Goal: Book appointment/travel/reservation

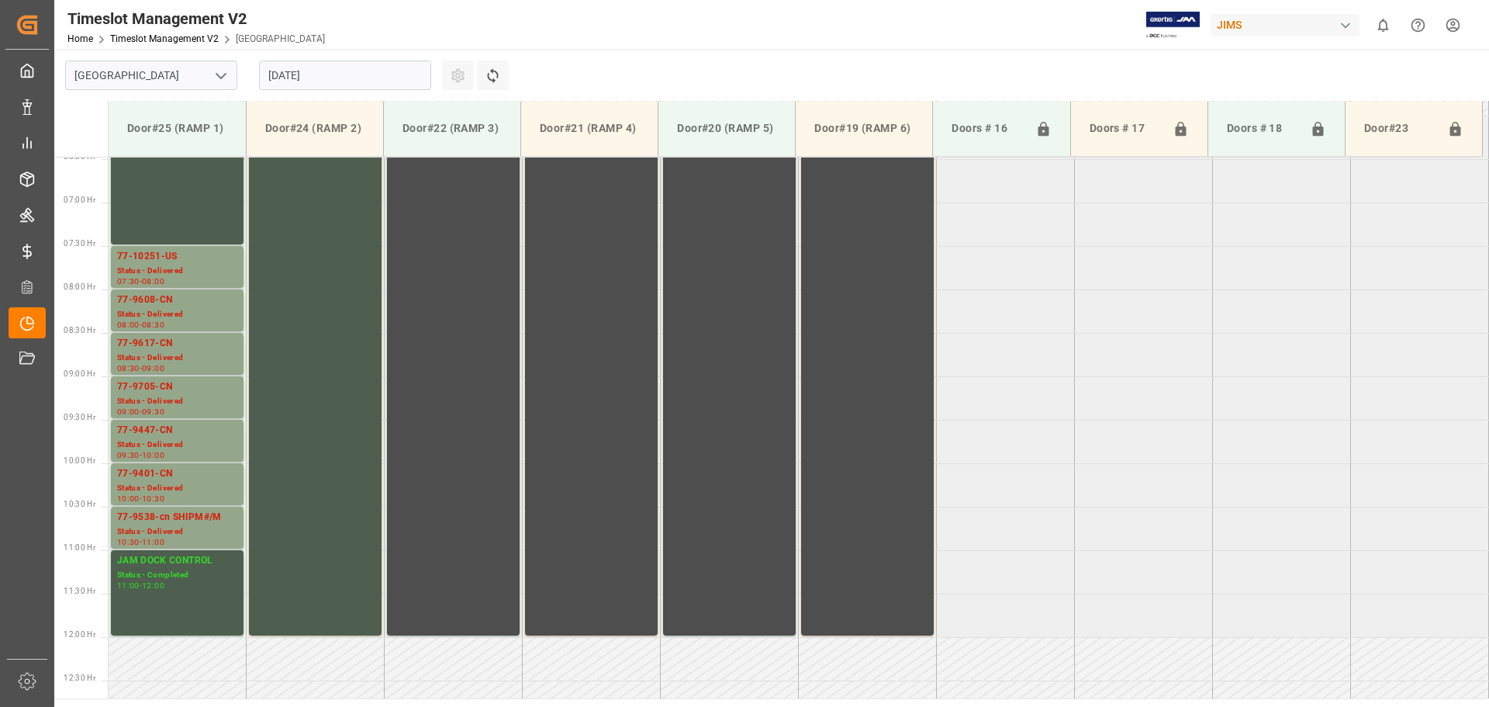
scroll to position [549, 0]
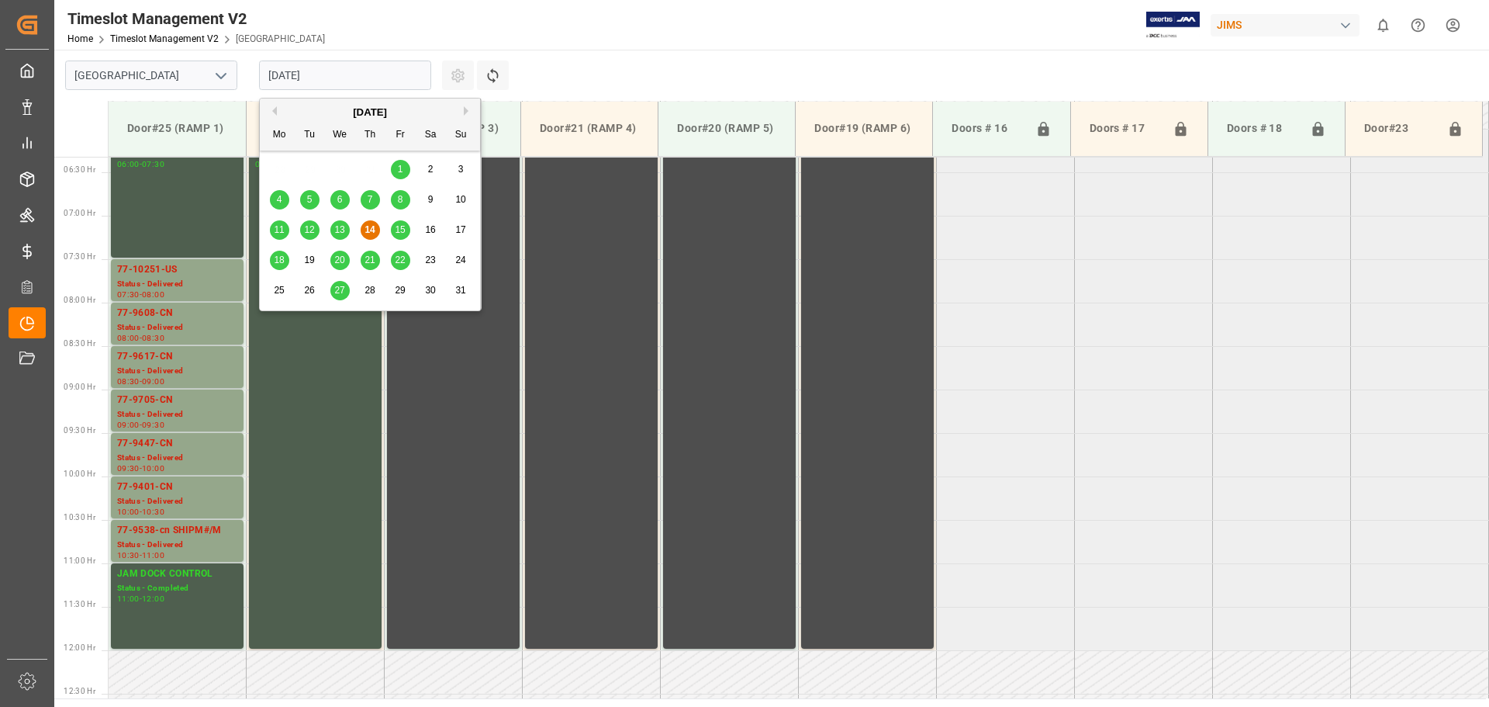
click at [339, 78] on input "[DATE]" at bounding box center [345, 75] width 172 height 29
click at [401, 228] on span "15" at bounding box center [400, 229] width 10 height 11
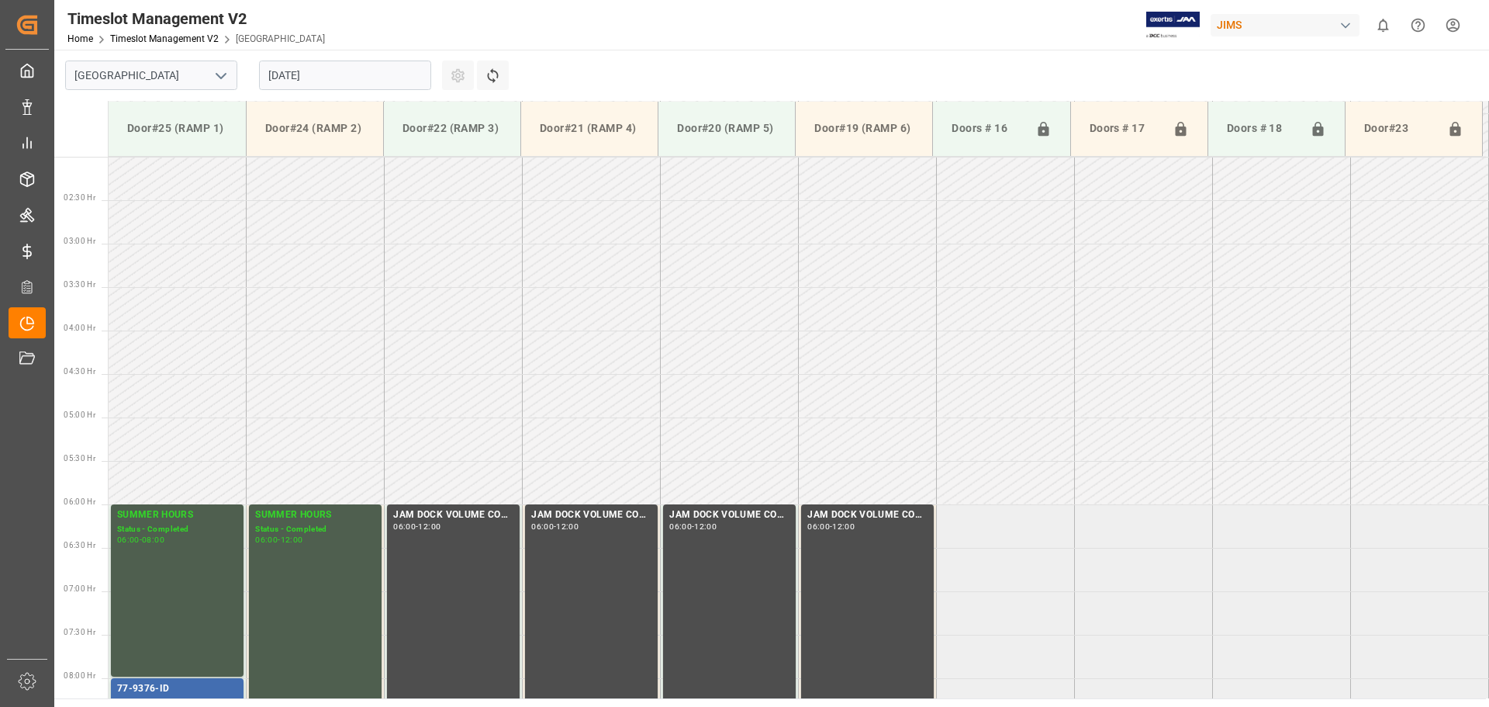
scroll to position [161, 0]
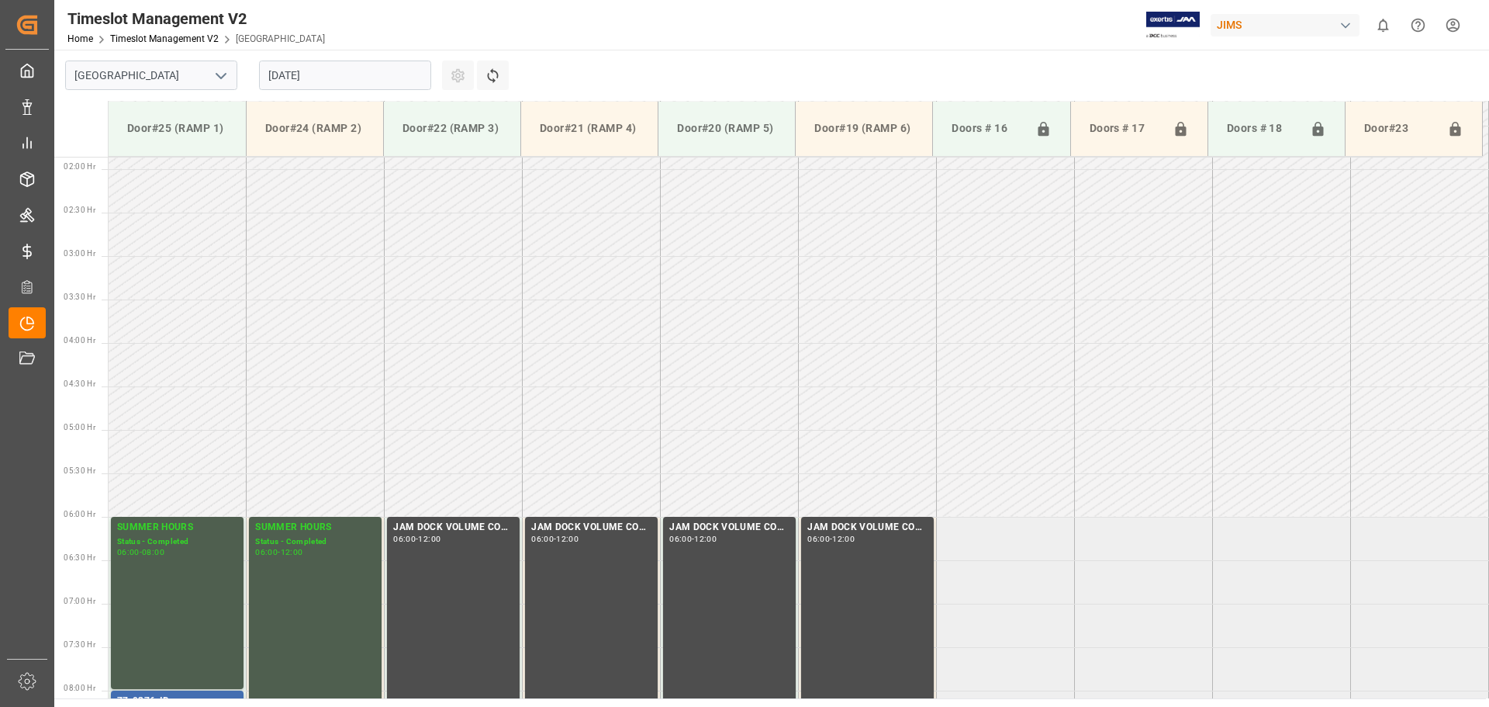
click at [363, 81] on input "[DATE]" at bounding box center [345, 75] width 172 height 29
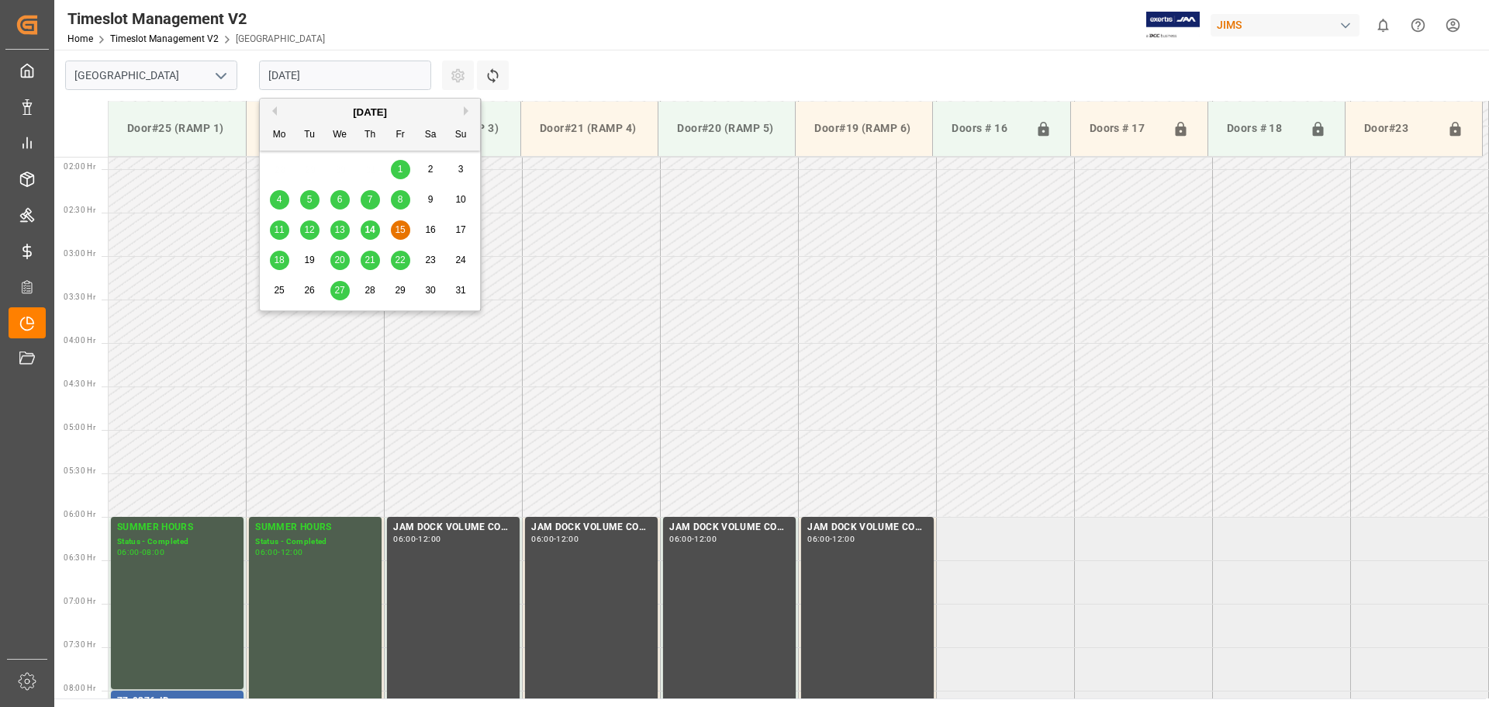
click at [285, 258] on div "18" at bounding box center [279, 260] width 19 height 19
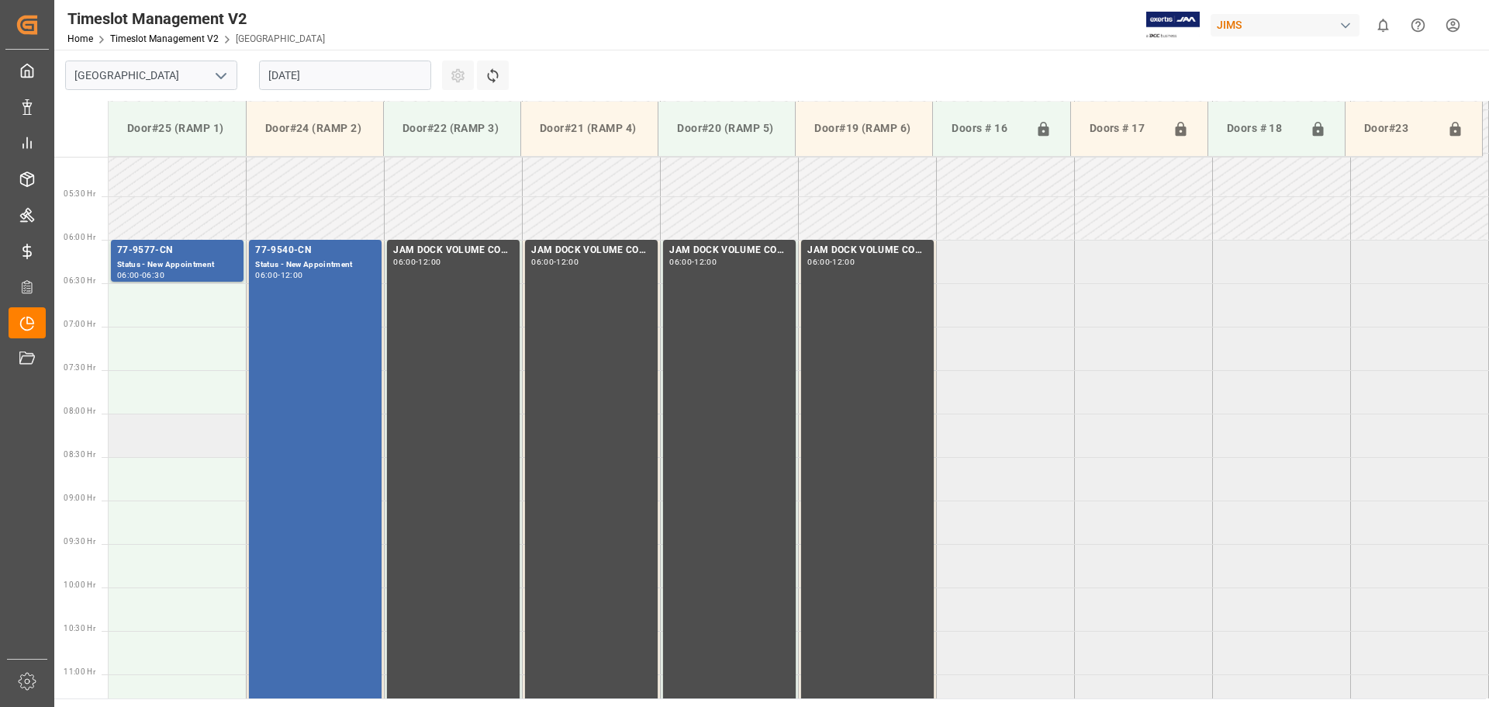
scroll to position [472, 0]
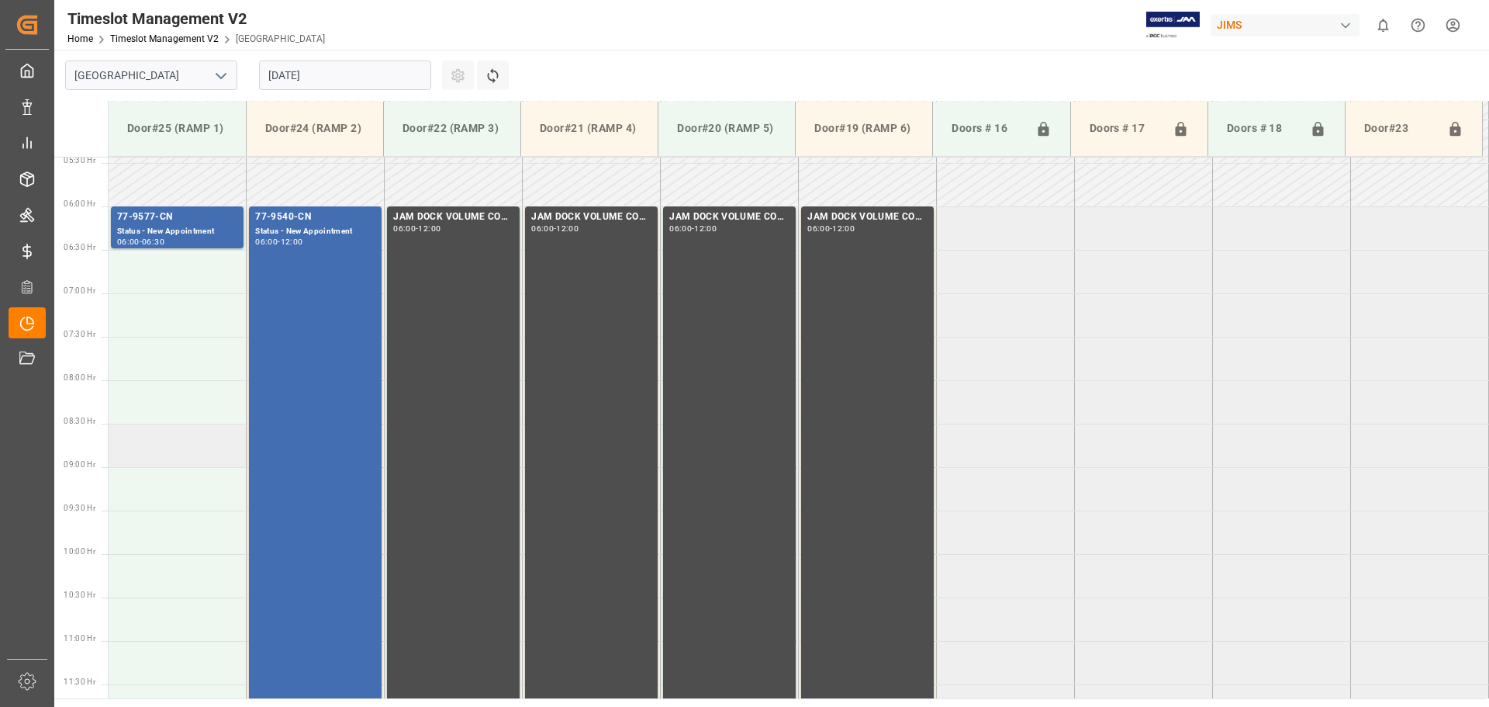
click at [153, 451] on td at bounding box center [178, 445] width 138 height 43
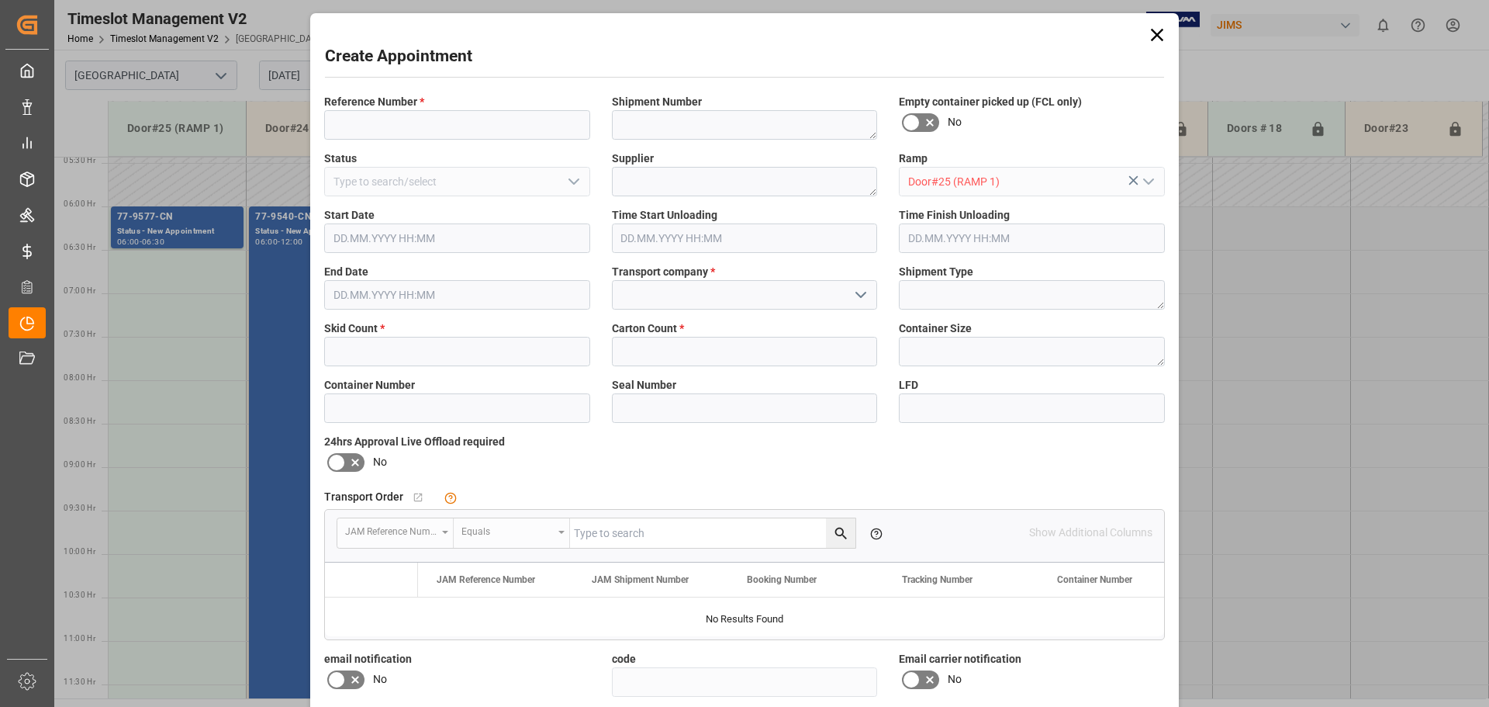
type input "[DATE] 08:30"
type input "[DATE] 09:00"
click at [495, 119] on input at bounding box center [457, 124] width 266 height 29
type input "NS amazon returns"
click at [771, 295] on input at bounding box center [745, 294] width 266 height 29
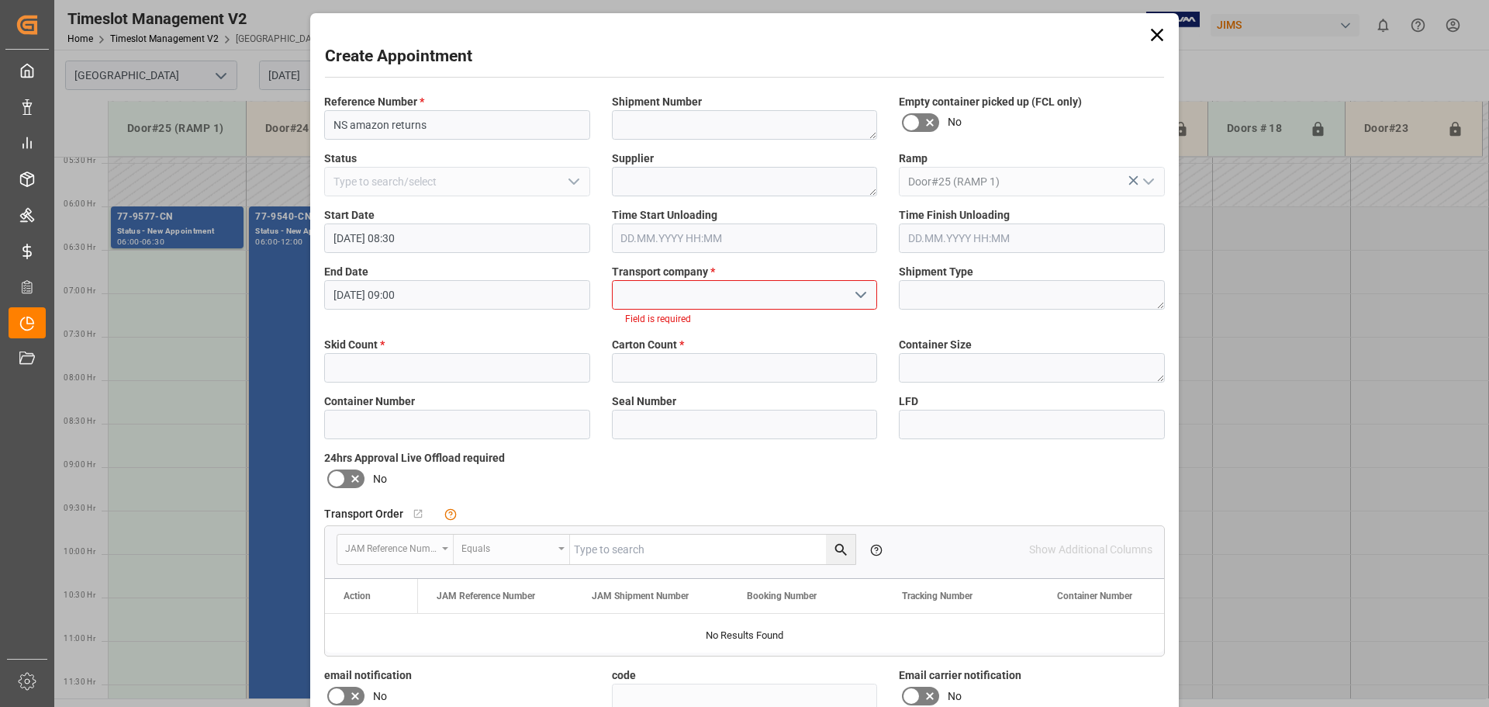
click at [856, 295] on icon "open menu" at bounding box center [861, 294] width 19 height 19
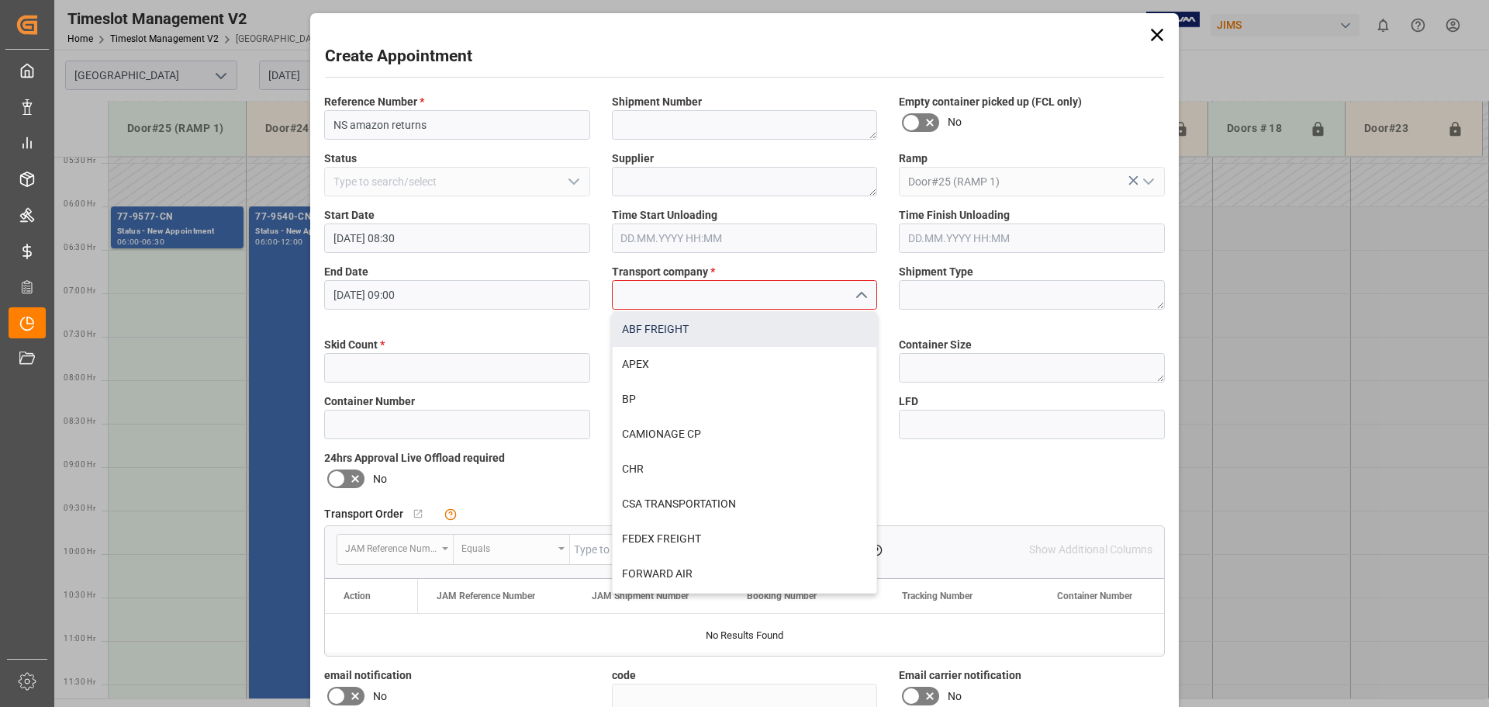
click at [652, 331] on div "ABF FREIGHT" at bounding box center [745, 329] width 265 height 35
type input "ABF FREIGHT"
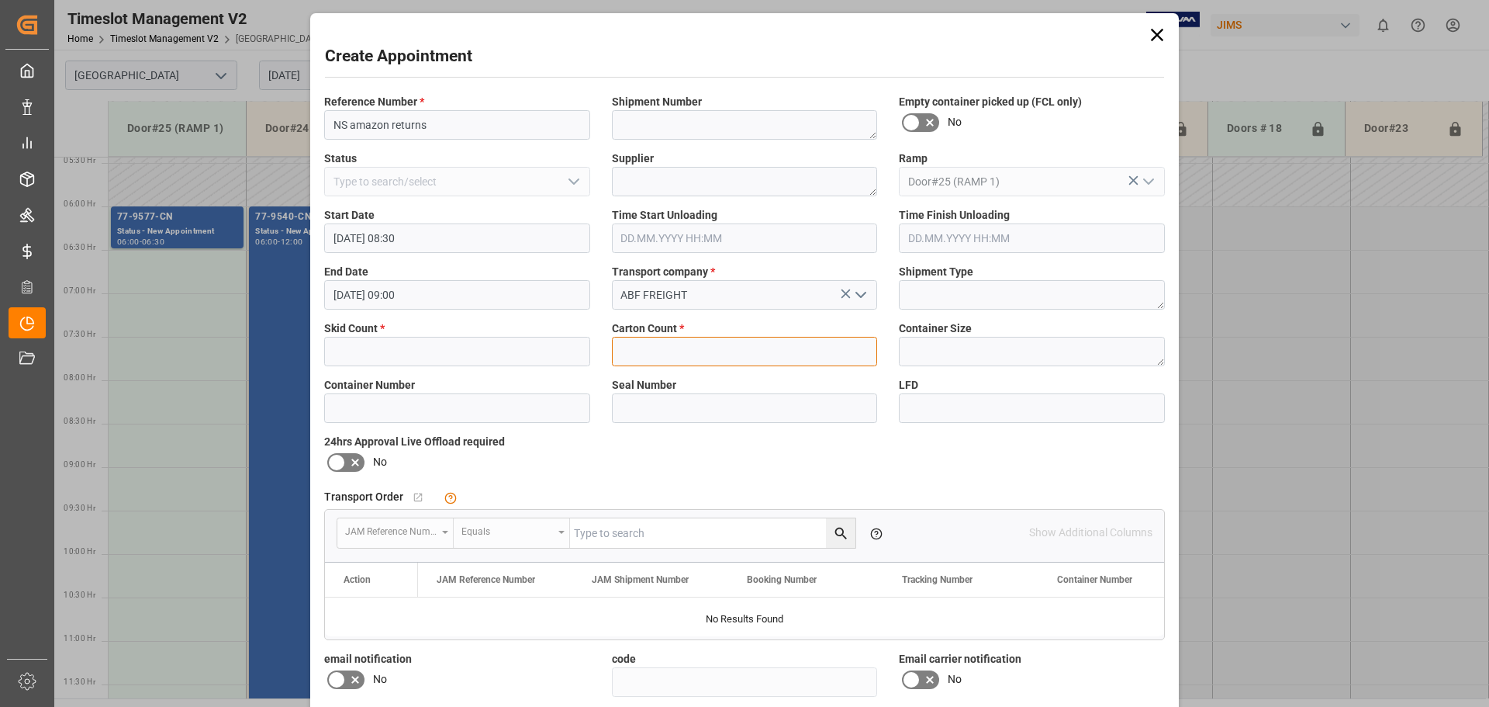
click at [701, 347] on input "text" at bounding box center [745, 351] width 266 height 29
type input "1"
click at [461, 355] on input "text" at bounding box center [457, 351] width 266 height 29
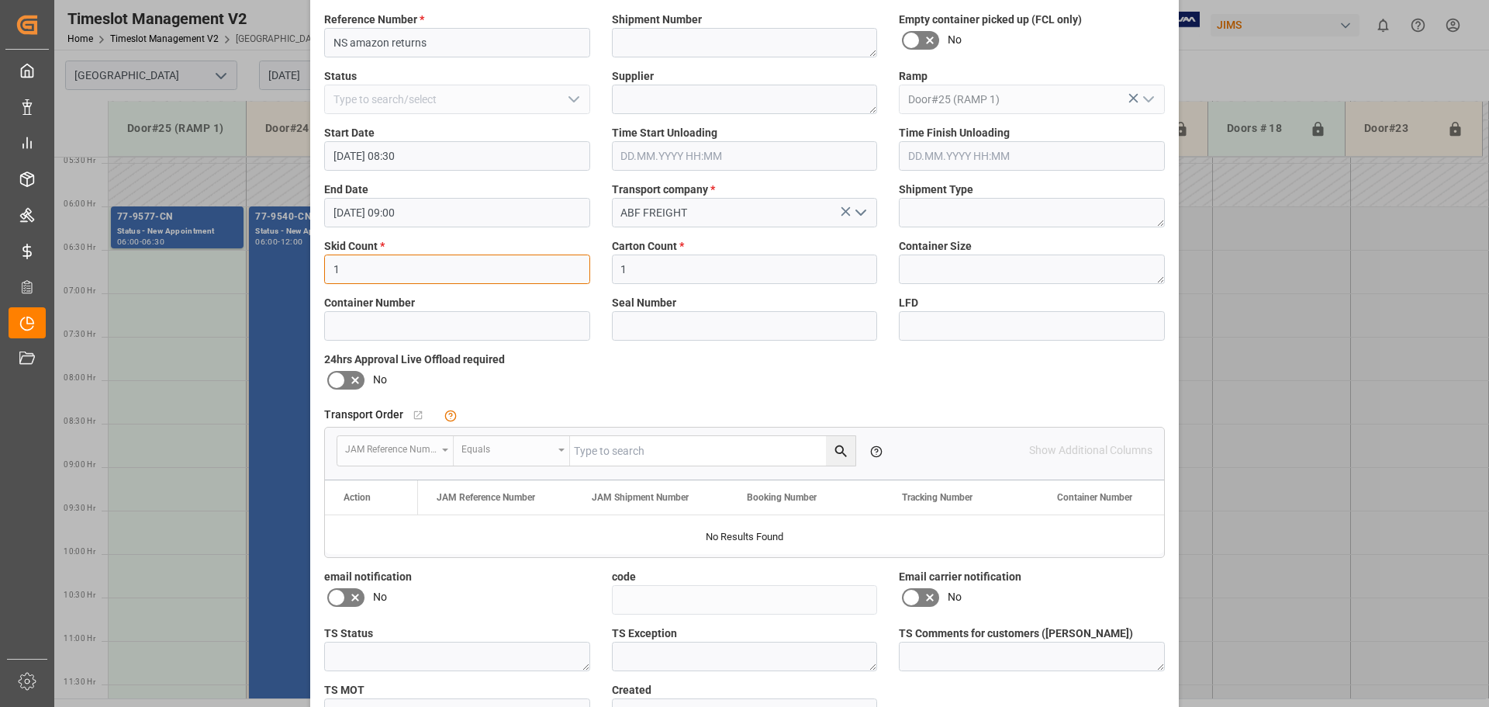
scroll to position [182, 0]
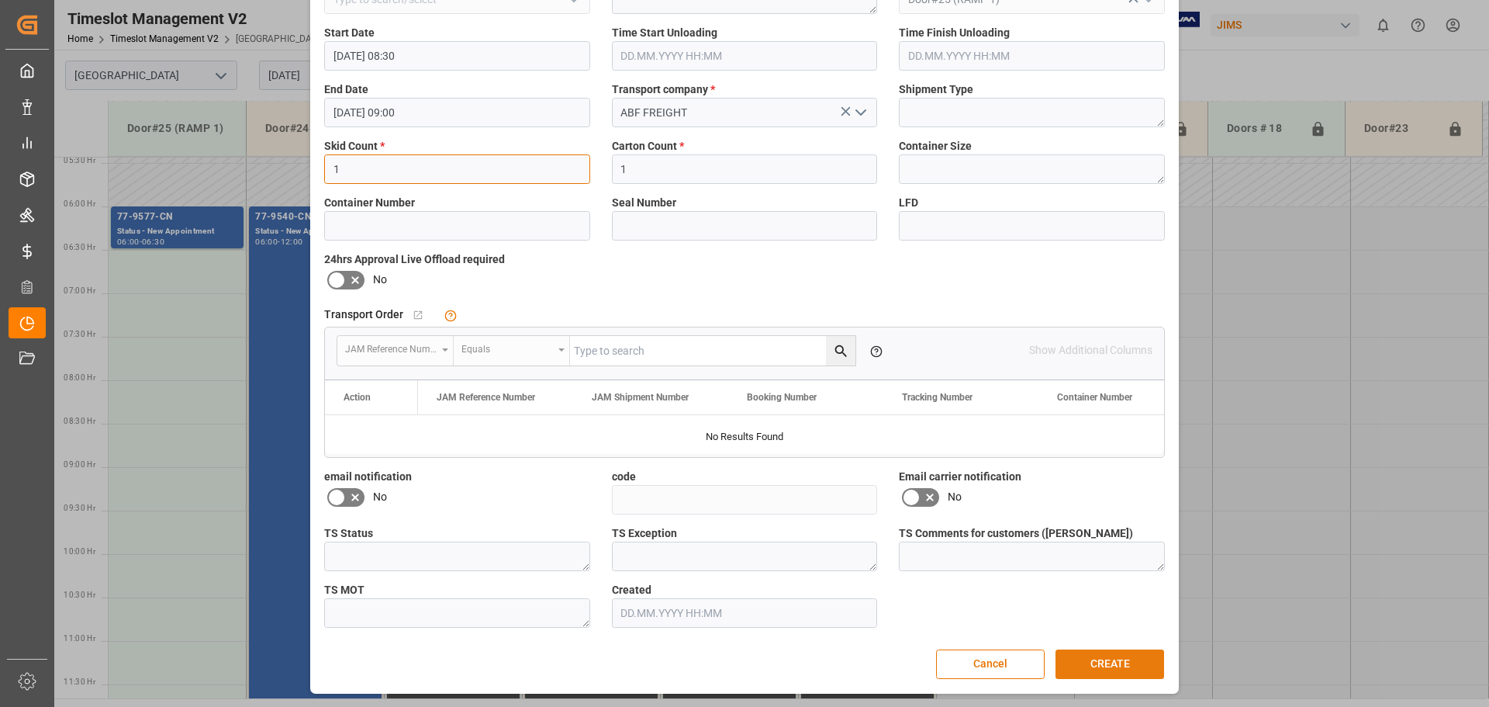
type input "1"
click at [1125, 665] on button "CREATE" at bounding box center [1110, 663] width 109 height 29
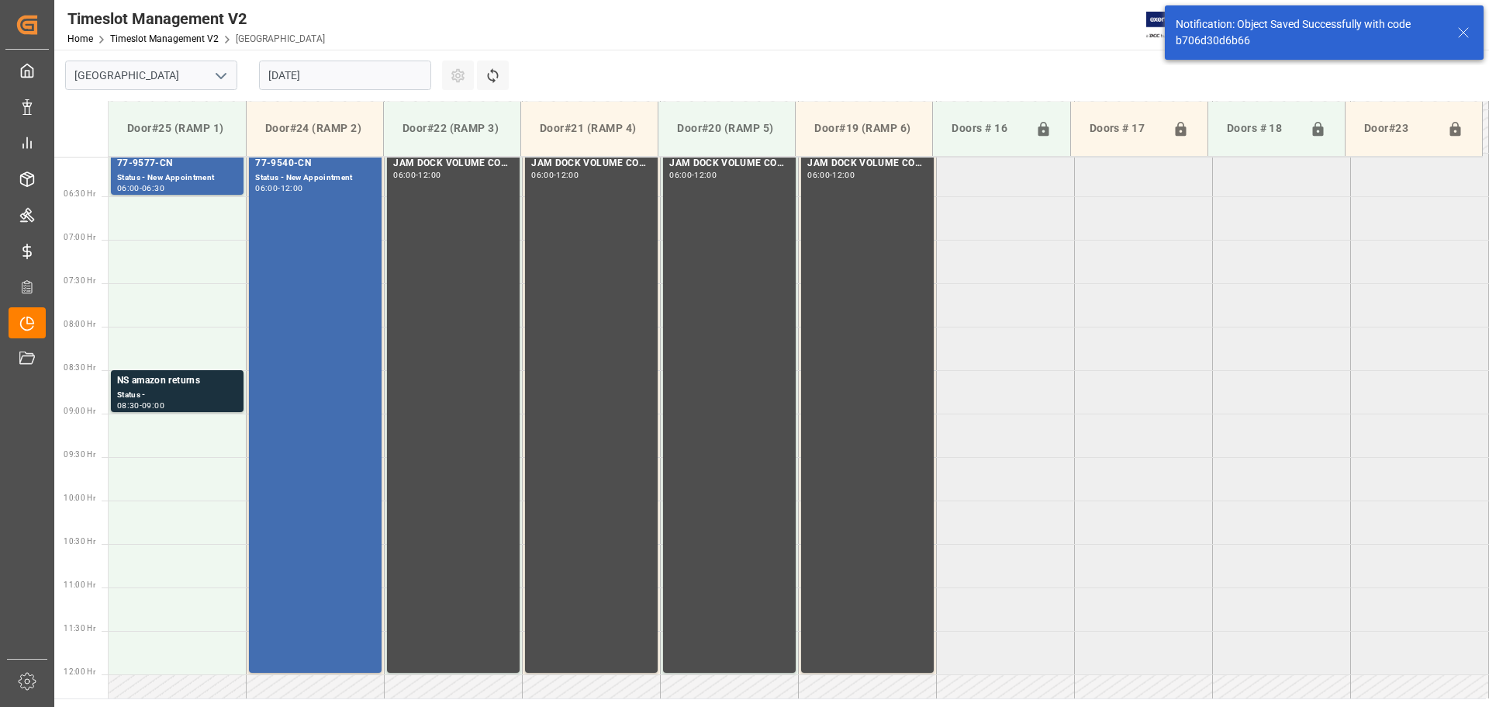
scroll to position [599, 0]
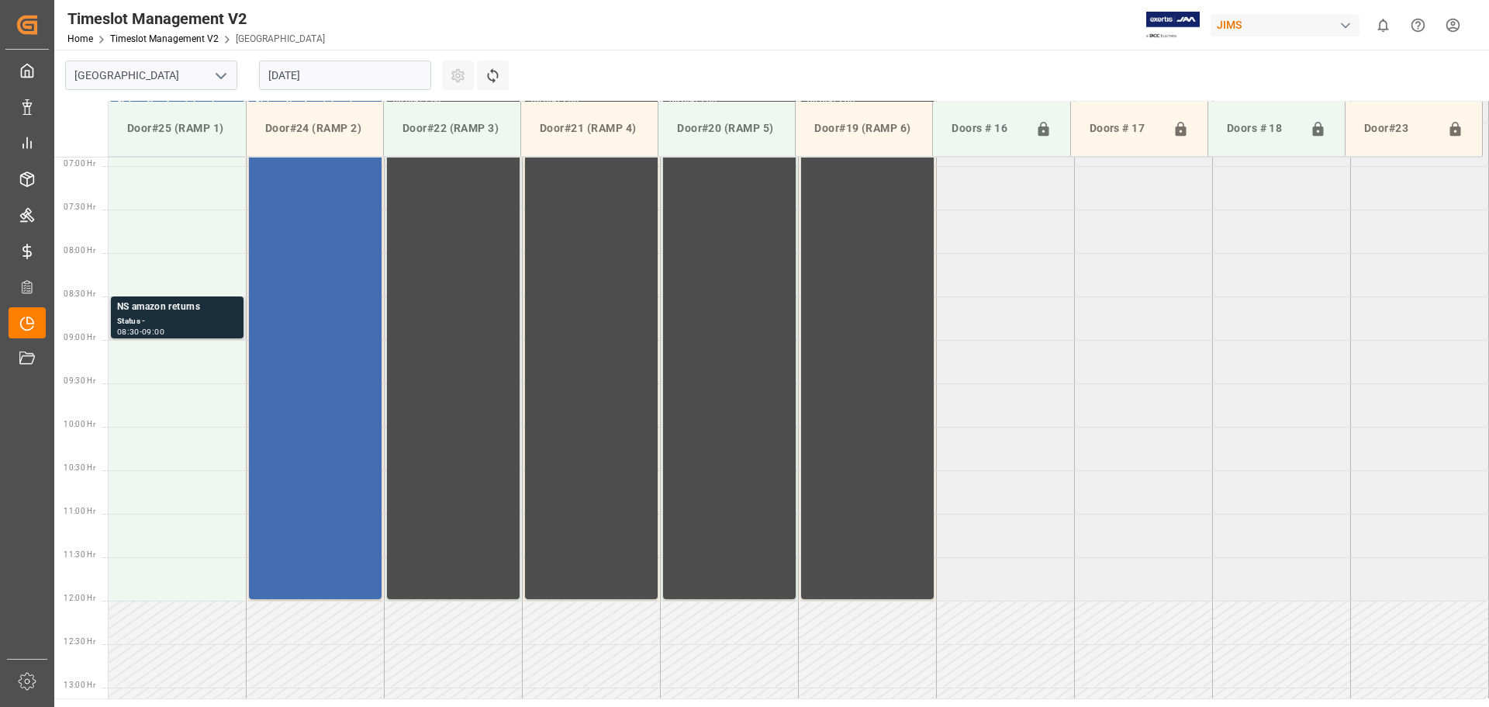
click at [175, 325] on div "Status -" at bounding box center [177, 321] width 120 height 13
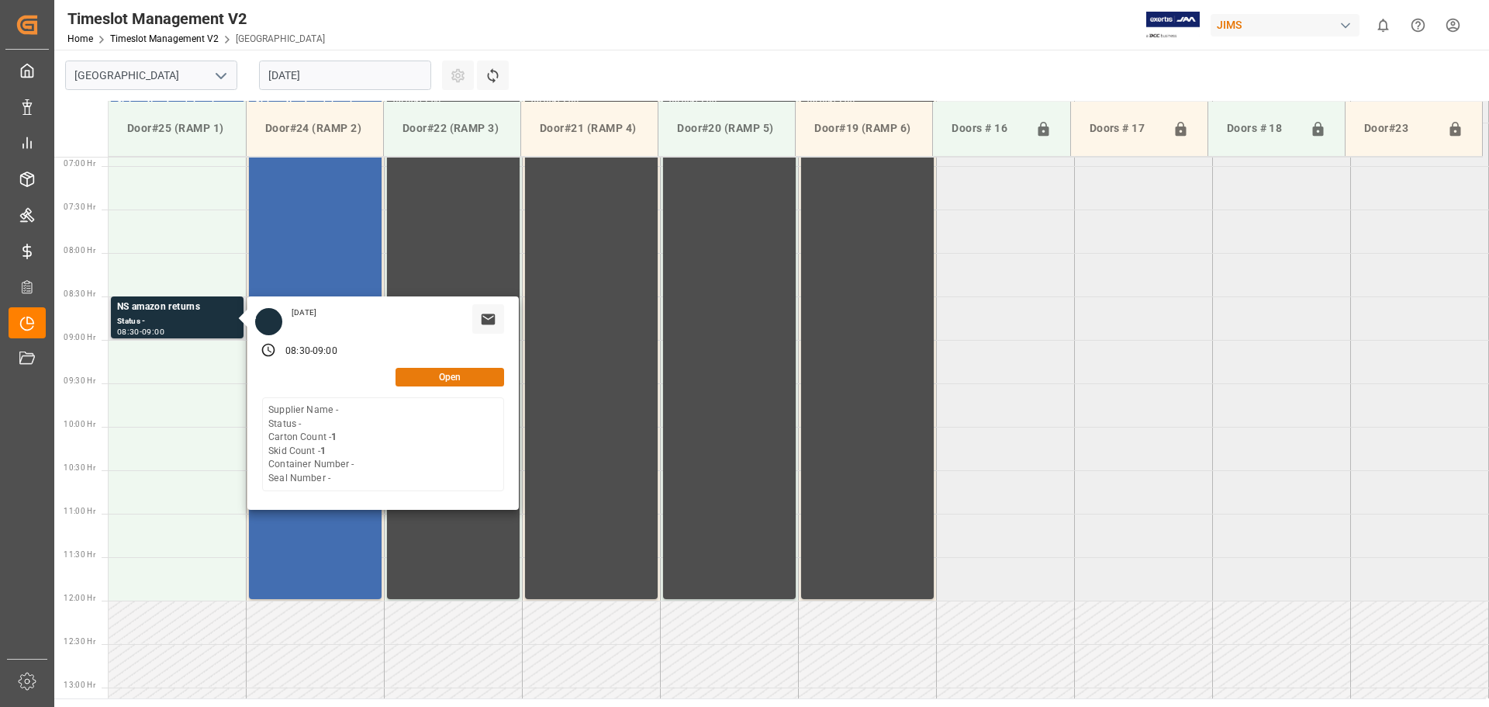
click at [459, 377] on button "Open" at bounding box center [450, 377] width 109 height 19
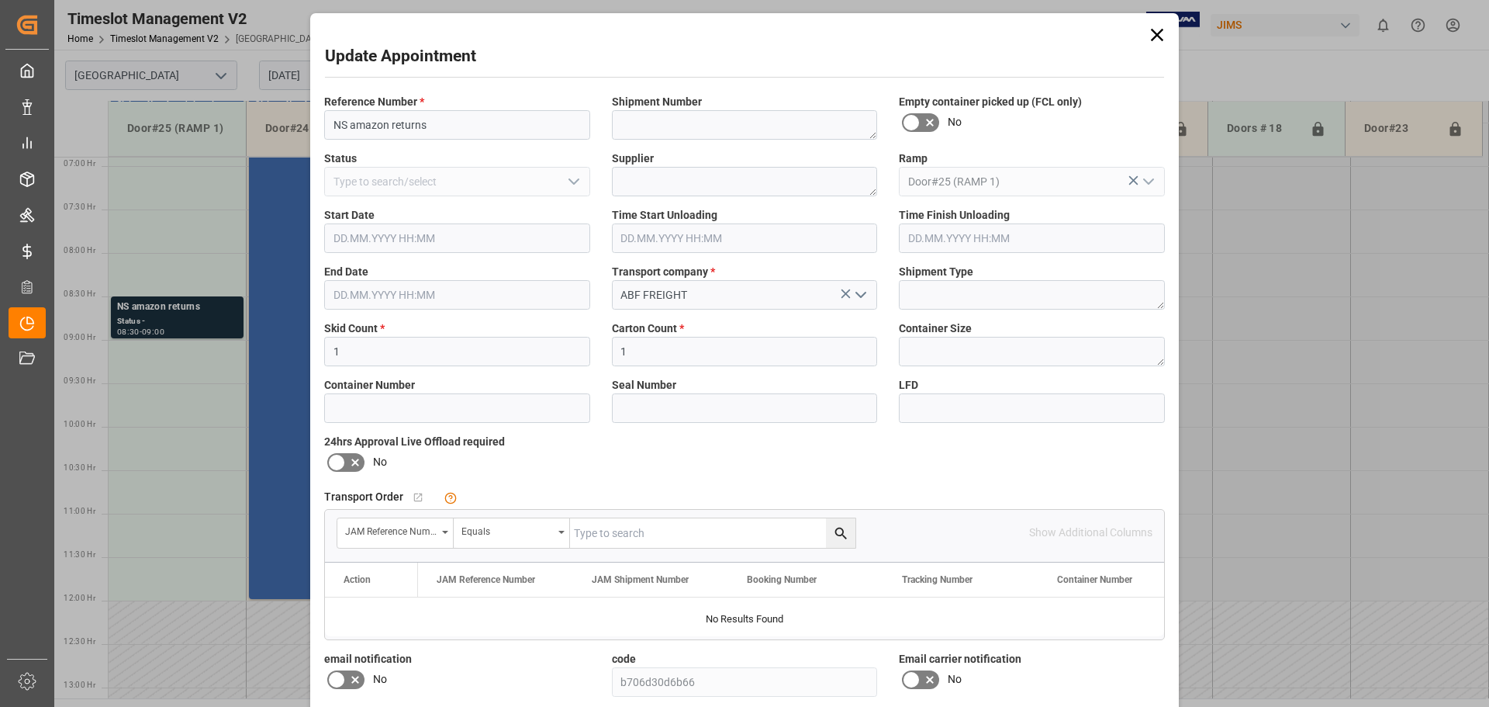
type input "[DATE] 08:30"
type input "[DATE] 09:00"
type input "[DATE] 14:53"
drag, startPoint x: 370, startPoint y: 355, endPoint x: 265, endPoint y: 345, distance: 105.9
click at [244, 350] on div "Update Appointment Reference Number * NS amazon returns Shipment Number Empty c…" at bounding box center [744, 353] width 1489 height 707
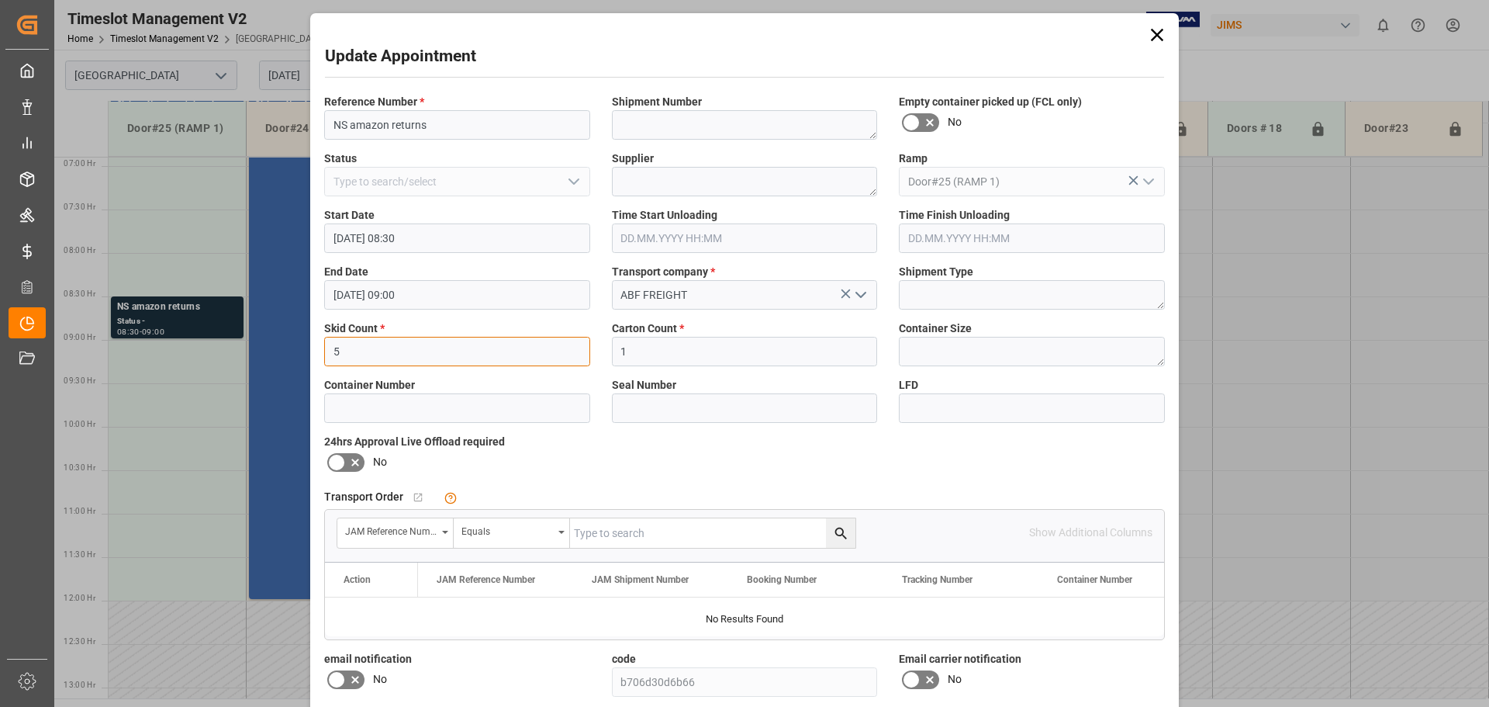
type input "5"
drag, startPoint x: 732, startPoint y: 347, endPoint x: 431, endPoint y: 358, distance: 301.2
click at [431, 358] on div "Reference Number * NS amazon returns Shipment Number Empty container picked up …" at bounding box center [744, 451] width 863 height 727
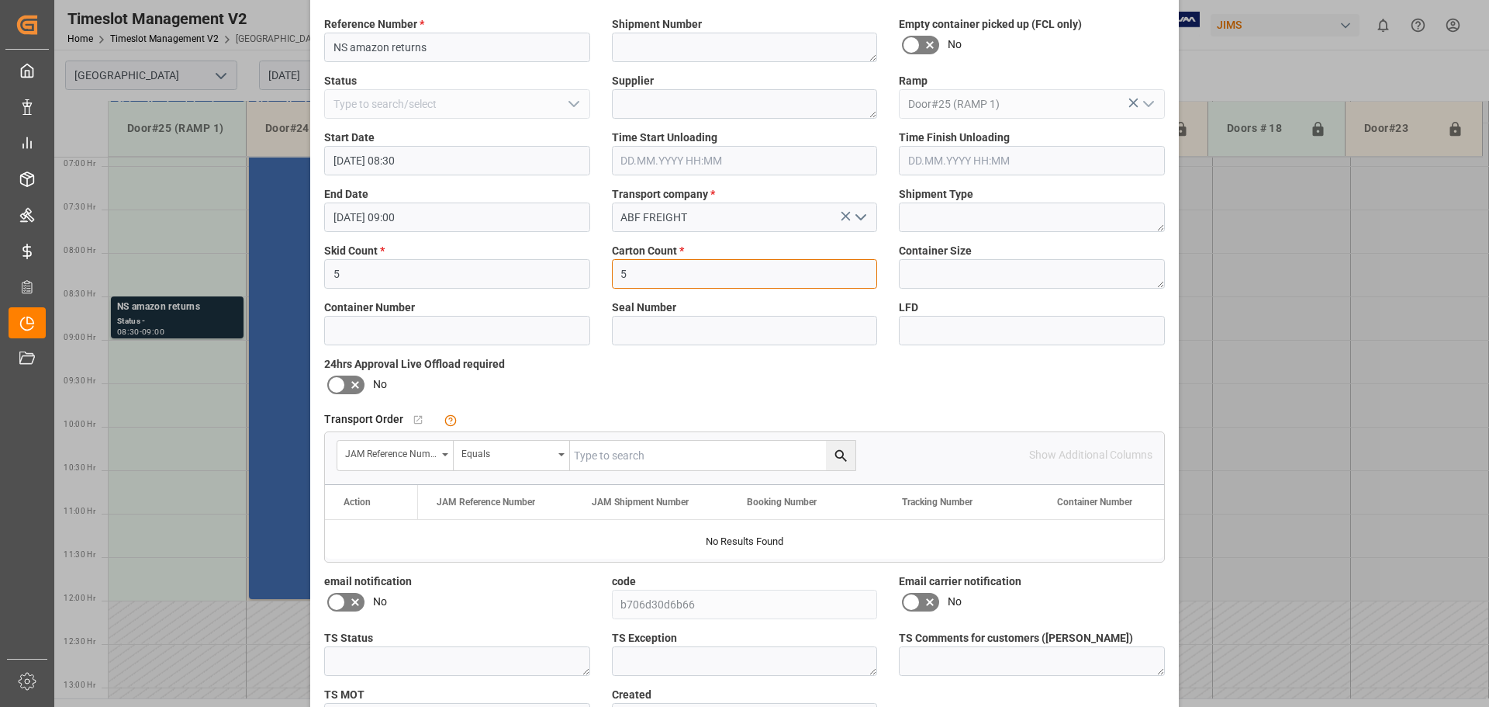
scroll to position [182, 0]
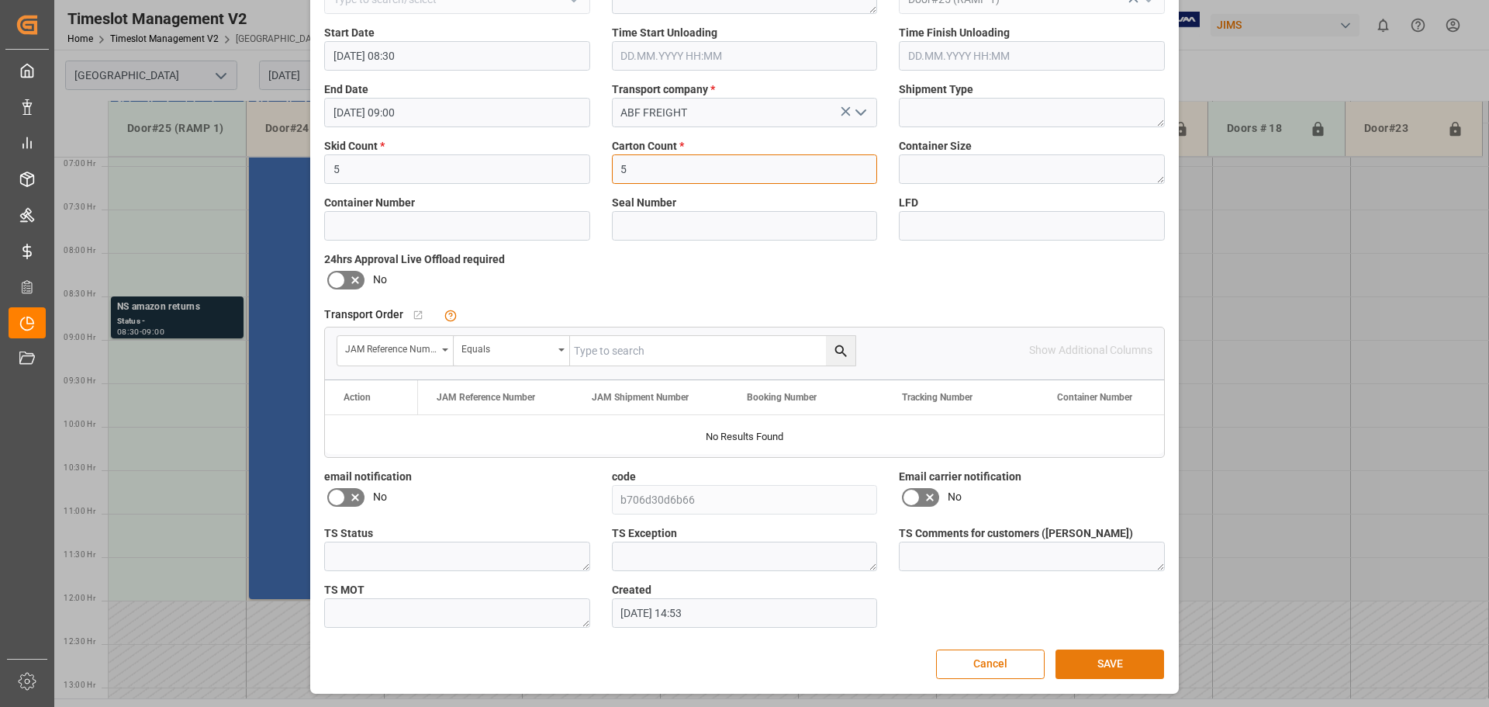
type input "5"
drag, startPoint x: 1091, startPoint y: 658, endPoint x: 1457, endPoint y: 599, distance: 370.9
click at [1102, 657] on button "SAVE" at bounding box center [1110, 663] width 109 height 29
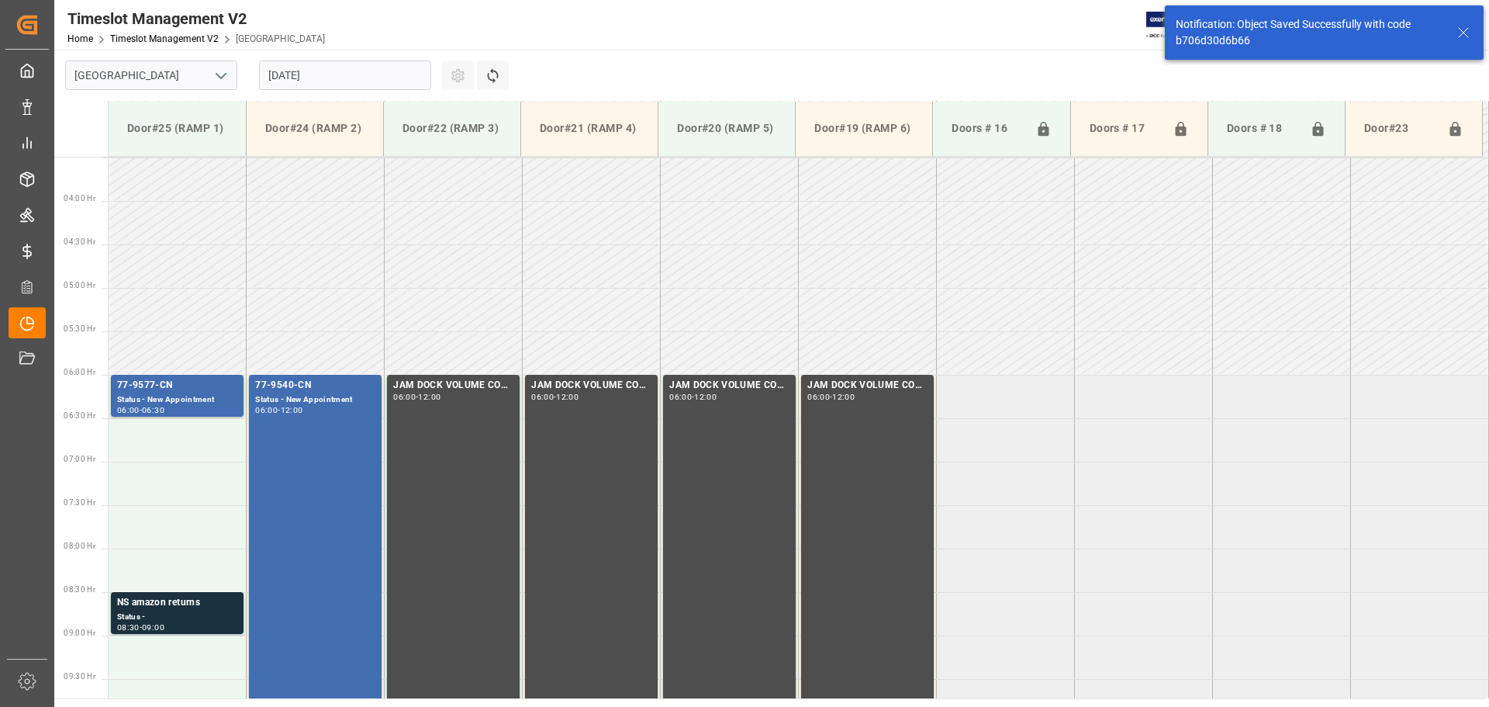
scroll to position [599, 0]
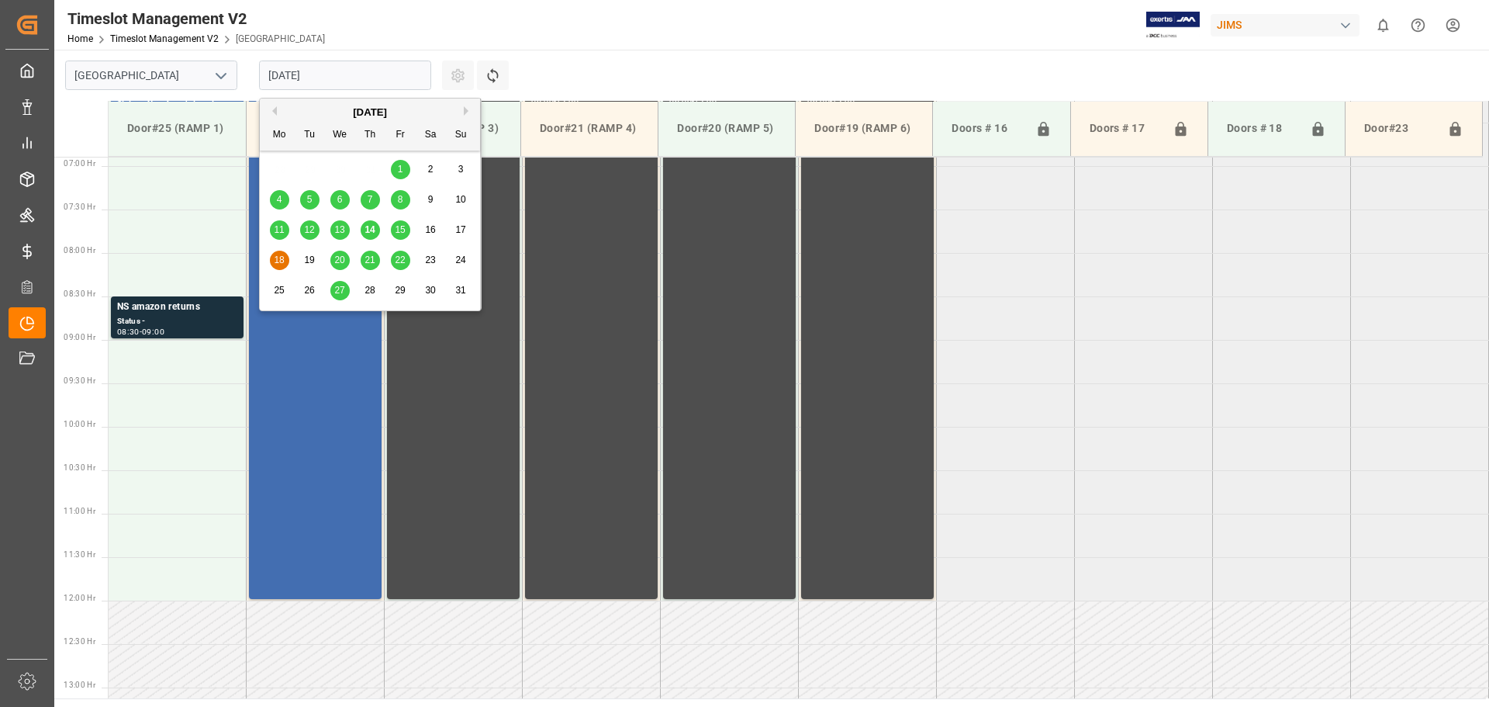
click at [318, 81] on input "[DATE]" at bounding box center [345, 75] width 172 height 29
click at [371, 258] on span "21" at bounding box center [370, 259] width 10 height 11
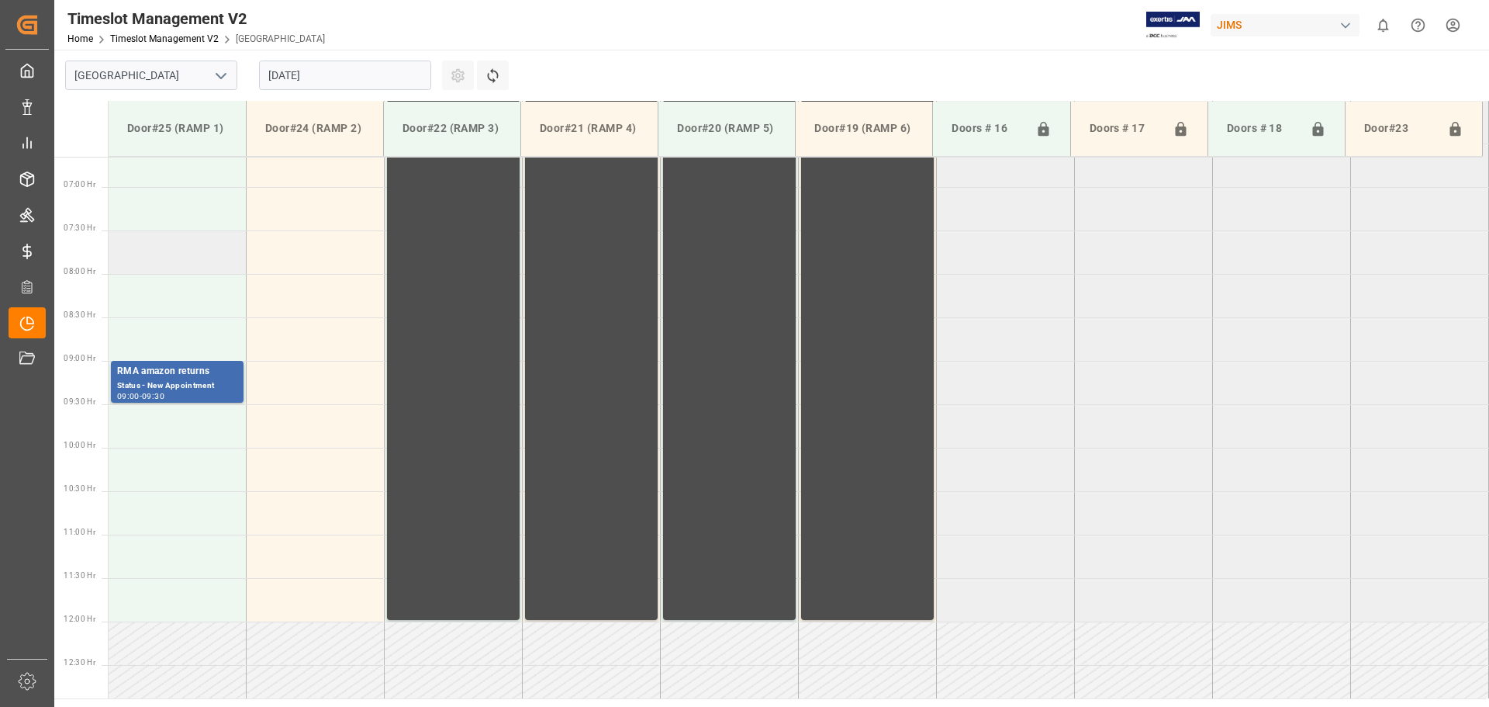
scroll to position [549, 0]
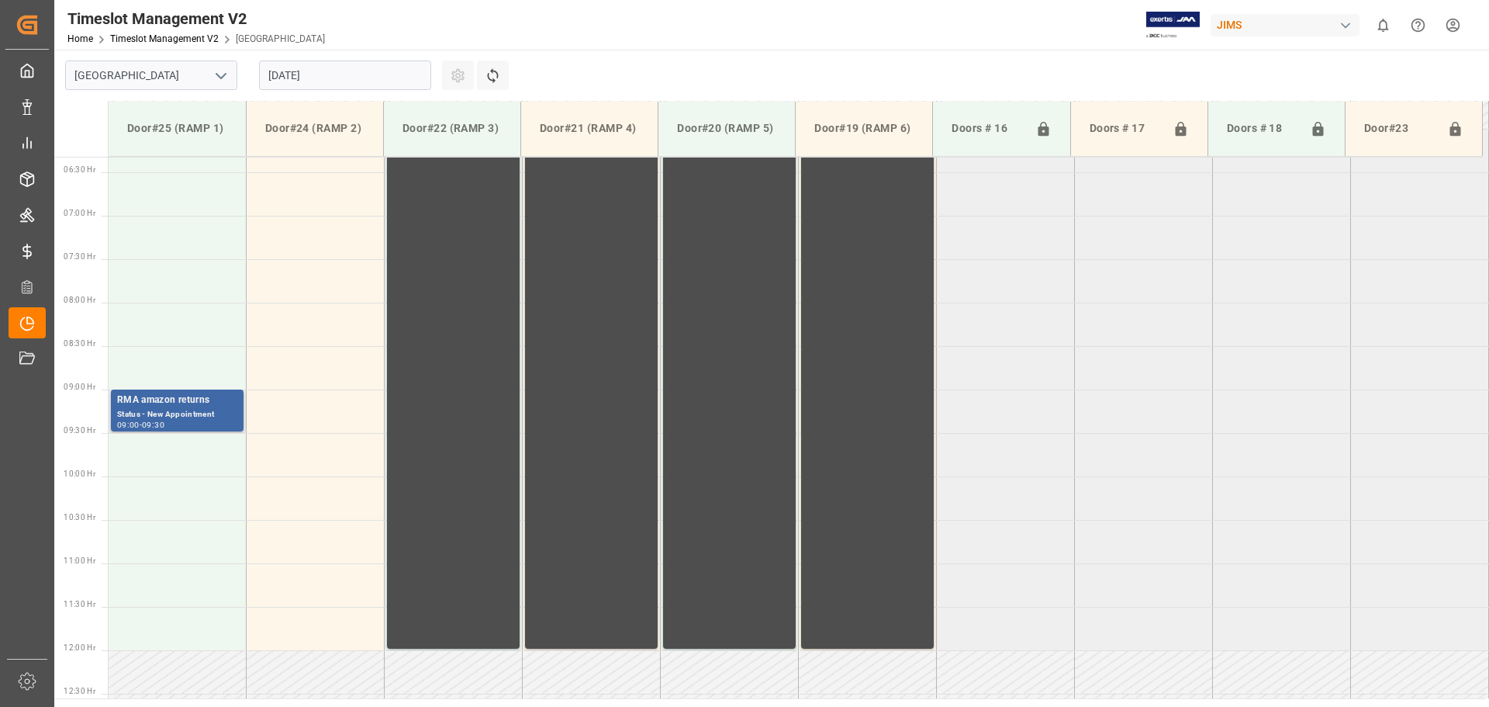
click at [184, 408] on div "Status - New Appointment" at bounding box center [177, 414] width 120 height 13
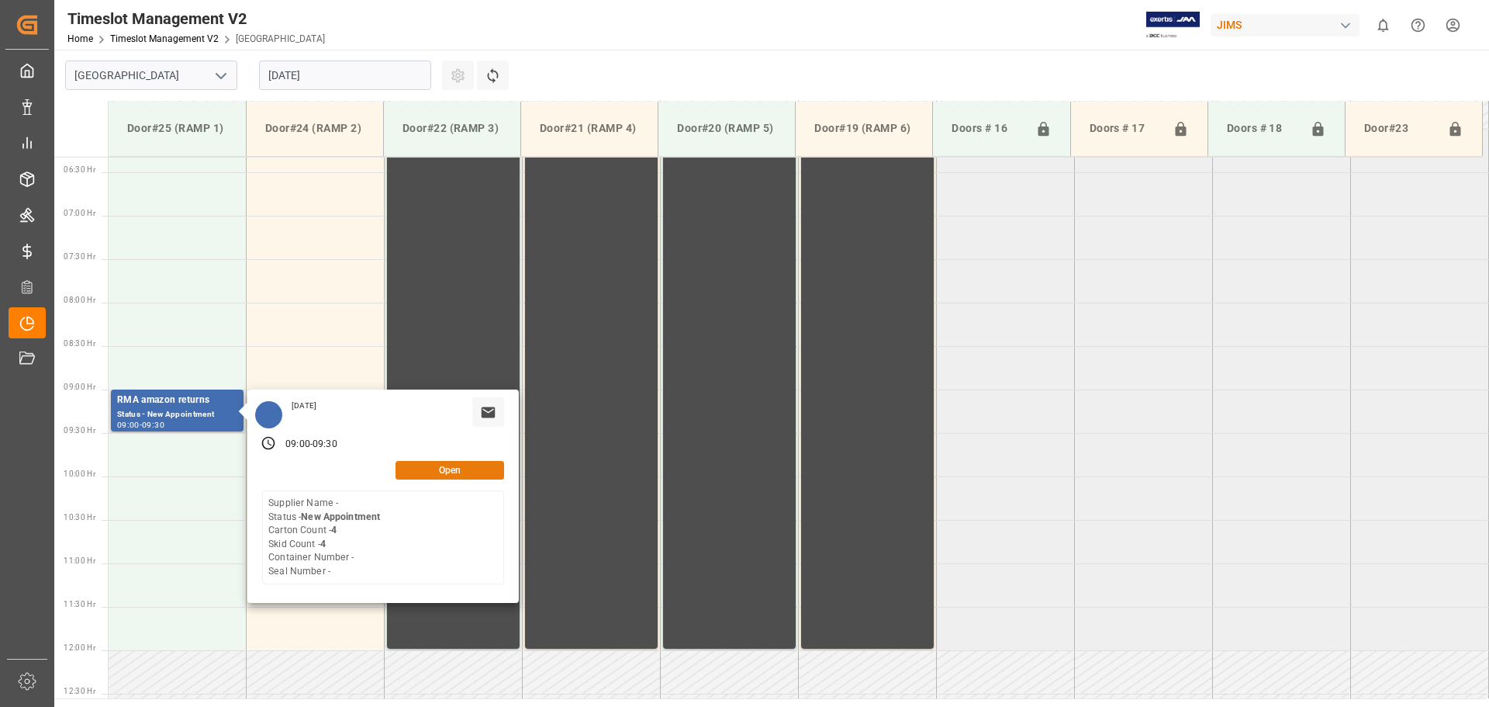
click at [447, 472] on button "Open" at bounding box center [450, 470] width 109 height 19
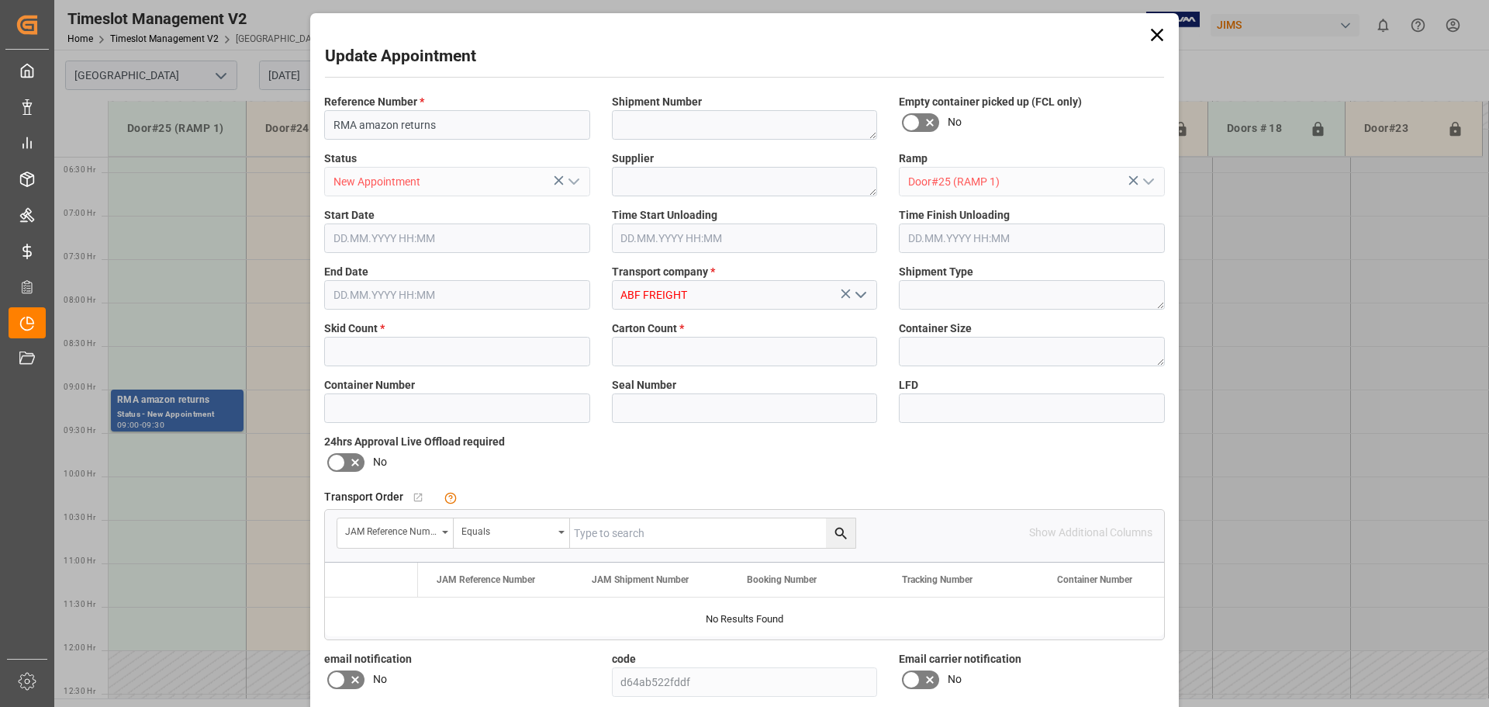
type input "4"
type input "[DATE] 09:00"
type input "[DATE] 09:30"
type input "[DATE] 14:19"
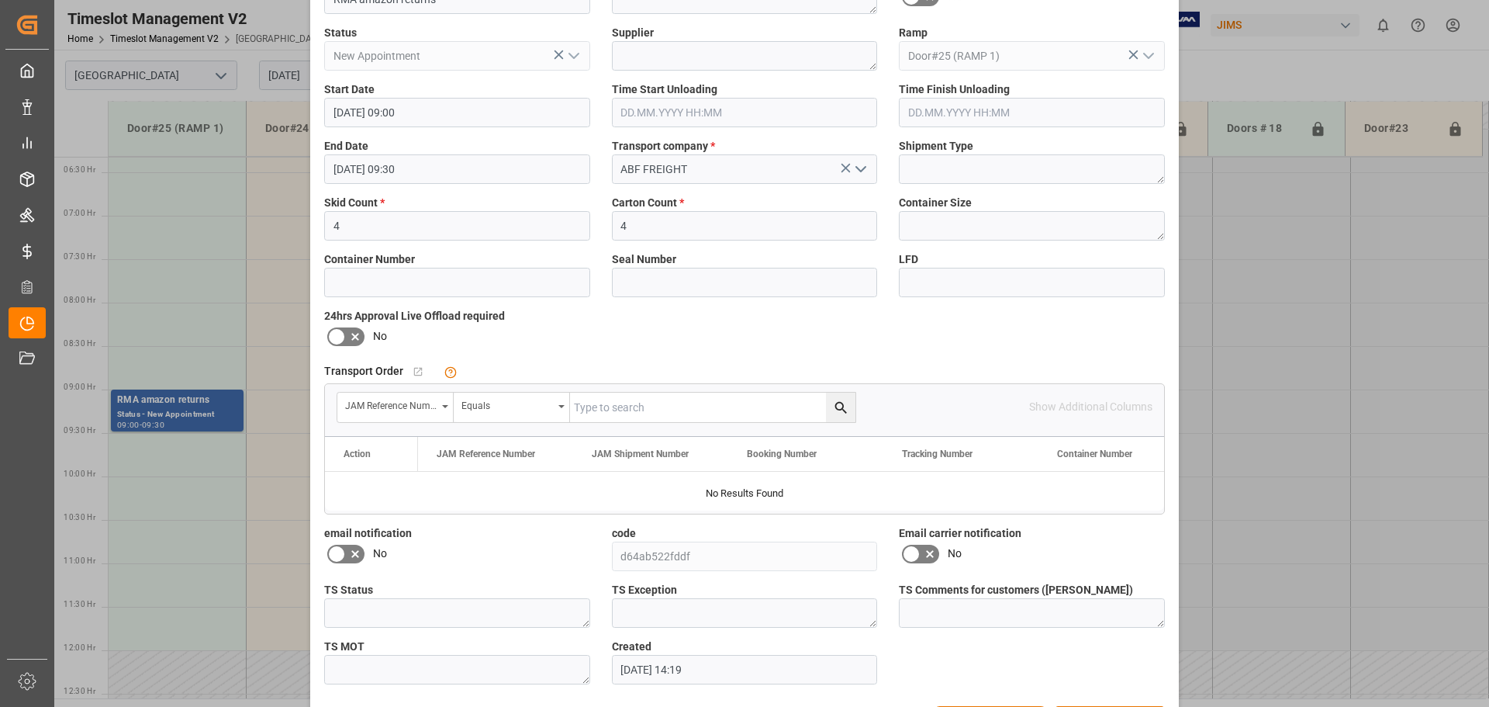
scroll to position [182, 0]
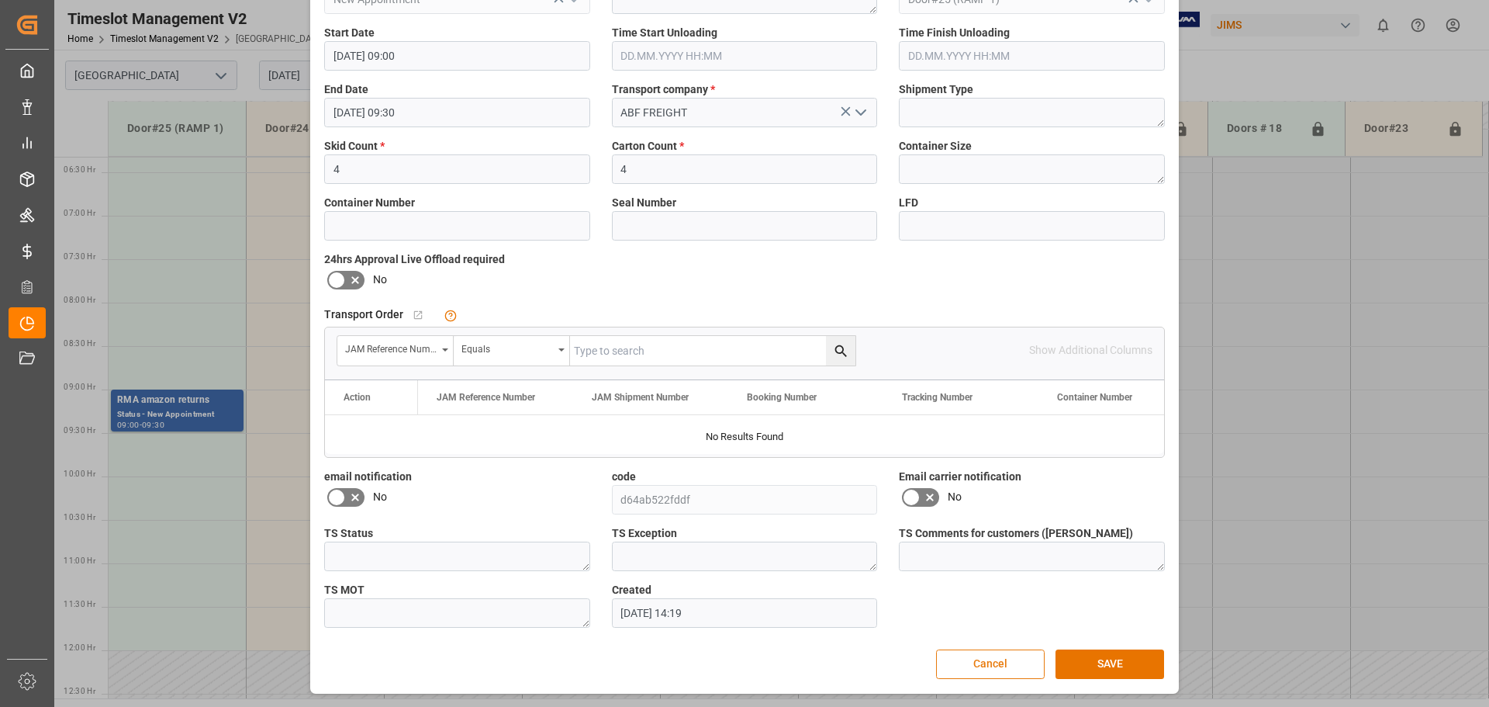
click at [1005, 650] on button "Cancel" at bounding box center [990, 663] width 109 height 29
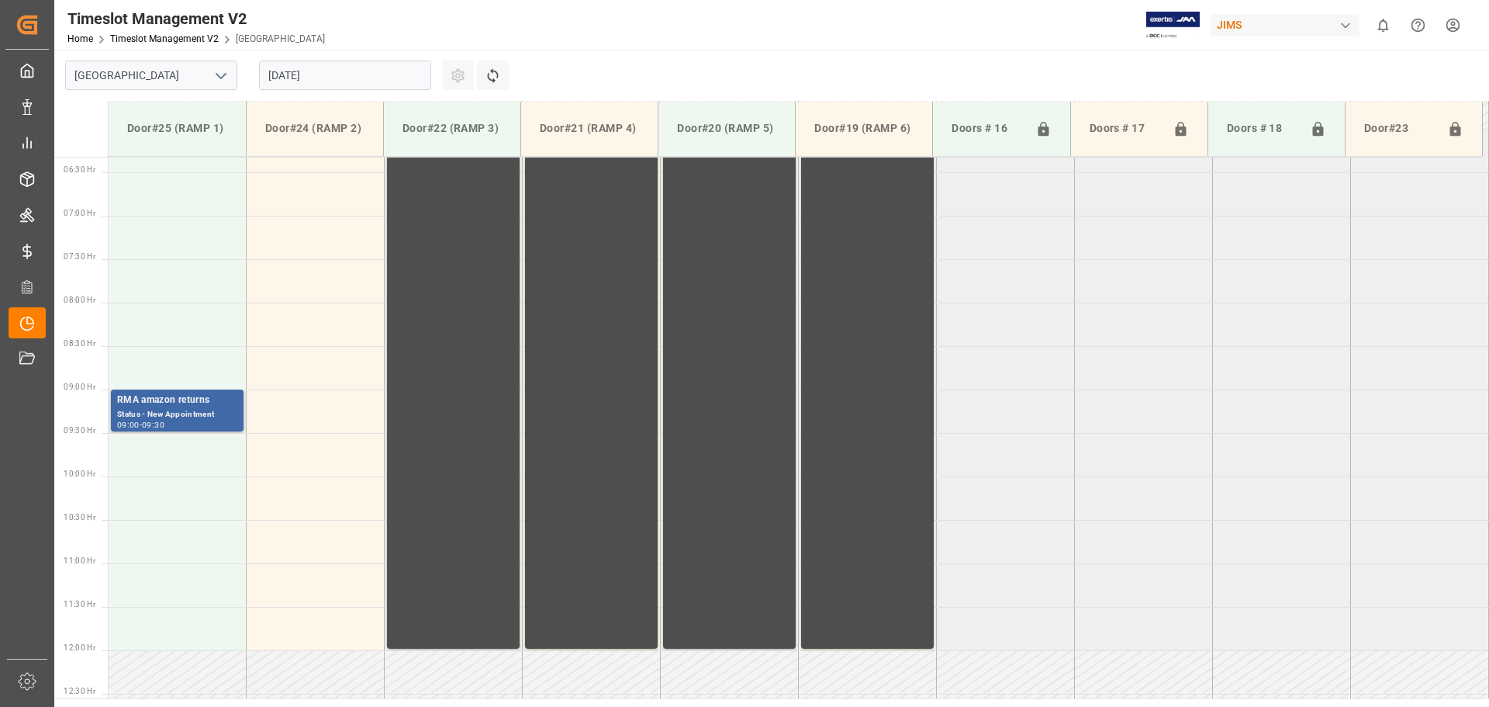
click at [184, 406] on div "RMA amazon returns" at bounding box center [177, 401] width 120 height 16
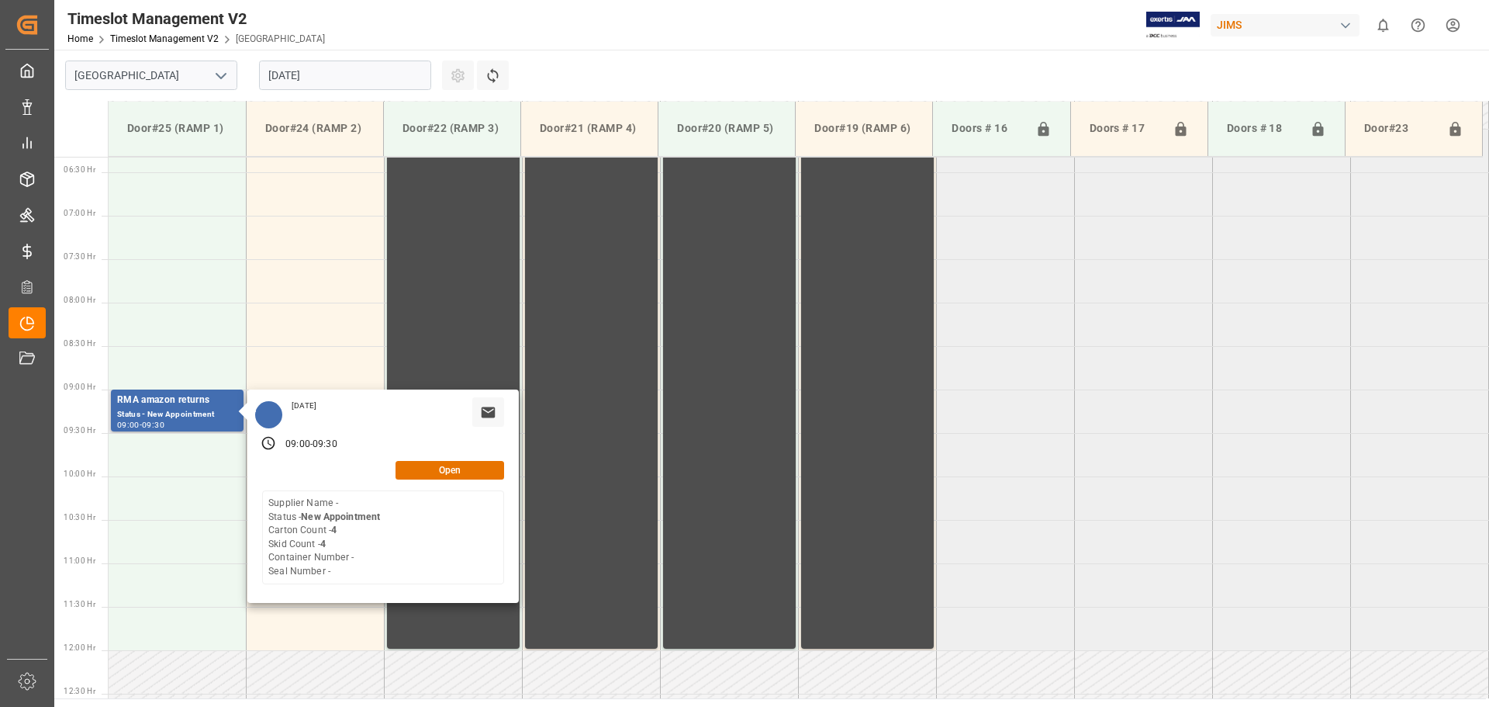
click at [313, 455] on div "09:00 - 09:30" at bounding box center [311, 443] width 62 height 23
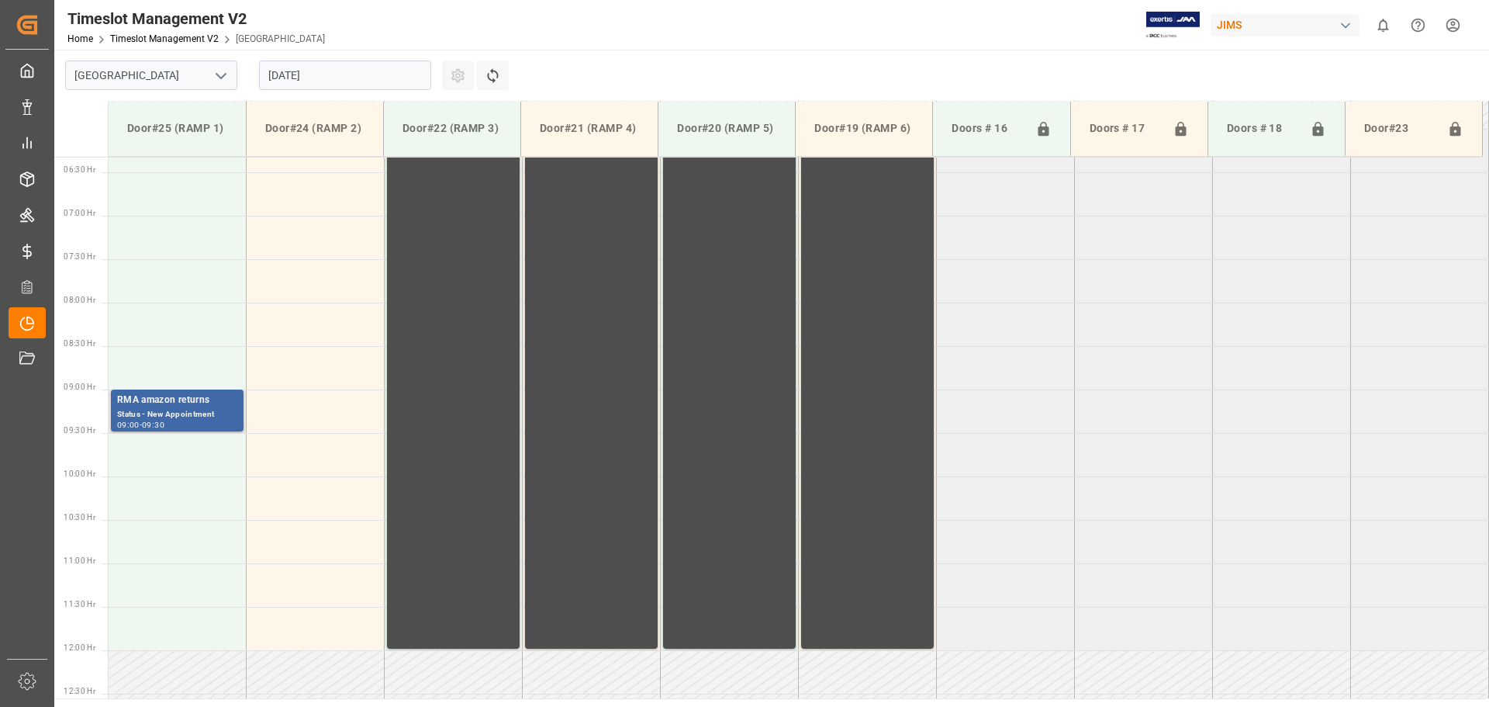
click at [178, 414] on div "Status - New Appointment" at bounding box center [177, 414] width 120 height 13
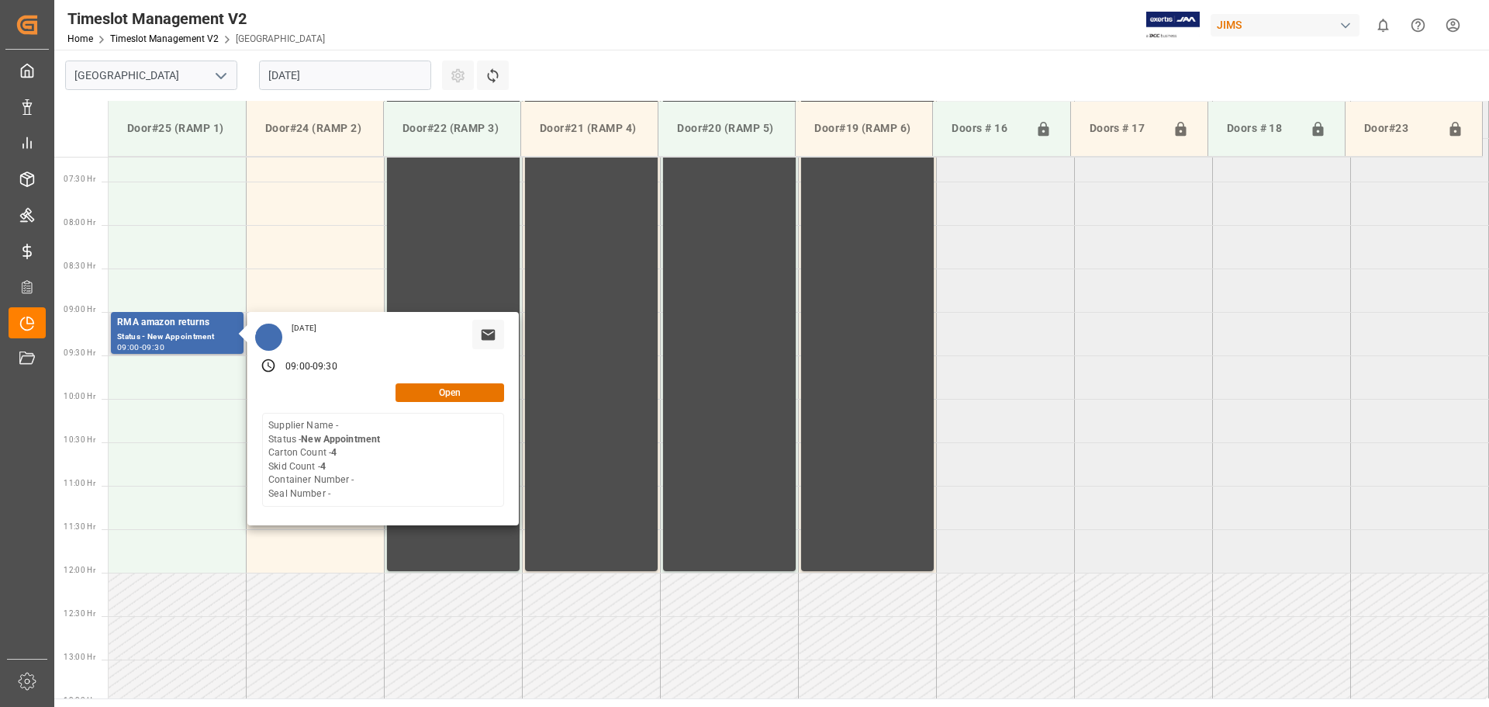
scroll to position [704, 0]
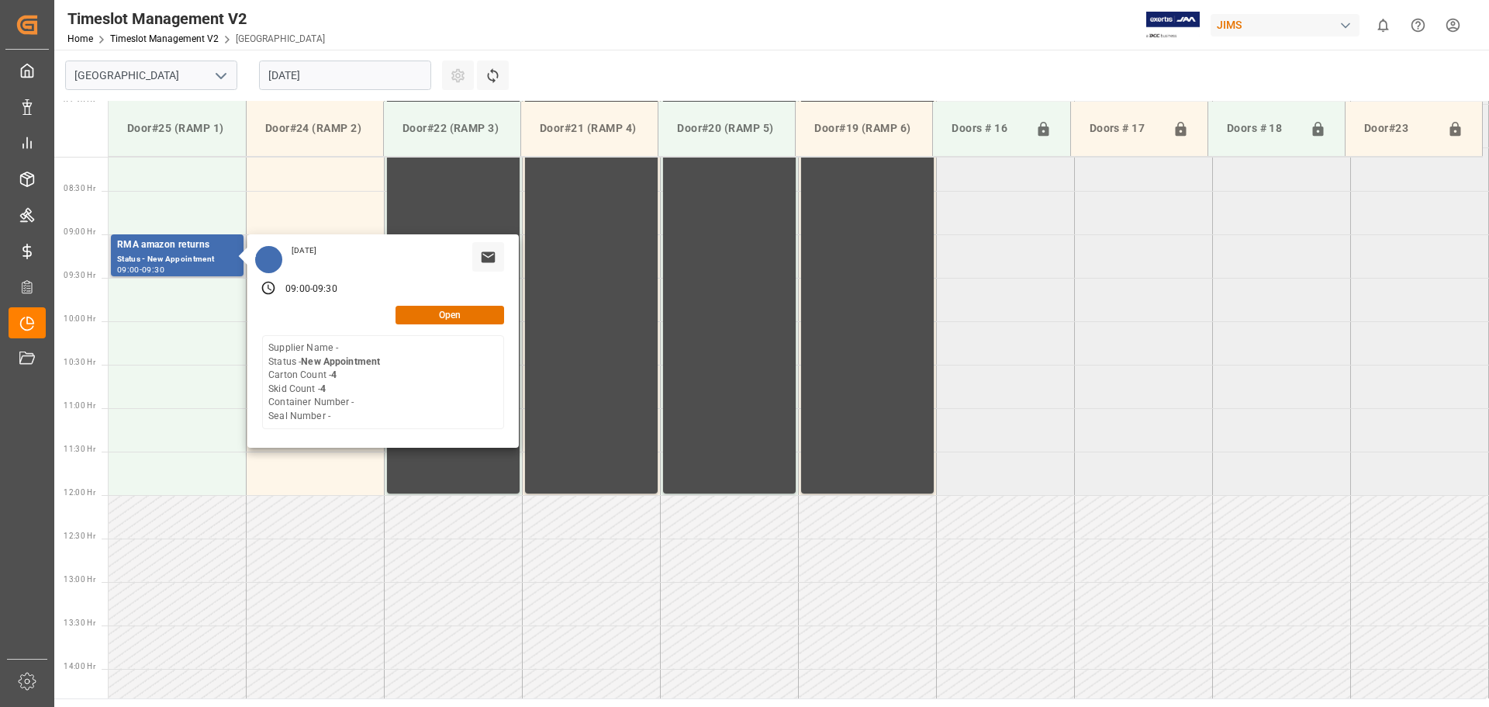
click at [510, 411] on div "[DATE] 09:00 - 09:30 Open Supplier Name - Status - New Appointment Carton Count…" at bounding box center [383, 340] width 272 height 213
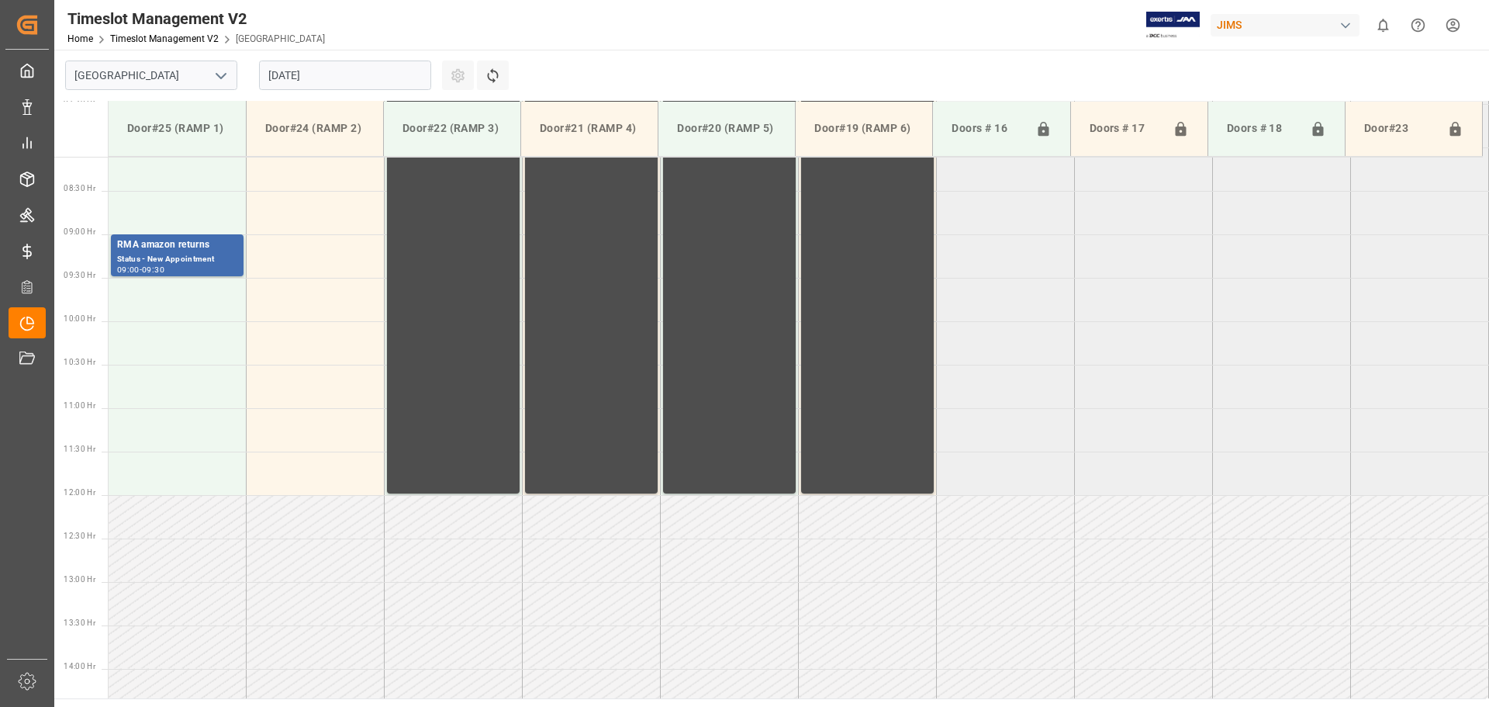
drag, startPoint x: 510, startPoint y: 411, endPoint x: 476, endPoint y: 350, distance: 69.8
click at [510, 410] on div "JAM DOCK VOLUME CONTROL 06:00 - 12:00" at bounding box center [453, 234] width 120 height 514
click at [181, 248] on div "RMA amazon returns" at bounding box center [177, 245] width 120 height 16
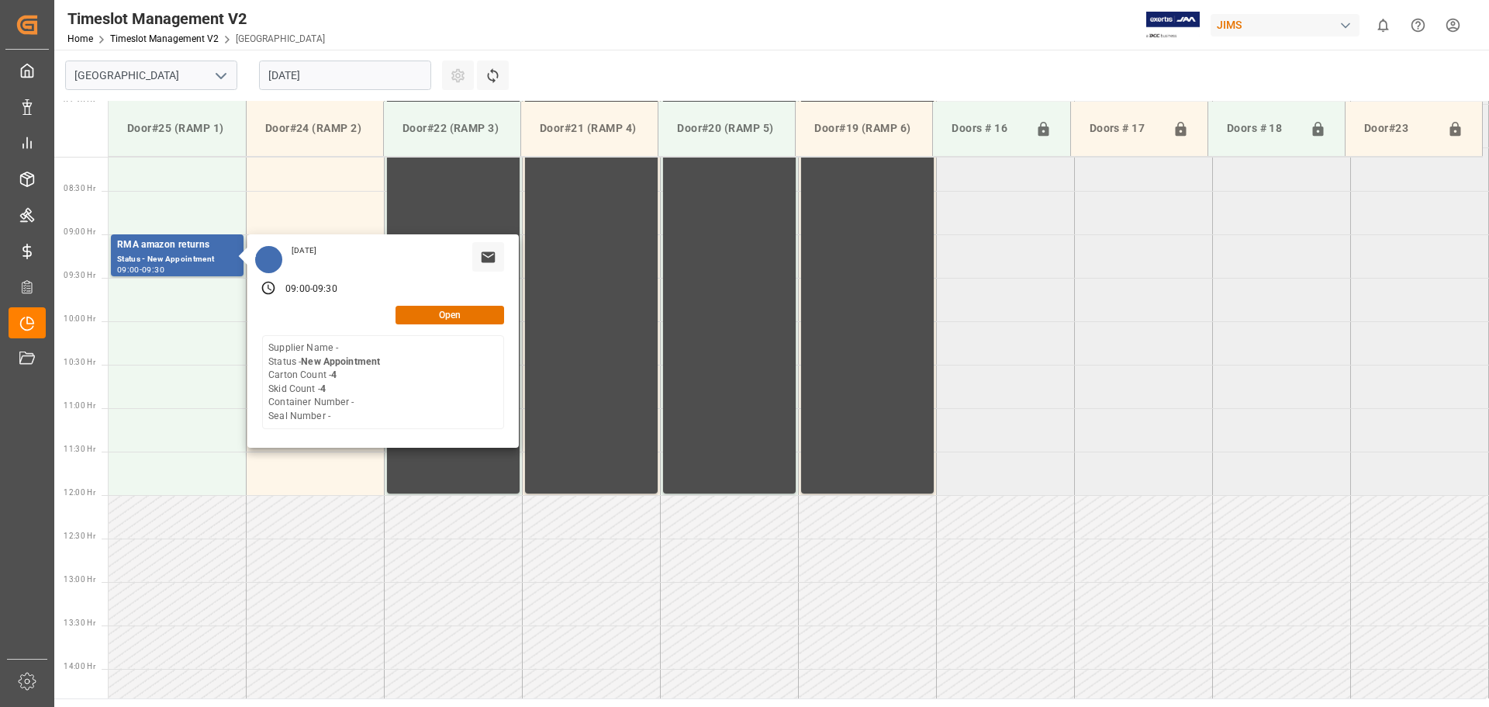
drag, startPoint x: 447, startPoint y: 319, endPoint x: 993, endPoint y: 343, distance: 546.6
click at [448, 320] on button "Open" at bounding box center [450, 315] width 109 height 19
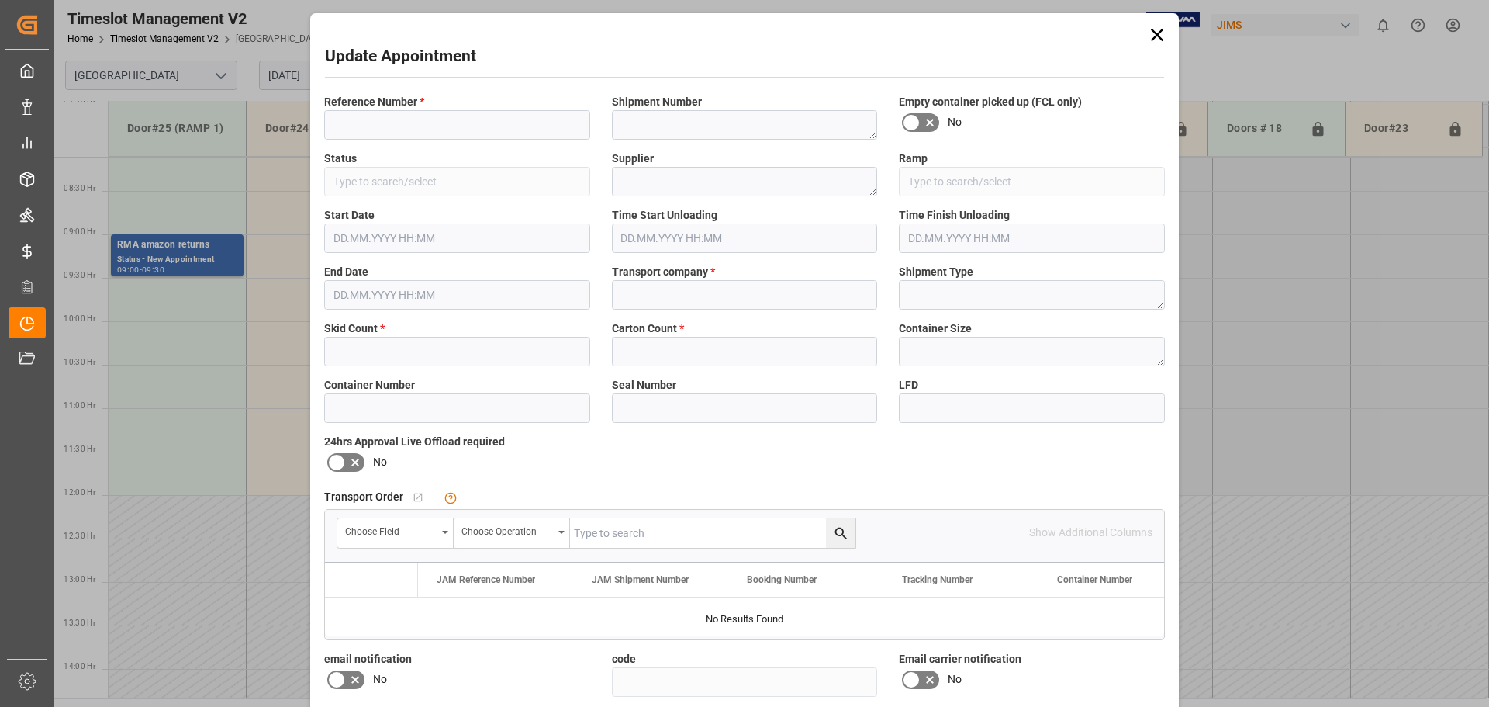
type input "RMA amazon returns"
type input "New Appointment"
type input "Door#25 (RAMP 1)"
type input "ABF FREIGHT"
type input "d64ab522fddf"
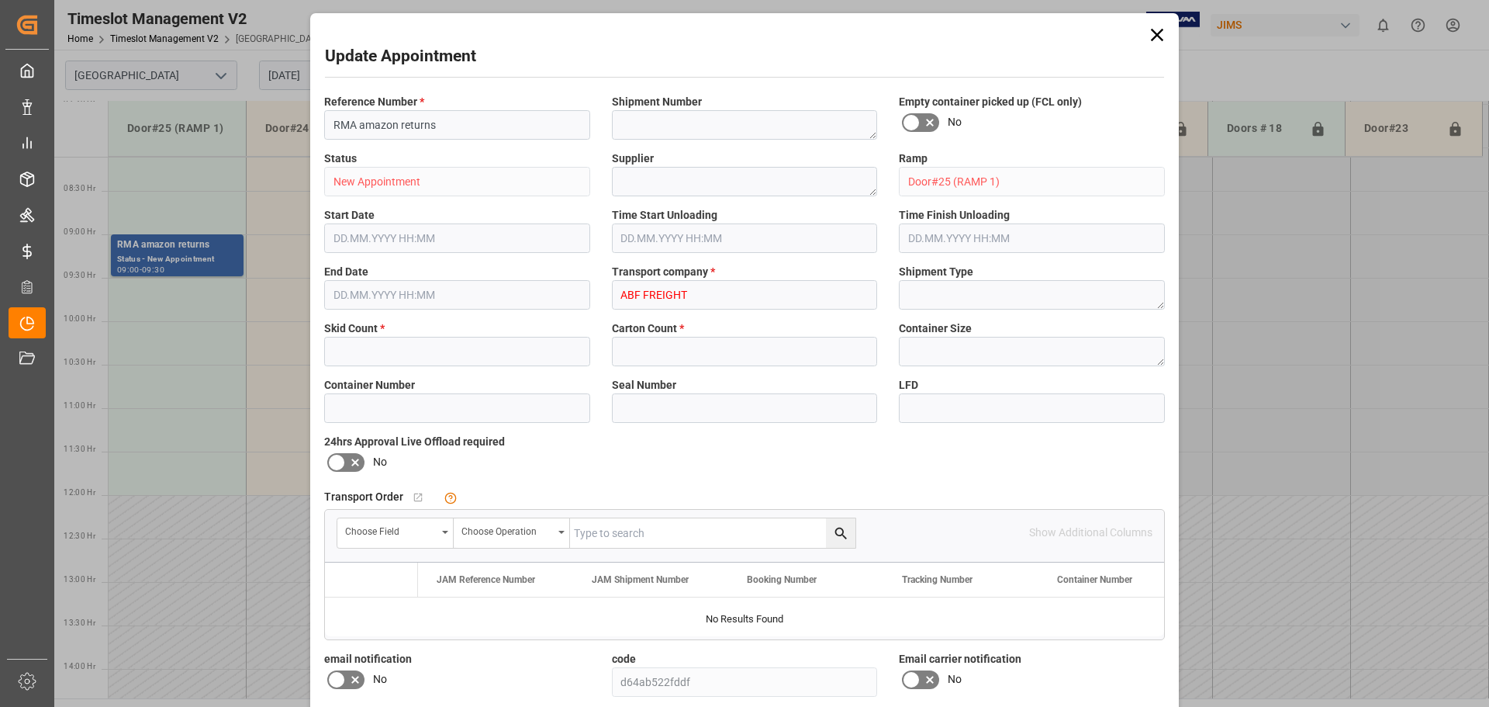
type input "4"
type input "[DATE] 09:00"
type input "[DATE] 09:30"
type input "[DATE] 14:19"
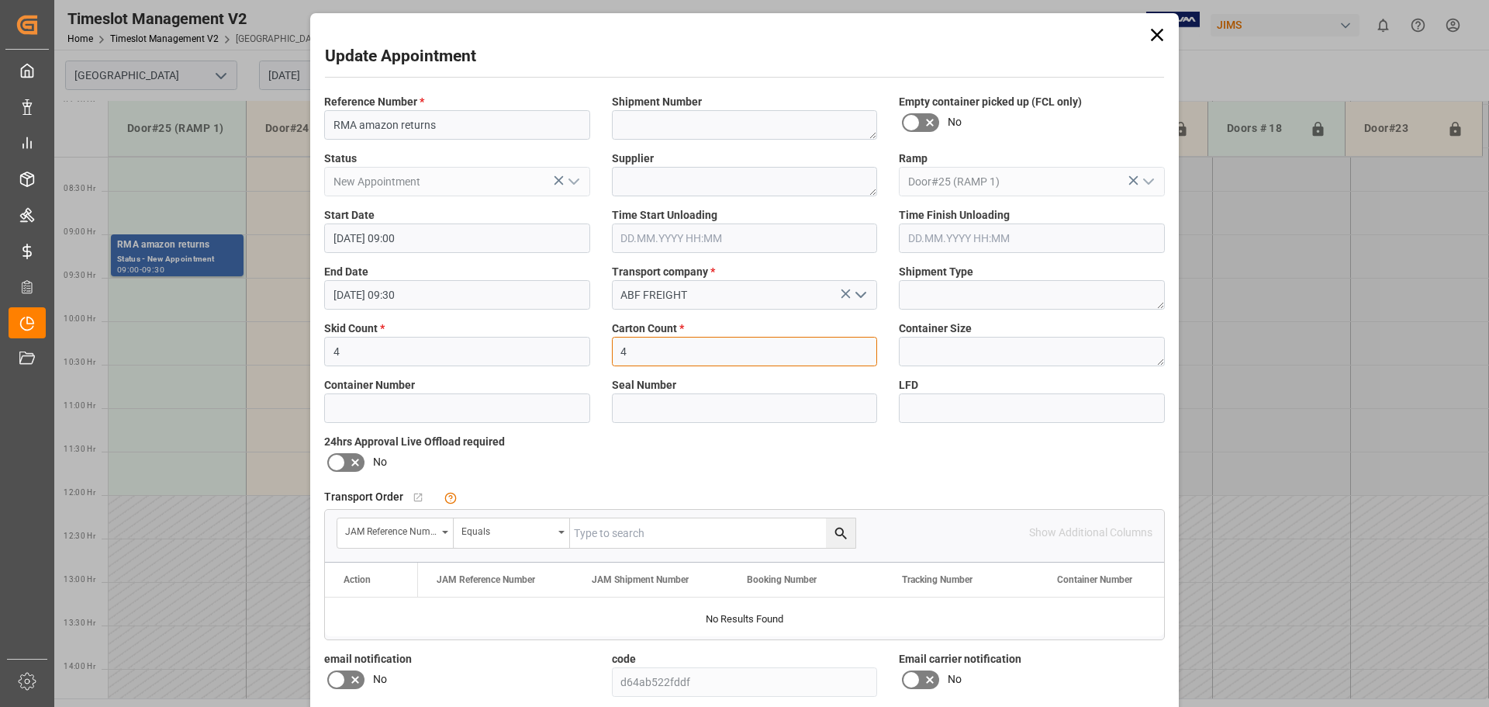
drag, startPoint x: 628, startPoint y: 351, endPoint x: 593, endPoint y: 353, distance: 34.2
click at [593, 353] on div "Reference Number * RMA amazon returns Shipment Number Empty container picked up…" at bounding box center [744, 451] width 863 height 727
type input "0"
drag, startPoint x: 466, startPoint y: 357, endPoint x: 169, endPoint y: 358, distance: 297.1
click at [169, 359] on div "Update Appointment Reference Number * RMA amazon returns Shipment Number Empty …" at bounding box center [744, 353] width 1489 height 707
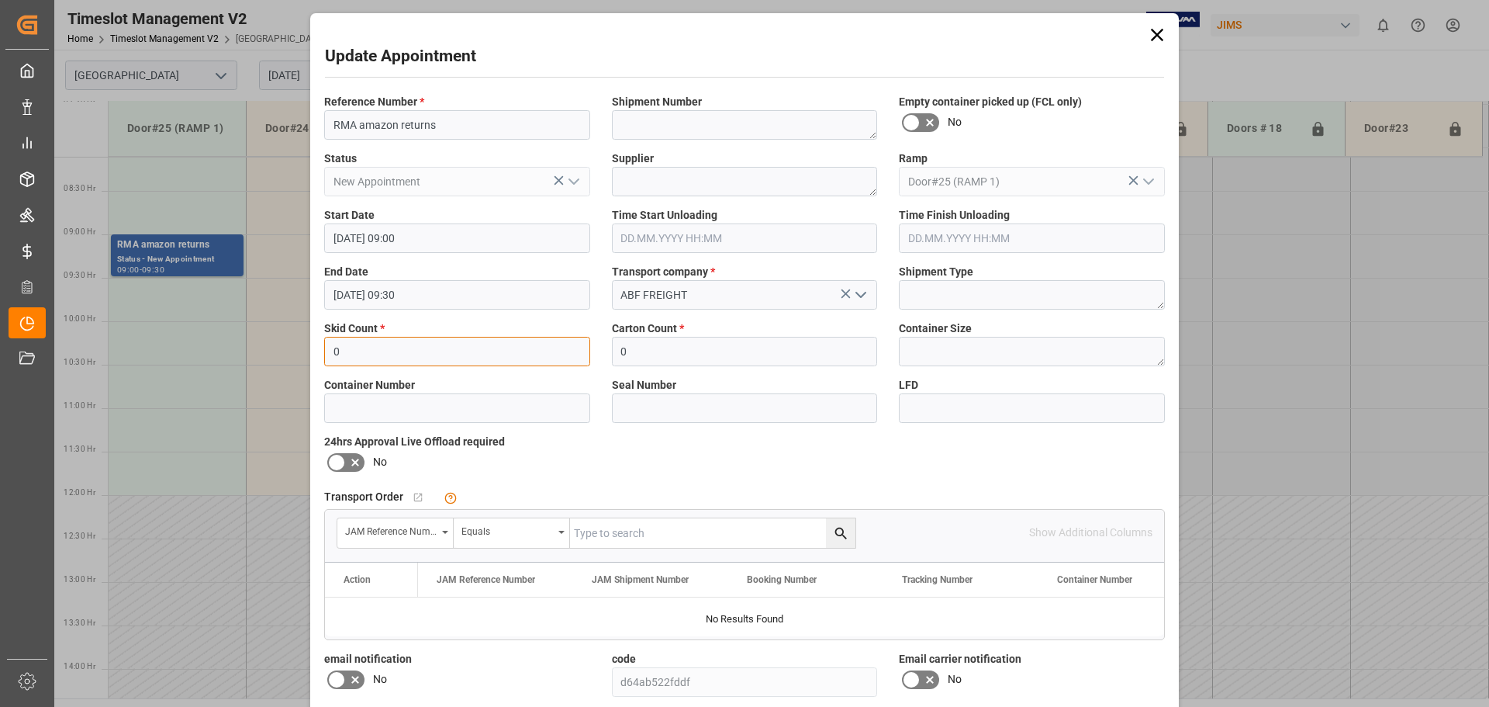
type input "0"
click at [1125, 406] on input at bounding box center [1032, 407] width 266 height 29
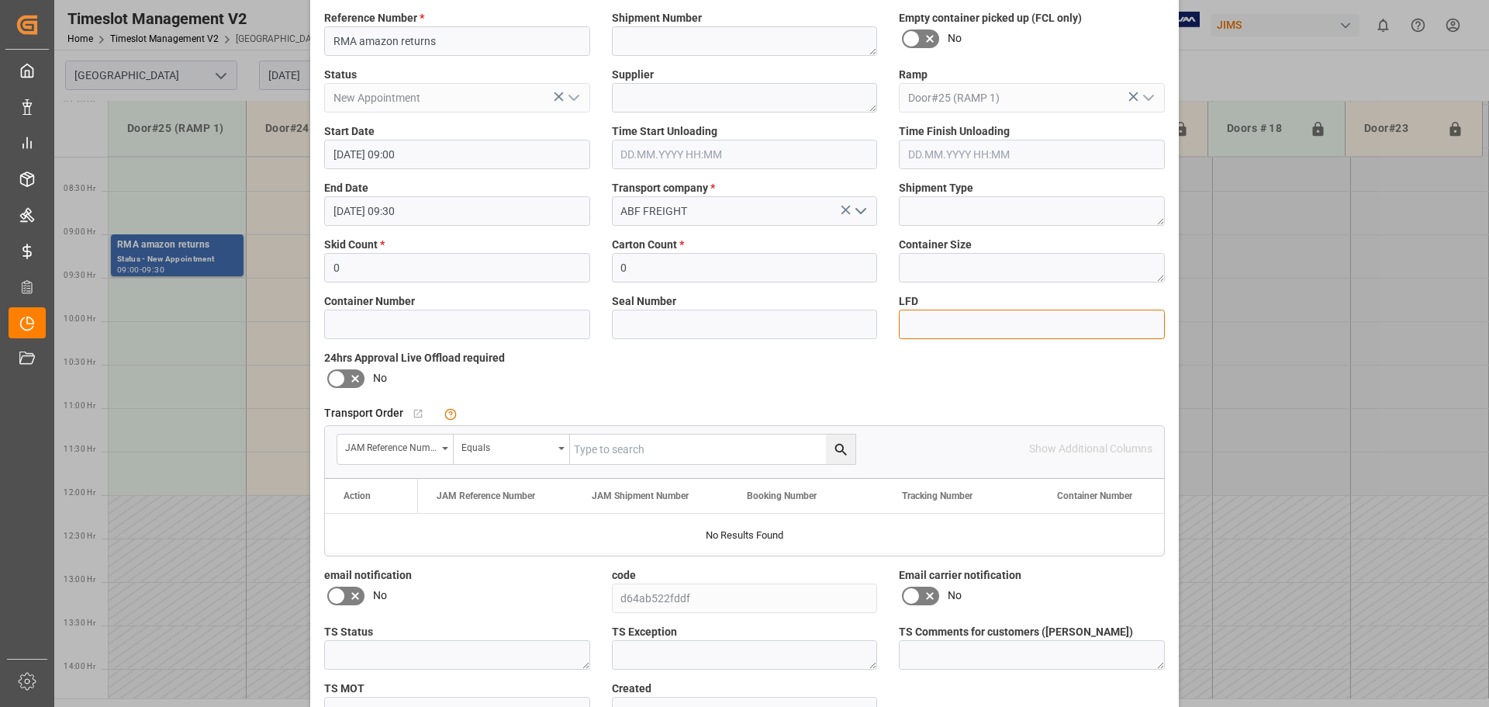
scroll to position [182, 0]
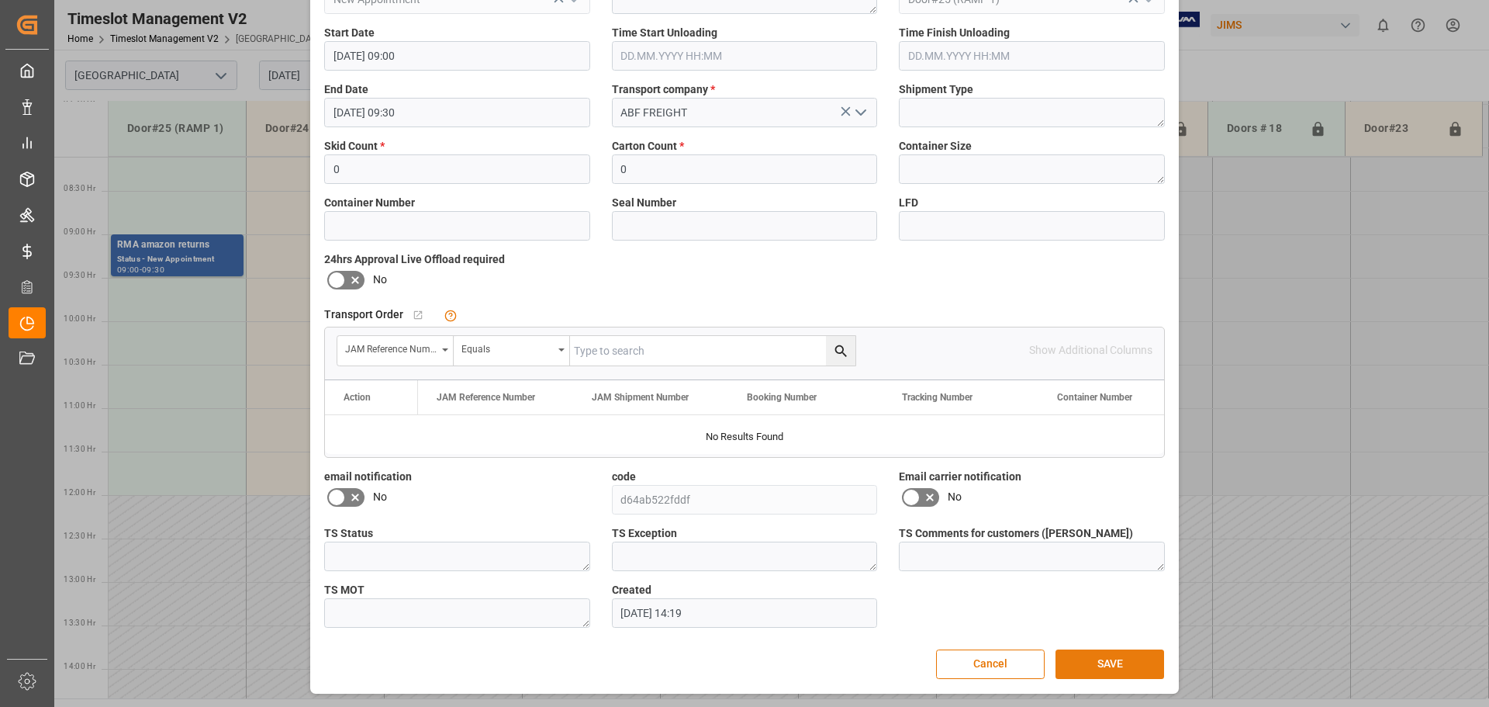
click at [1115, 656] on button "SAVE" at bounding box center [1110, 663] width 109 height 29
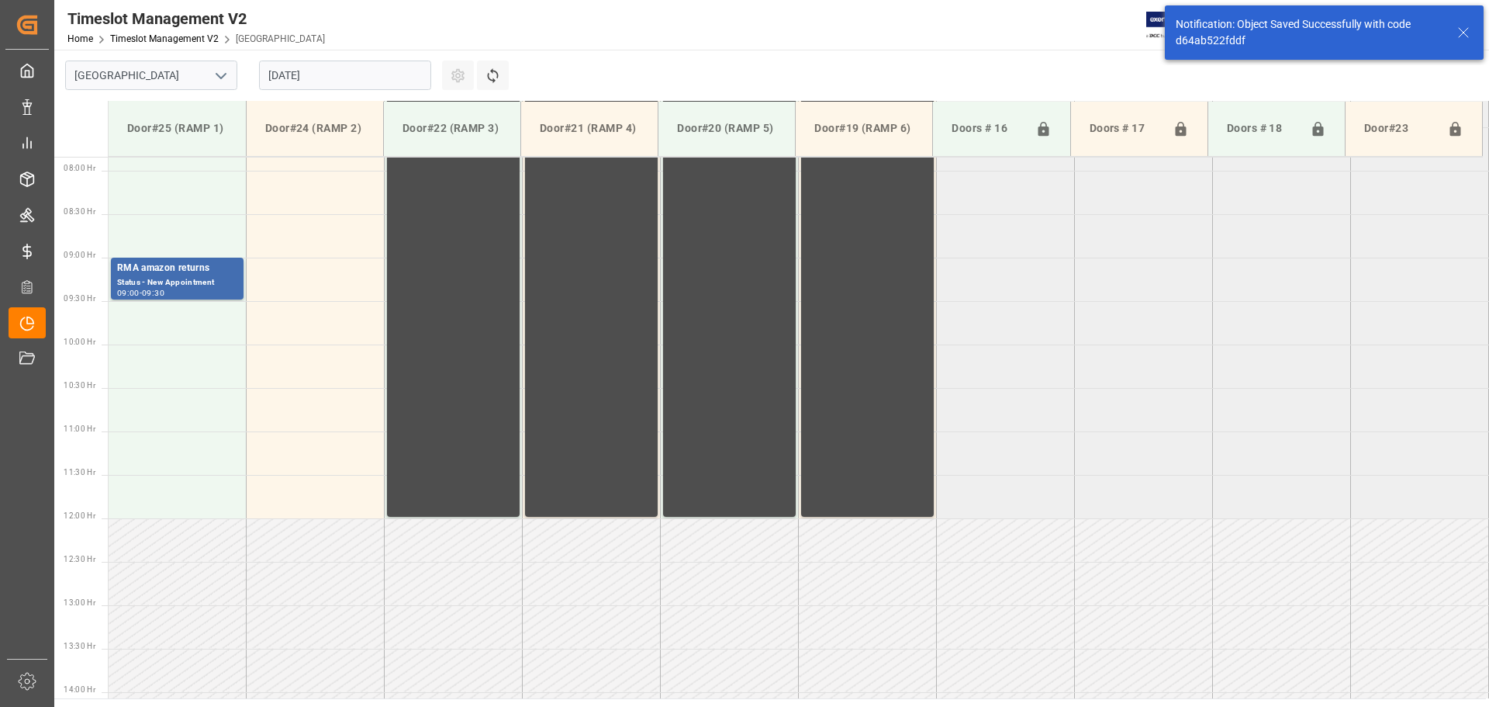
scroll to position [686, 0]
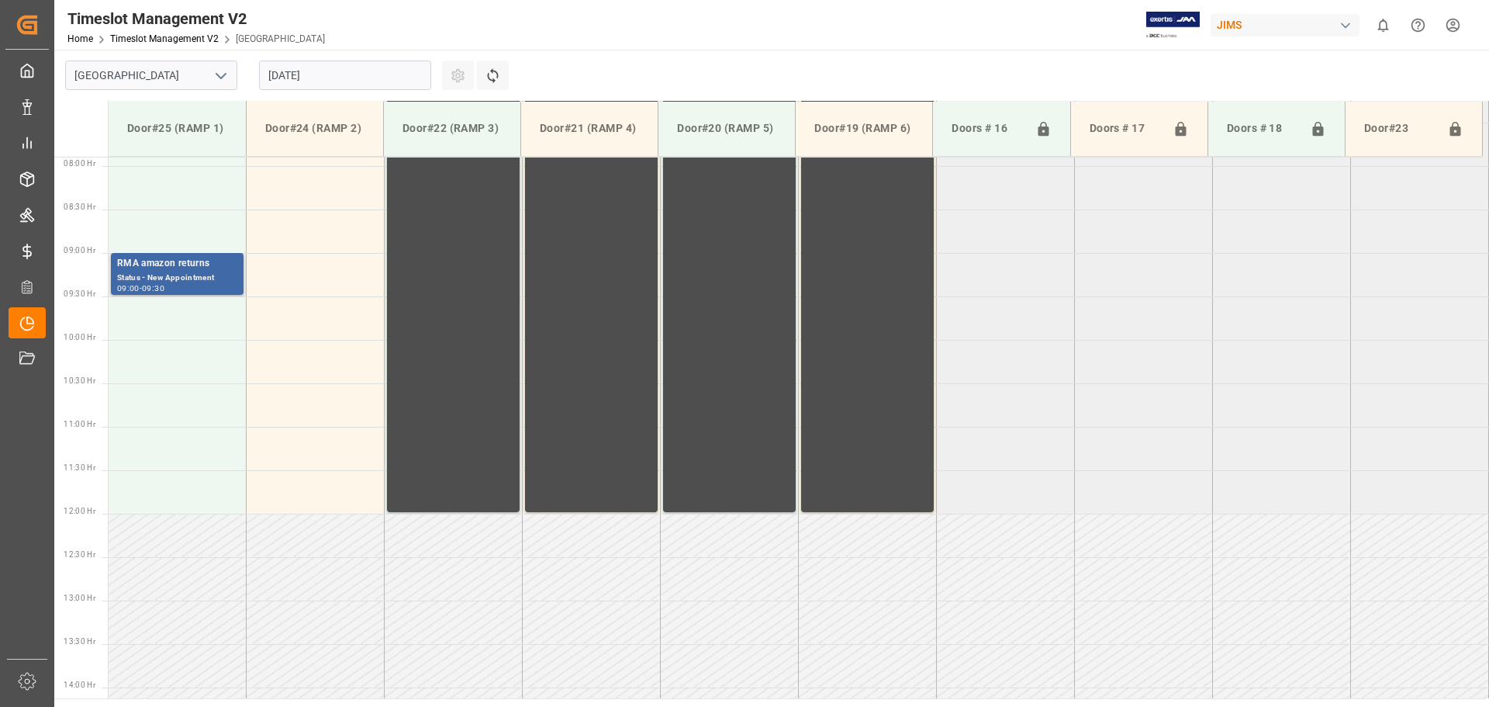
drag, startPoint x: 206, startPoint y: 272, endPoint x: 180, endPoint y: 276, distance: 26.8
click at [180, 276] on div "Status - New Appointment" at bounding box center [177, 278] width 120 height 13
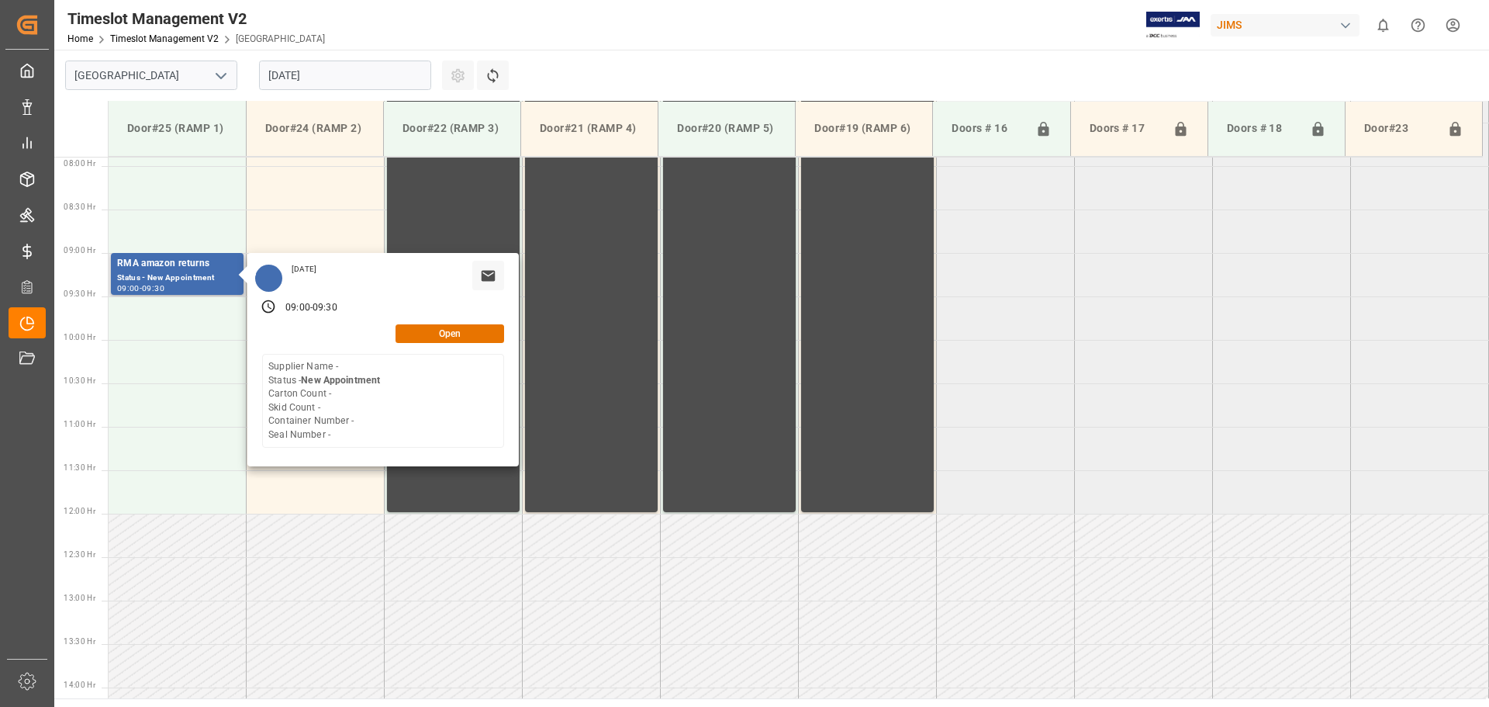
click at [296, 332] on div "Open" at bounding box center [383, 333] width 242 height 19
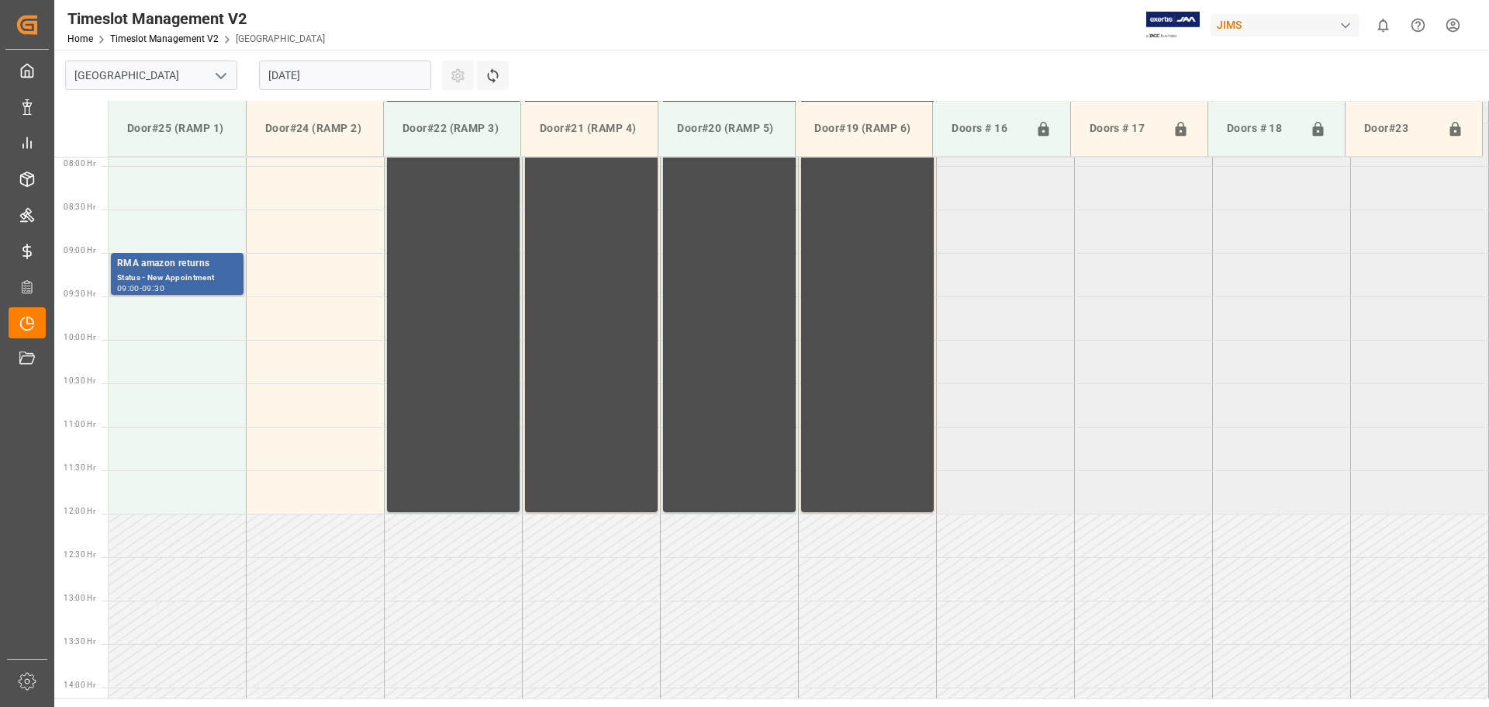
click at [190, 267] on div "RMA amazon returns" at bounding box center [177, 264] width 120 height 16
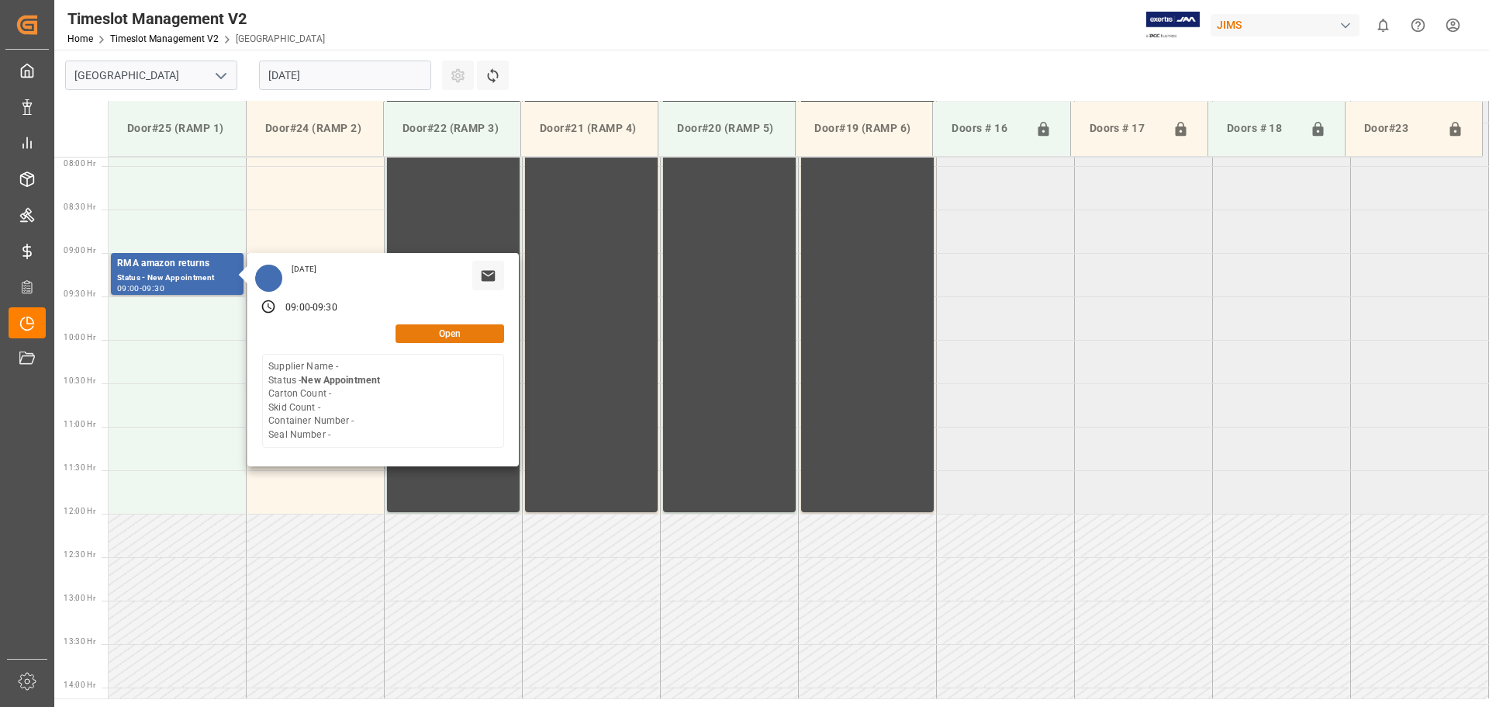
click at [441, 329] on button "Open" at bounding box center [450, 333] width 109 height 19
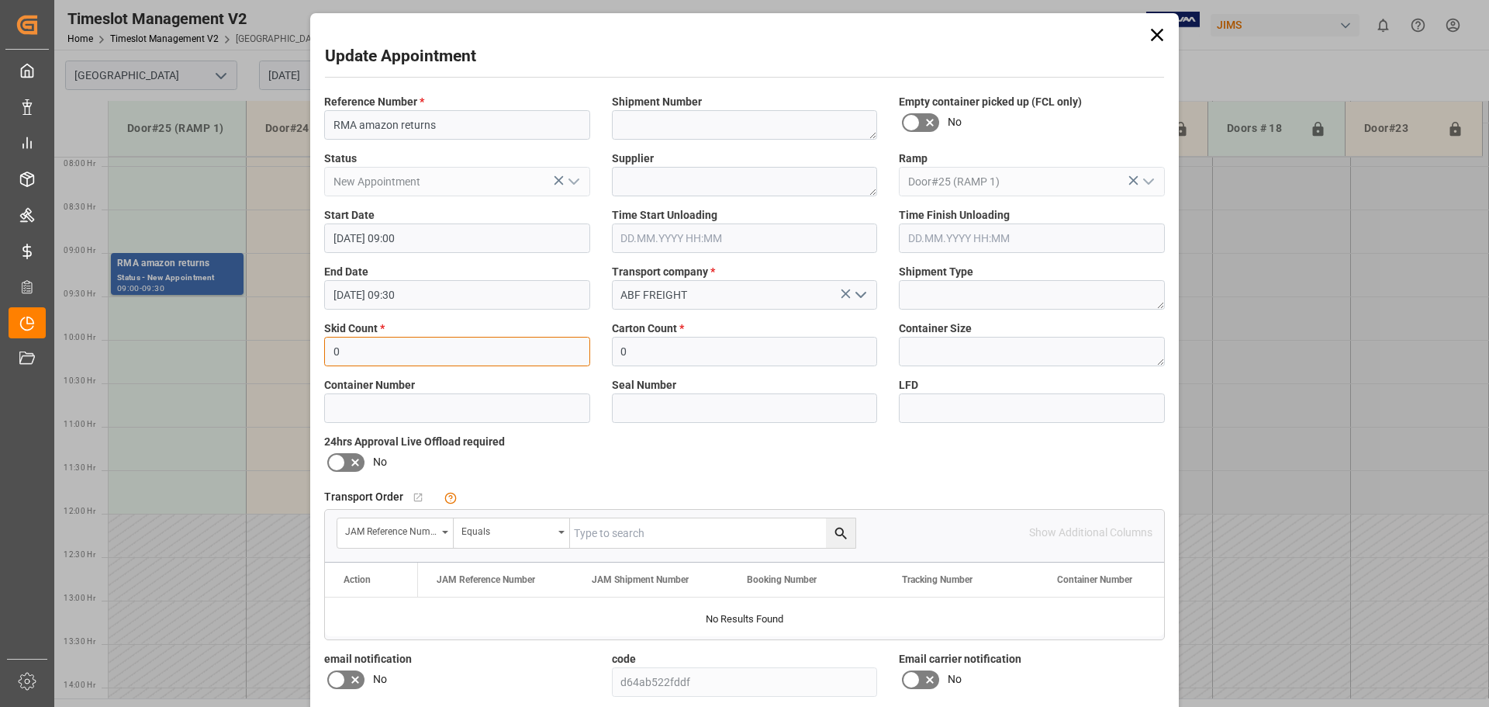
drag, startPoint x: 394, startPoint y: 354, endPoint x: 306, endPoint y: 348, distance: 87.8
click at [306, 348] on div "Update Appointment Reference Number * RMA amazon returns Shipment Number Empty …" at bounding box center [744, 353] width 1489 height 707
type input "1"
drag, startPoint x: 690, startPoint y: 339, endPoint x: 554, endPoint y: 350, distance: 137.0
click at [554, 350] on div "Reference Number * RMA amazon returns Shipment Number Empty container picked up…" at bounding box center [744, 451] width 863 height 727
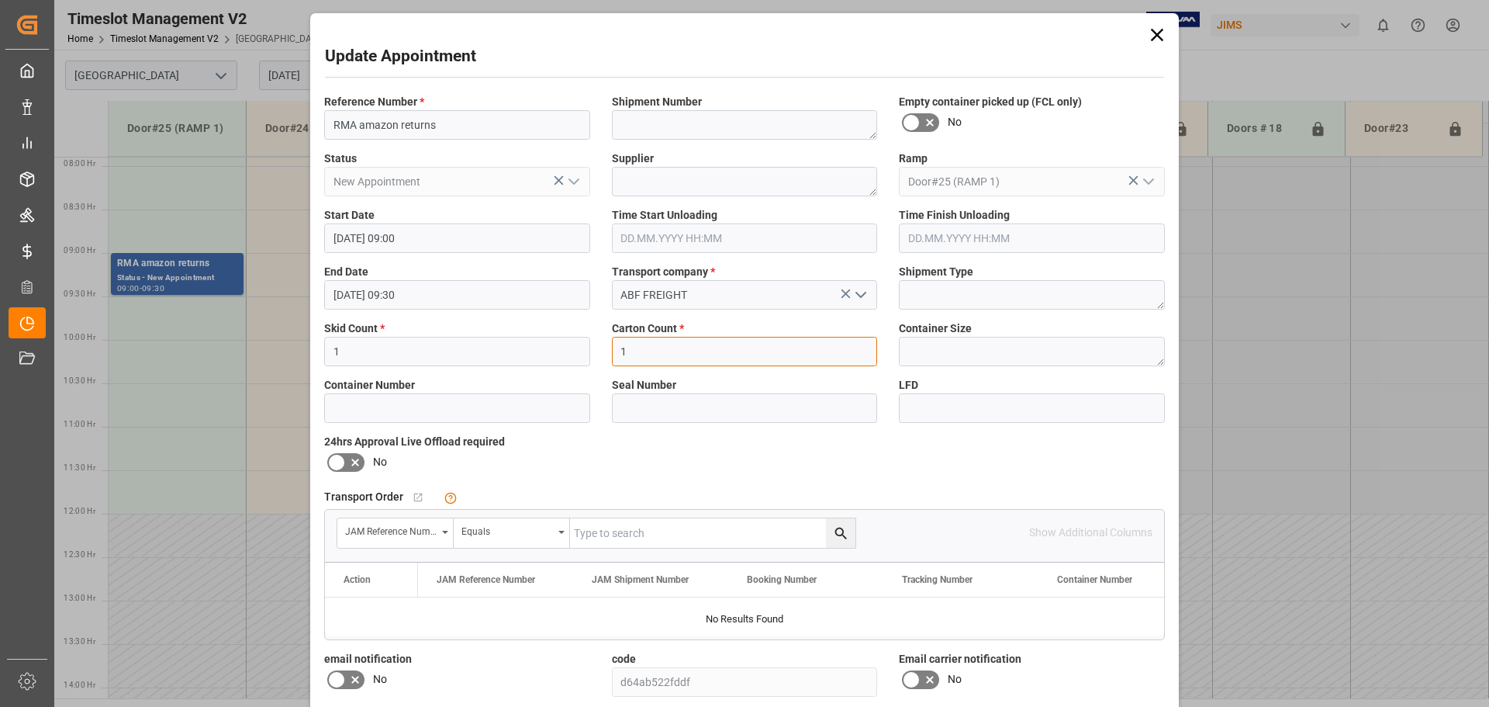
type input "1"
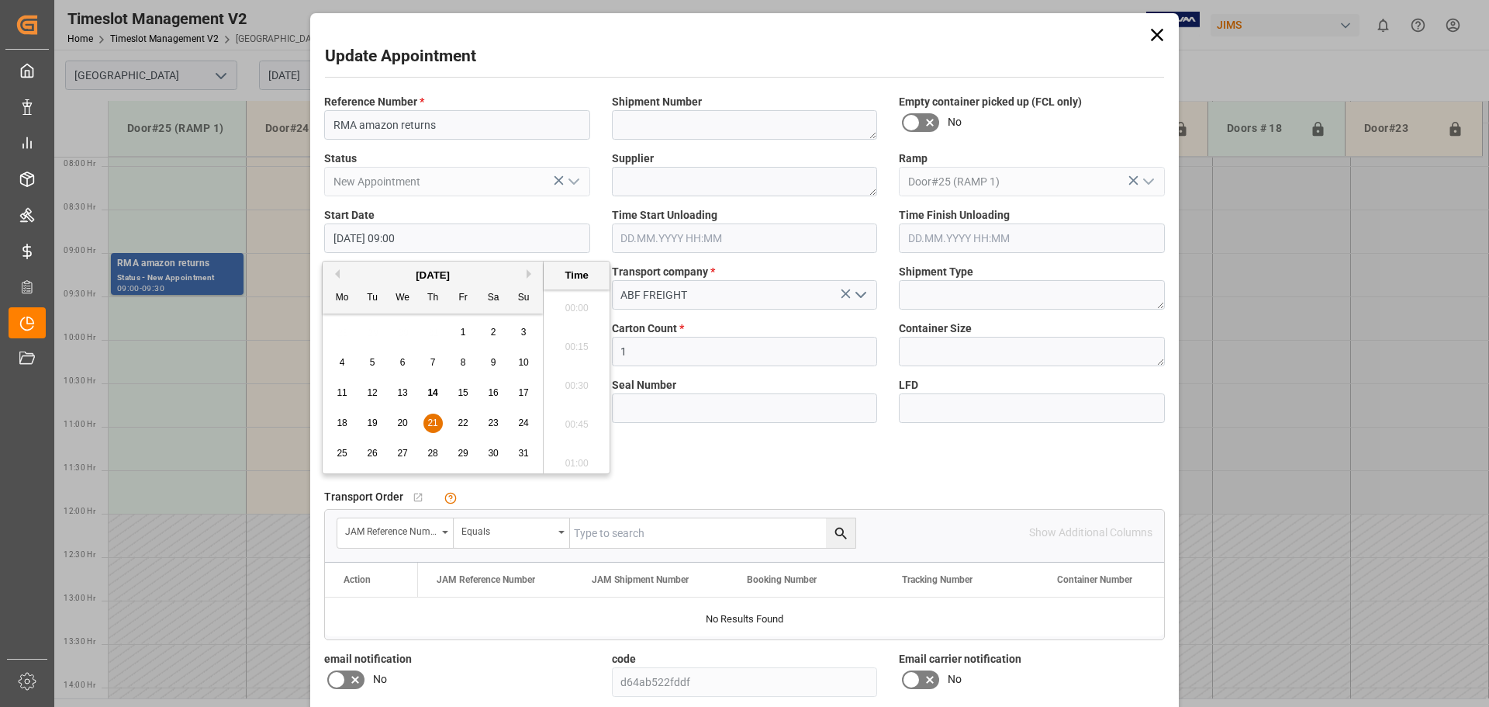
click at [410, 233] on input "[DATE] 09:00" at bounding box center [457, 237] width 266 height 29
click at [435, 455] on span "28" at bounding box center [432, 453] width 10 height 11
type input "[DATE] 09:00"
click at [568, 375] on li "09:00" at bounding box center [577, 380] width 66 height 39
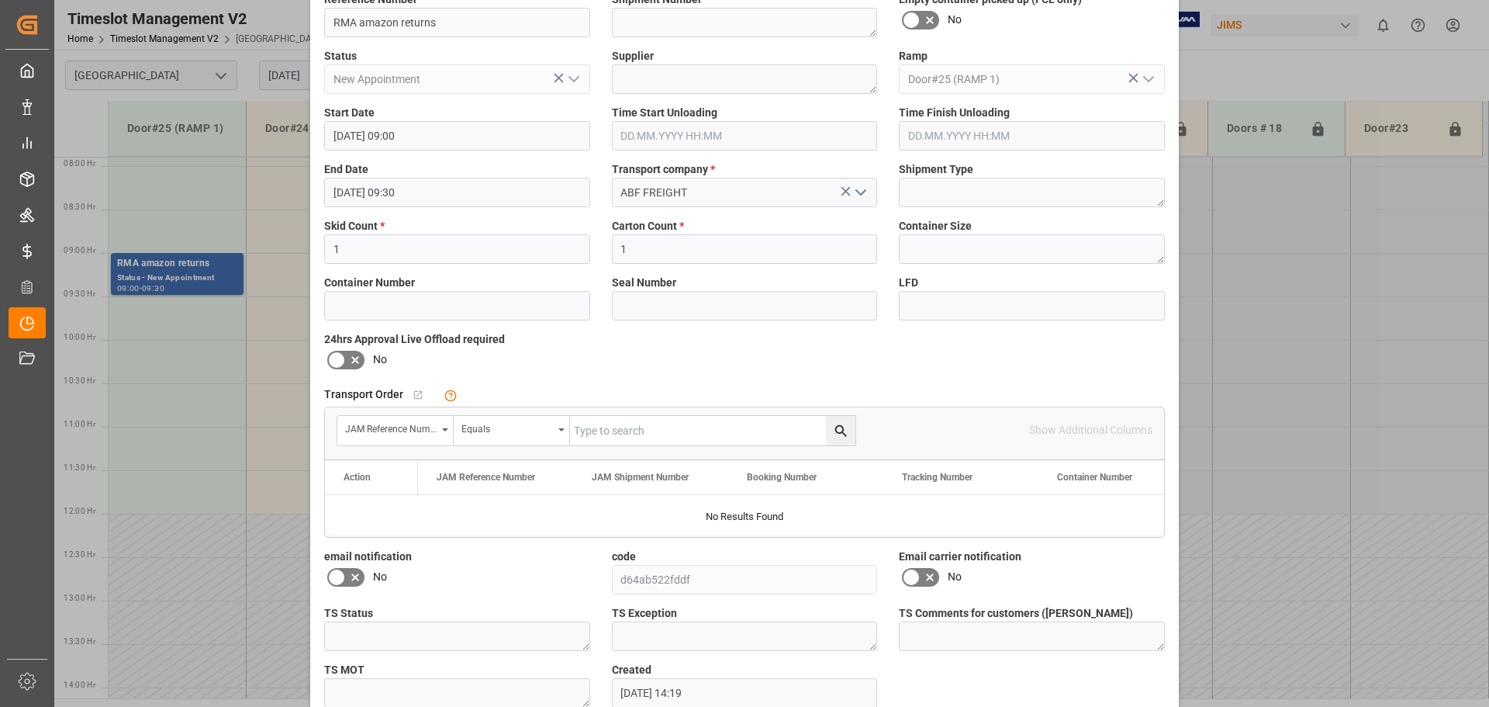
scroll to position [182, 0]
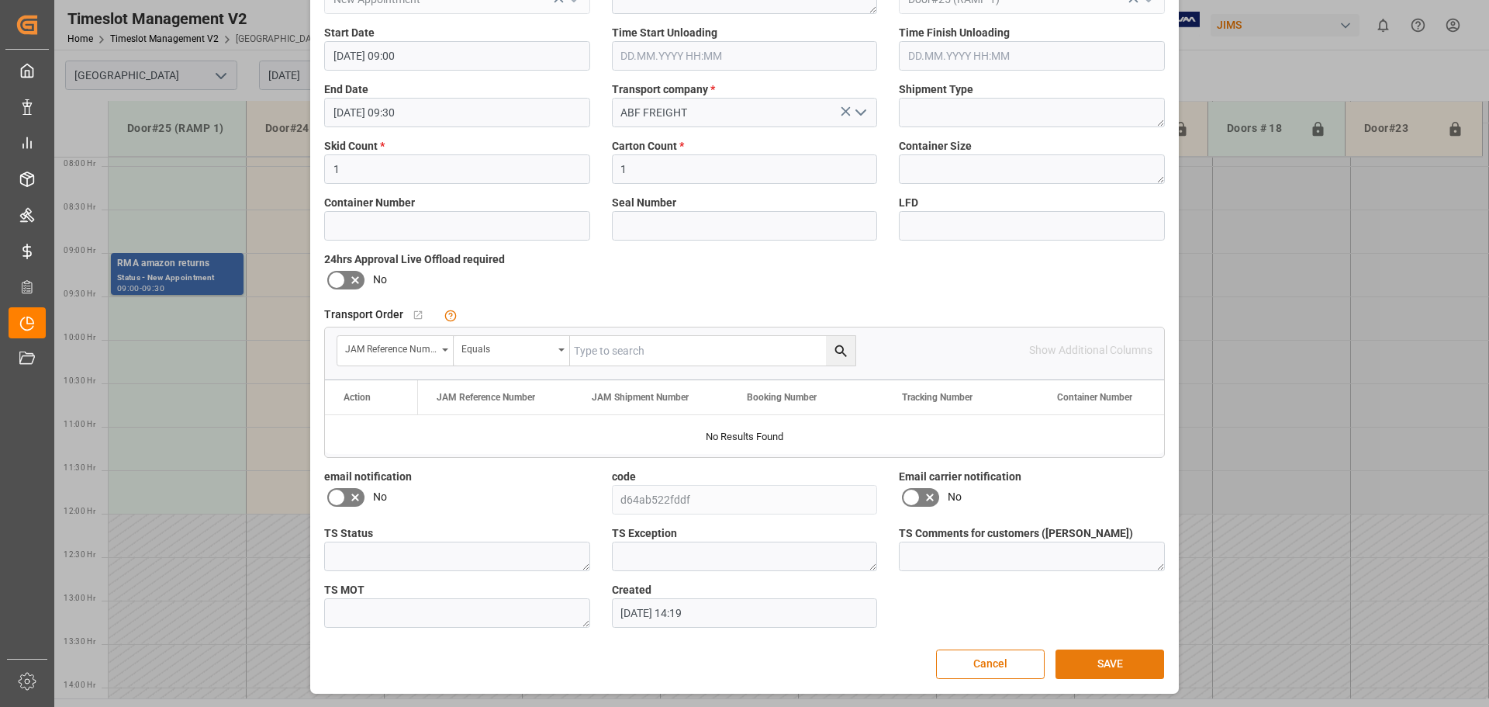
click at [1110, 663] on button "SAVE" at bounding box center [1110, 663] width 109 height 29
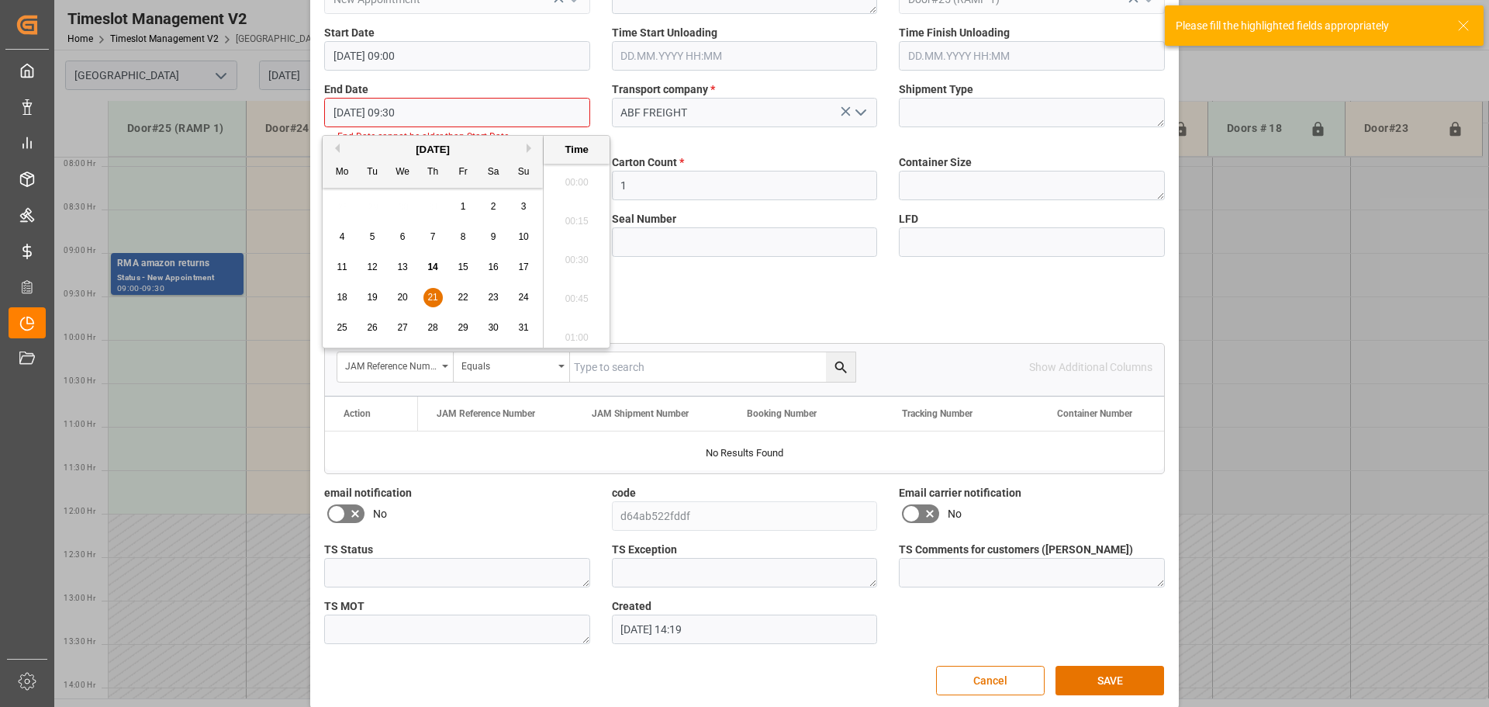
scroll to position [1402, 0]
drag, startPoint x: 459, startPoint y: 114, endPoint x: 252, endPoint y: 99, distance: 207.6
click at [252, 99] on div "Update Appointment Reference Number * RMA amazon returns Shipment Number Empty …" at bounding box center [744, 353] width 1489 height 707
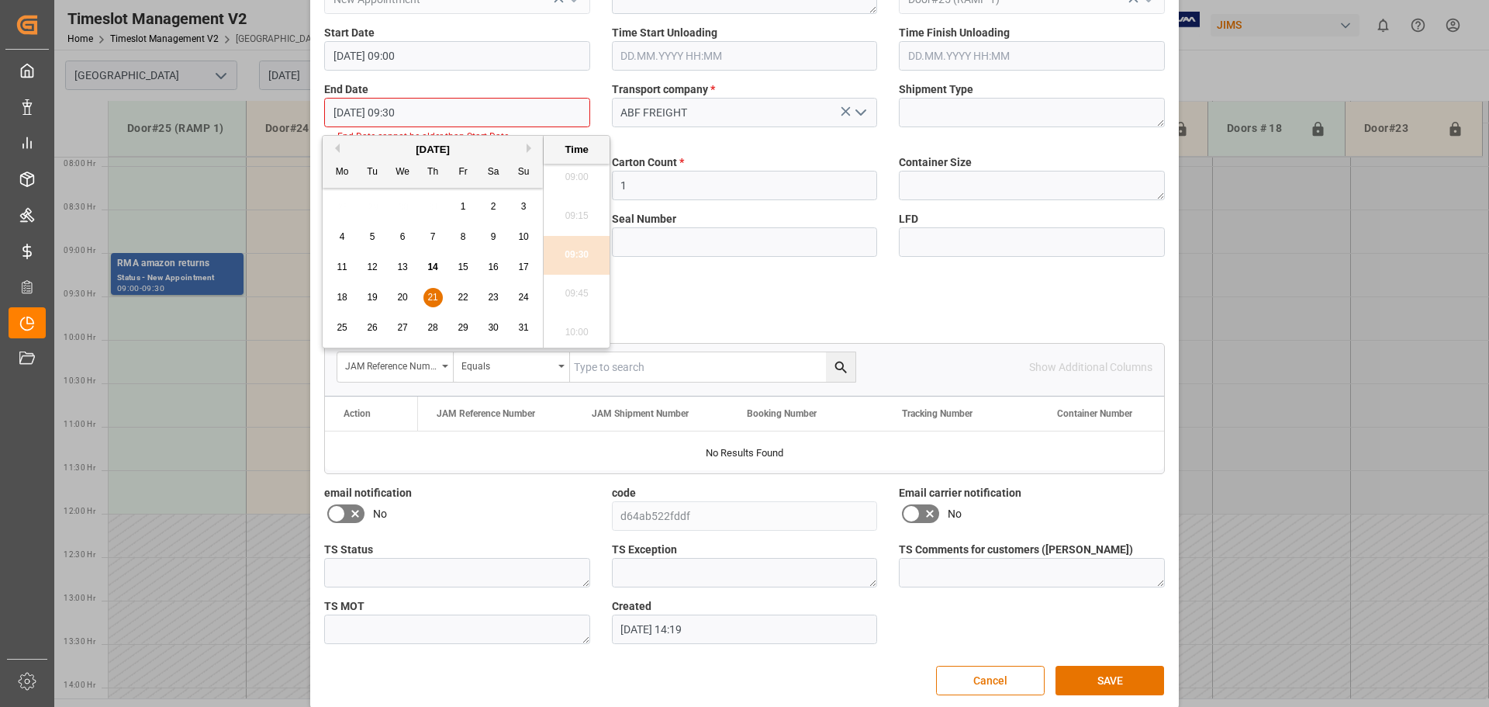
click at [431, 330] on span "28" at bounding box center [432, 327] width 10 height 11
type input "[DATE] 09:30"
click at [564, 254] on li "09:30" at bounding box center [577, 255] width 66 height 39
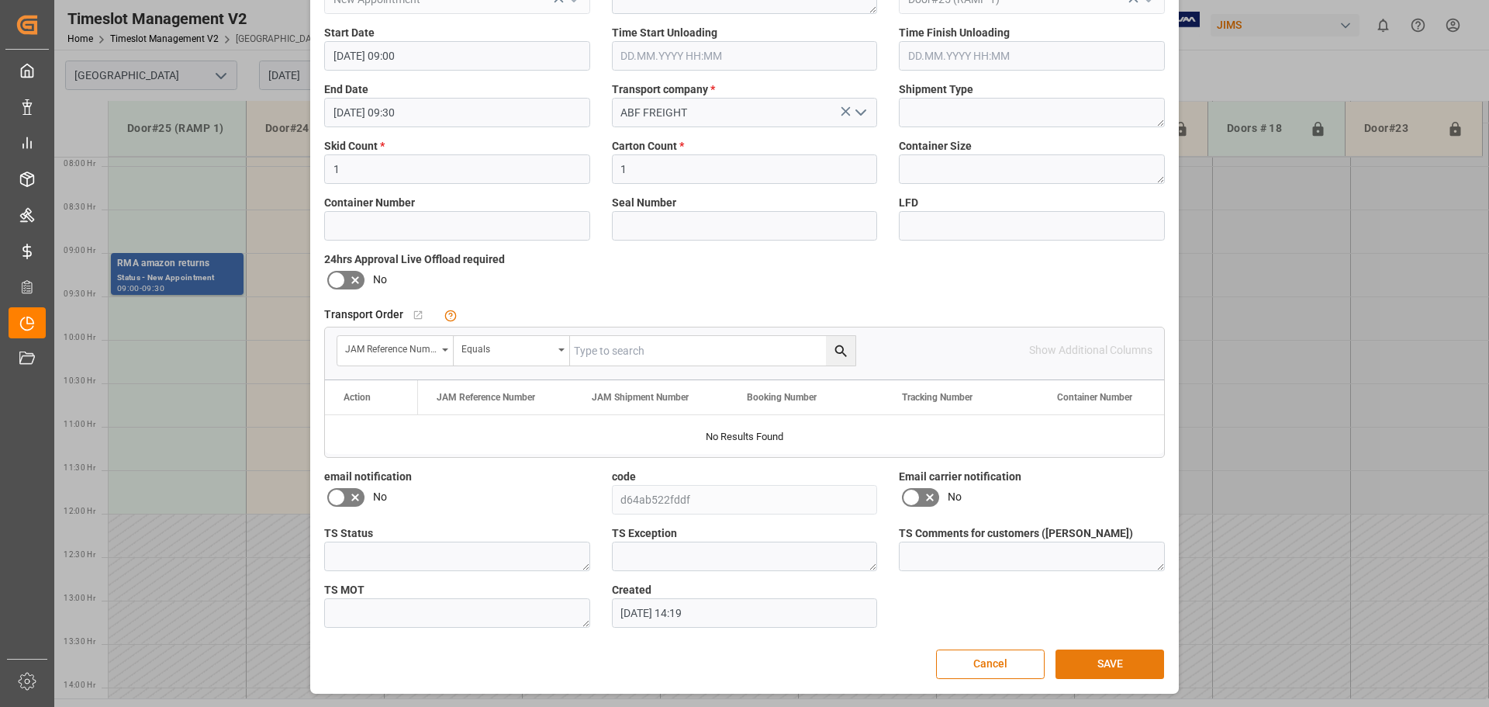
click at [1093, 662] on button "SAVE" at bounding box center [1110, 663] width 109 height 29
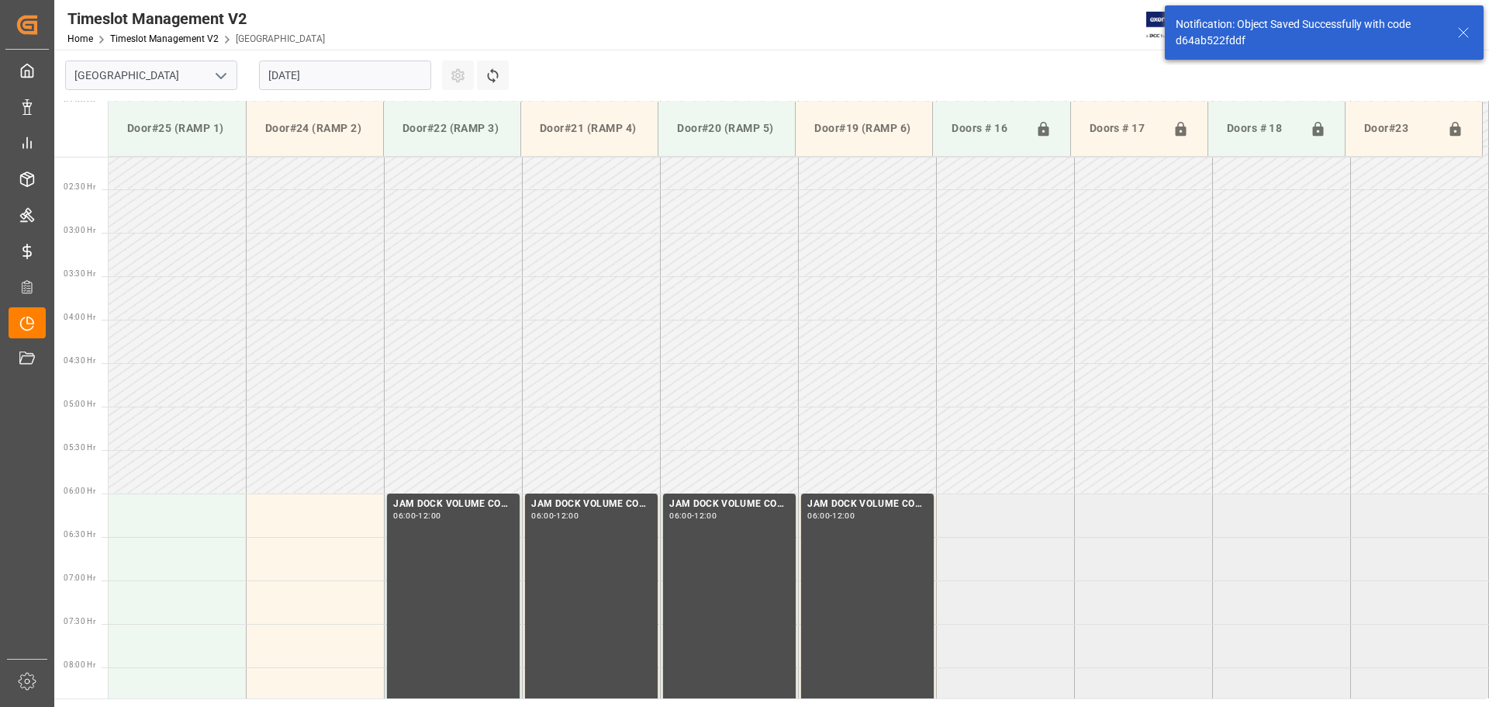
scroll to position [65, 0]
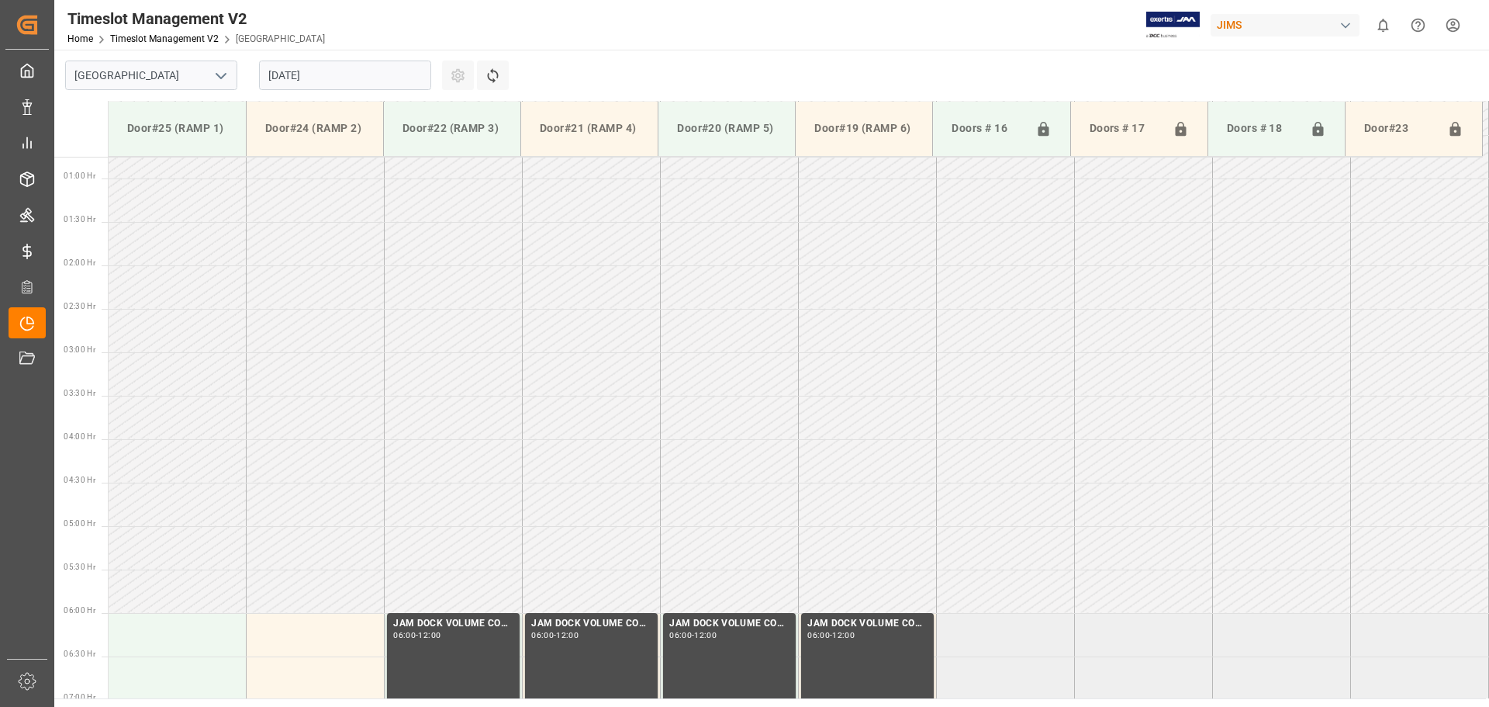
click at [337, 72] on input "[DATE]" at bounding box center [345, 75] width 172 height 29
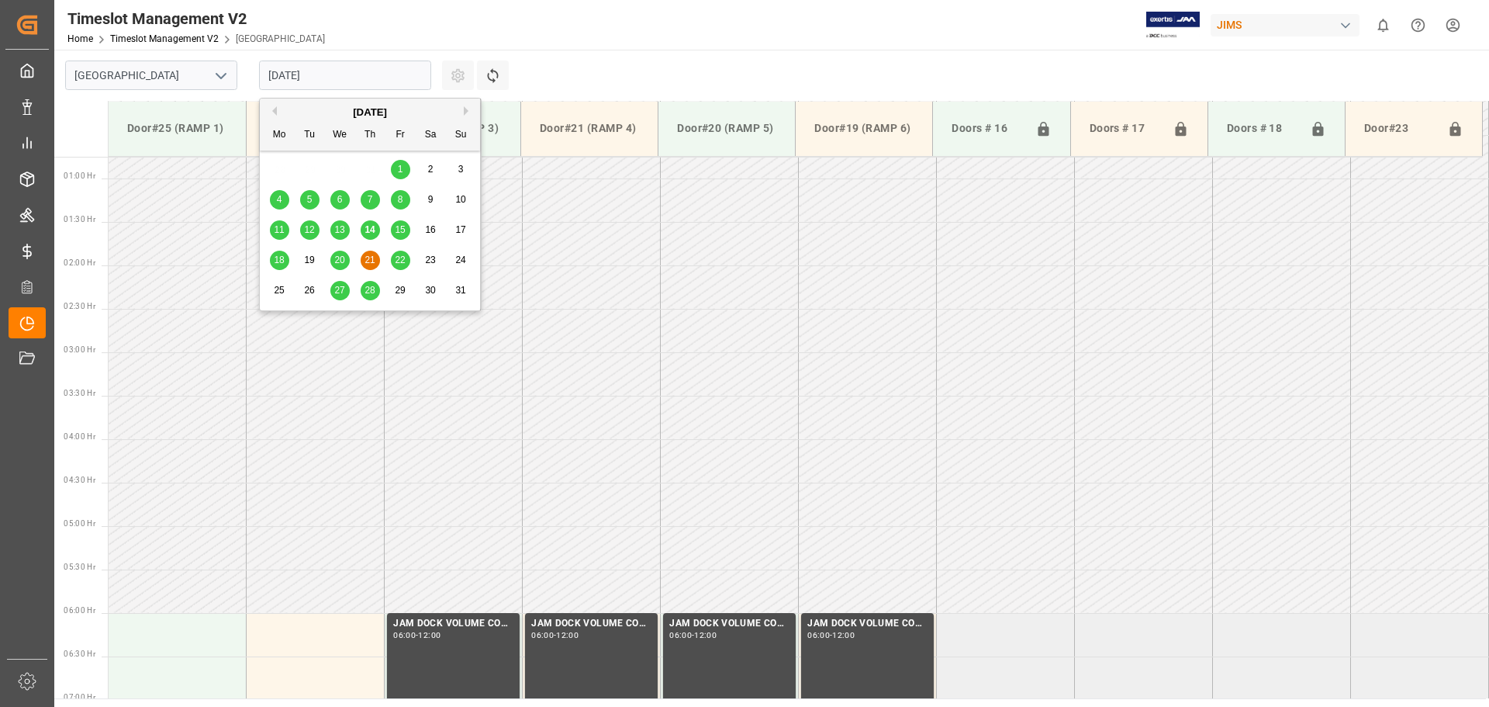
click at [343, 260] on span "20" at bounding box center [339, 259] width 10 height 11
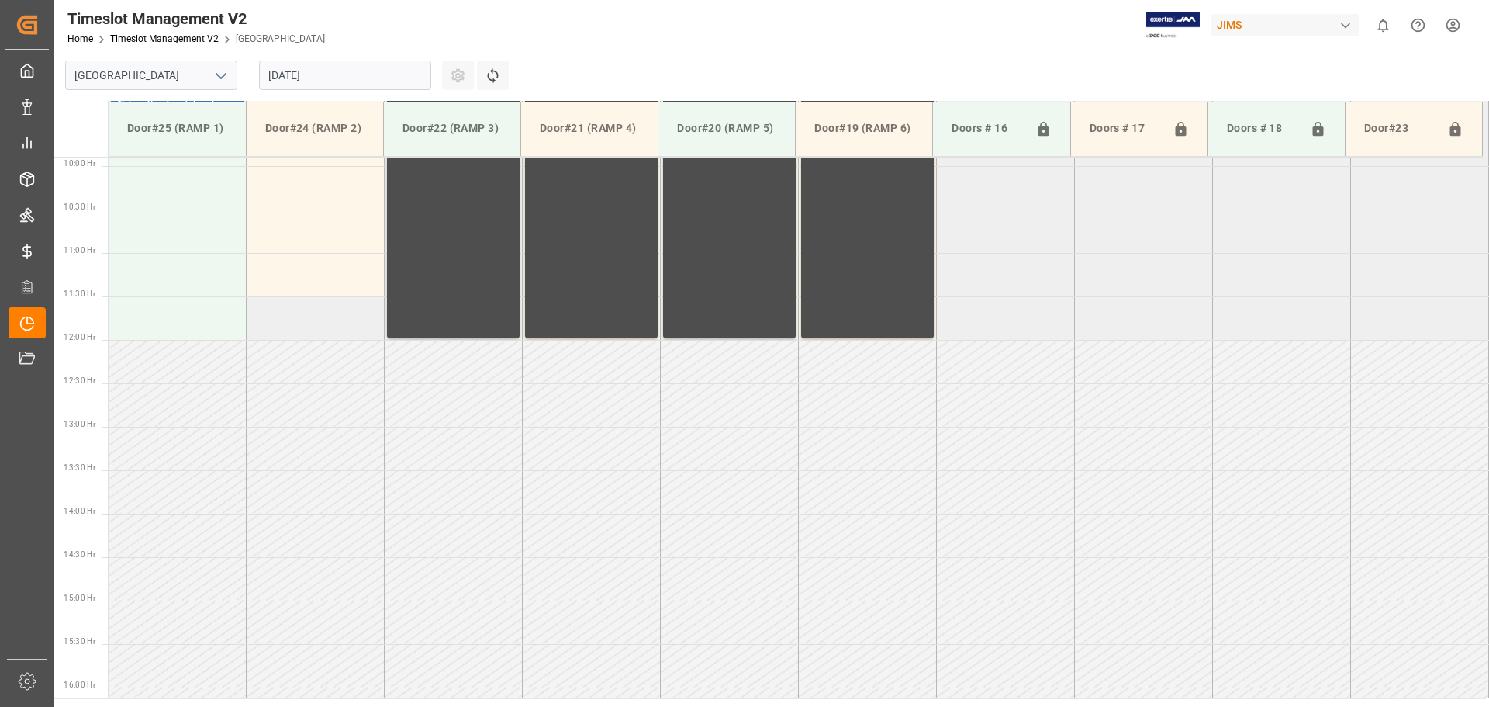
scroll to position [549, 0]
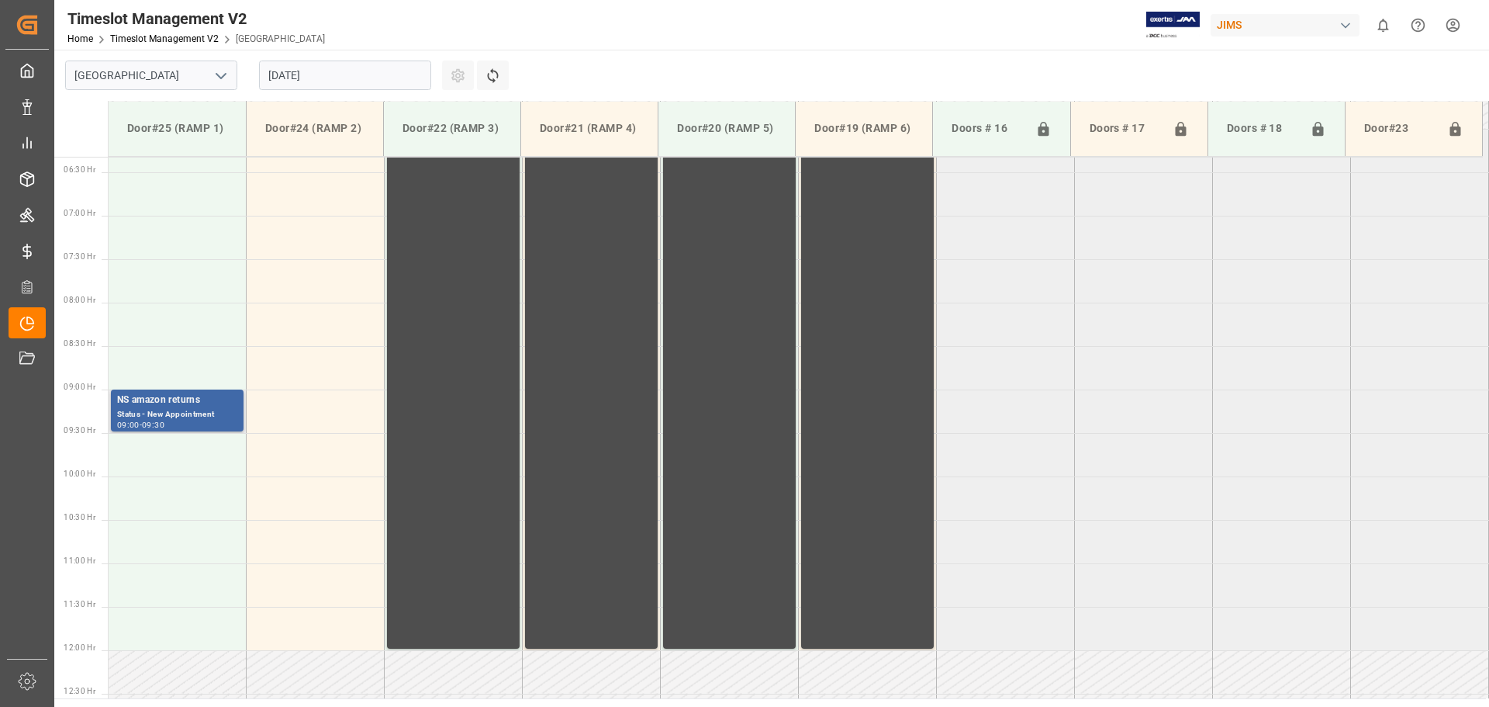
click at [176, 401] on div "NS amazon returns" at bounding box center [177, 401] width 120 height 16
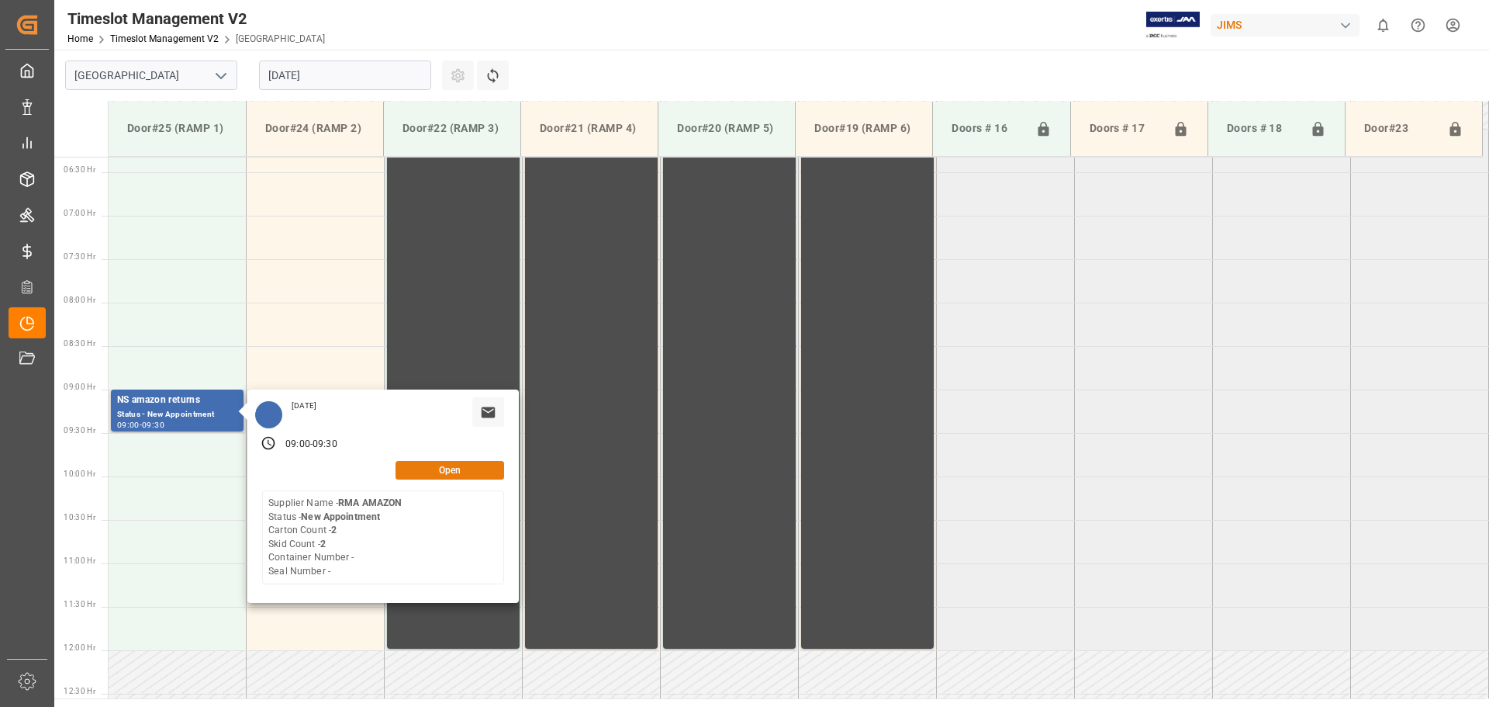
click at [433, 473] on button "Open" at bounding box center [450, 470] width 109 height 19
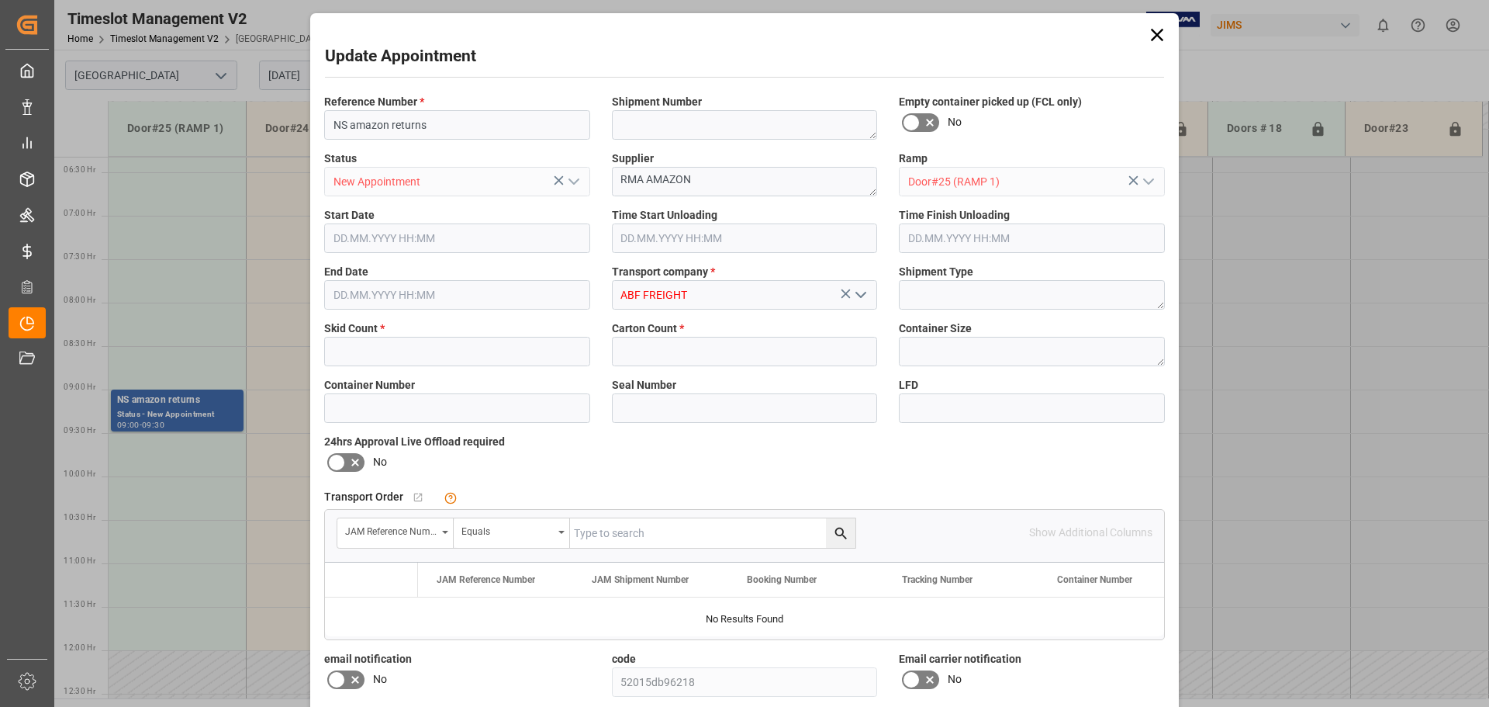
type input "2"
type input "[DATE] 09:00"
type input "[DATE] 09:30"
type input "[DATE] 13:15"
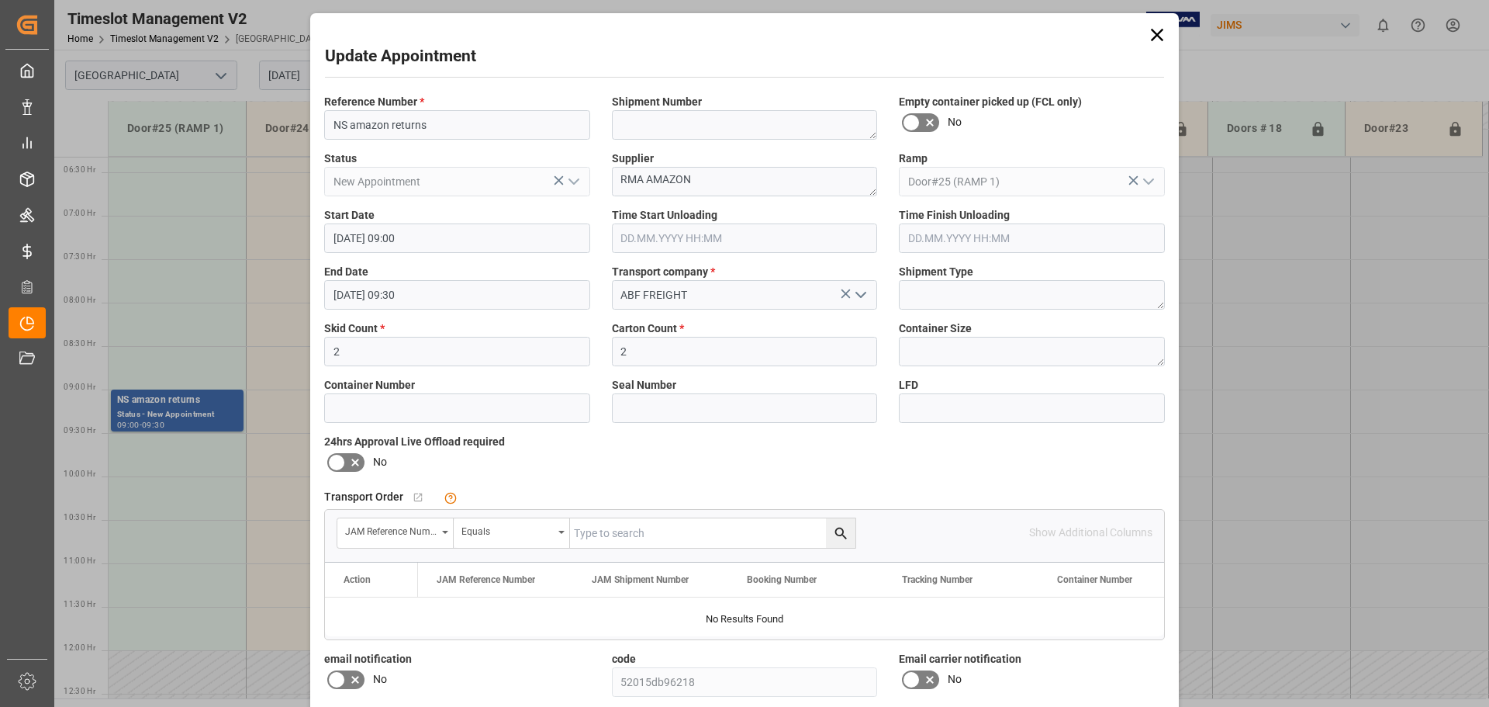
click at [449, 233] on input "[DATE] 09:00" at bounding box center [457, 237] width 266 height 29
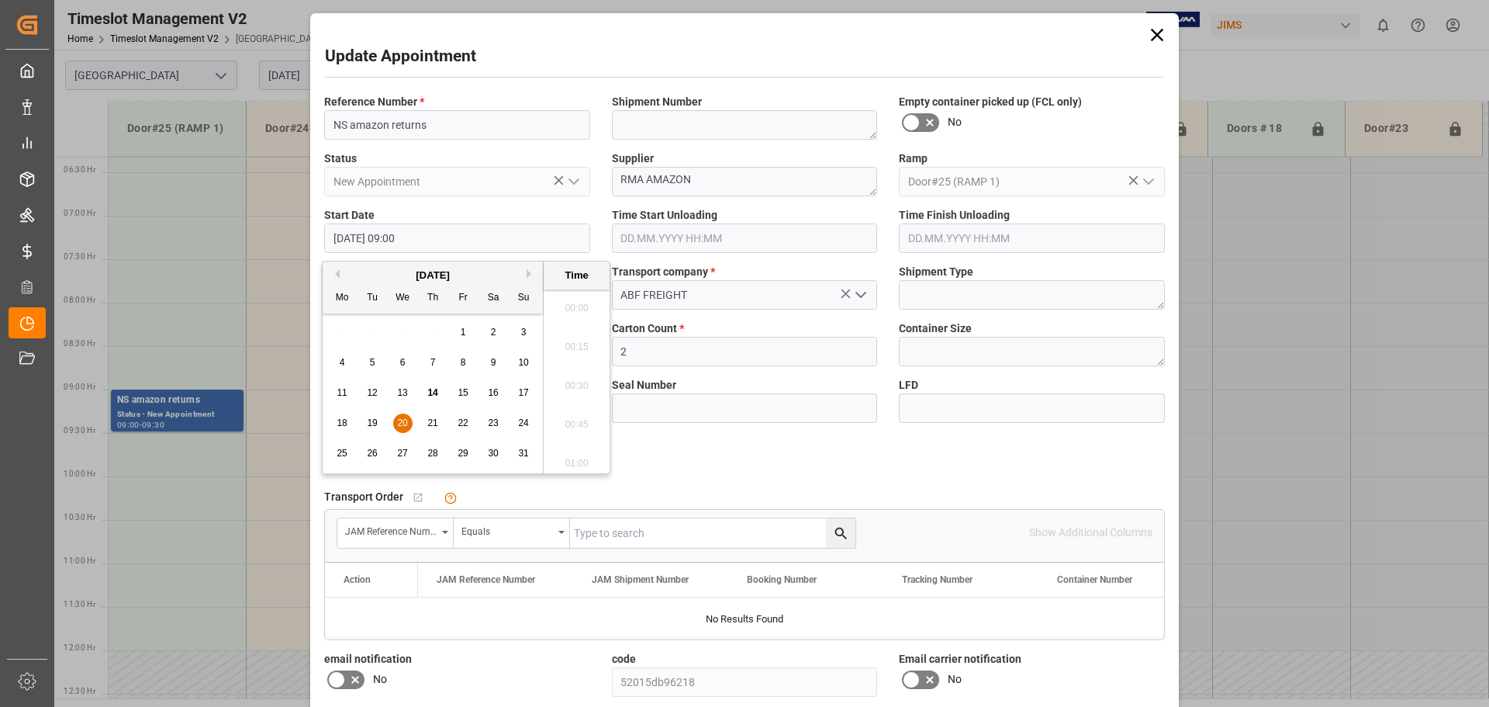
scroll to position [1324, 0]
click at [343, 453] on span "25" at bounding box center [342, 453] width 10 height 11
type input "[DATE] 09:00"
click at [566, 372] on li "09:00" at bounding box center [577, 380] width 66 height 39
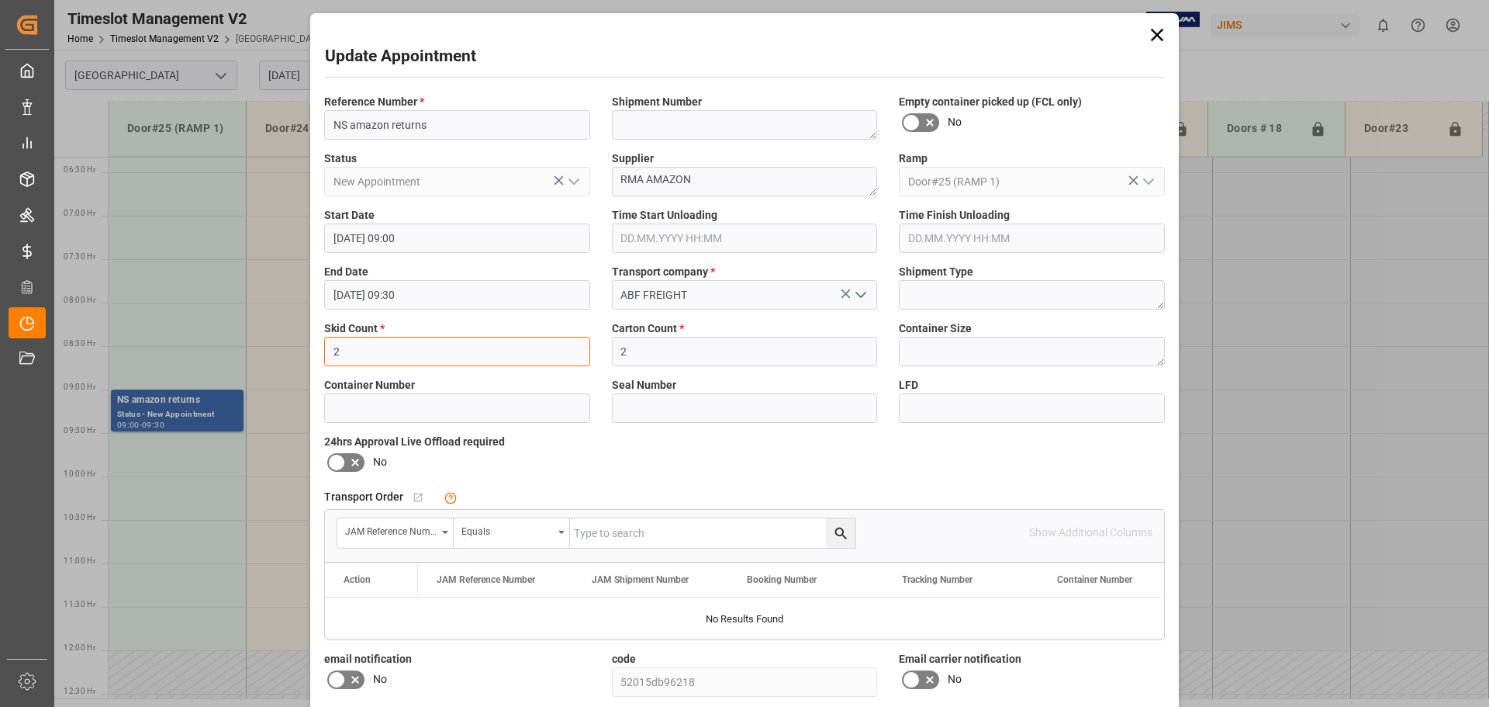
drag, startPoint x: 368, startPoint y: 357, endPoint x: 264, endPoint y: 340, distance: 105.3
click at [264, 340] on div "Update Appointment Reference Number * NS amazon returns Shipment Number Empty c…" at bounding box center [744, 353] width 1489 height 707
type input "1"
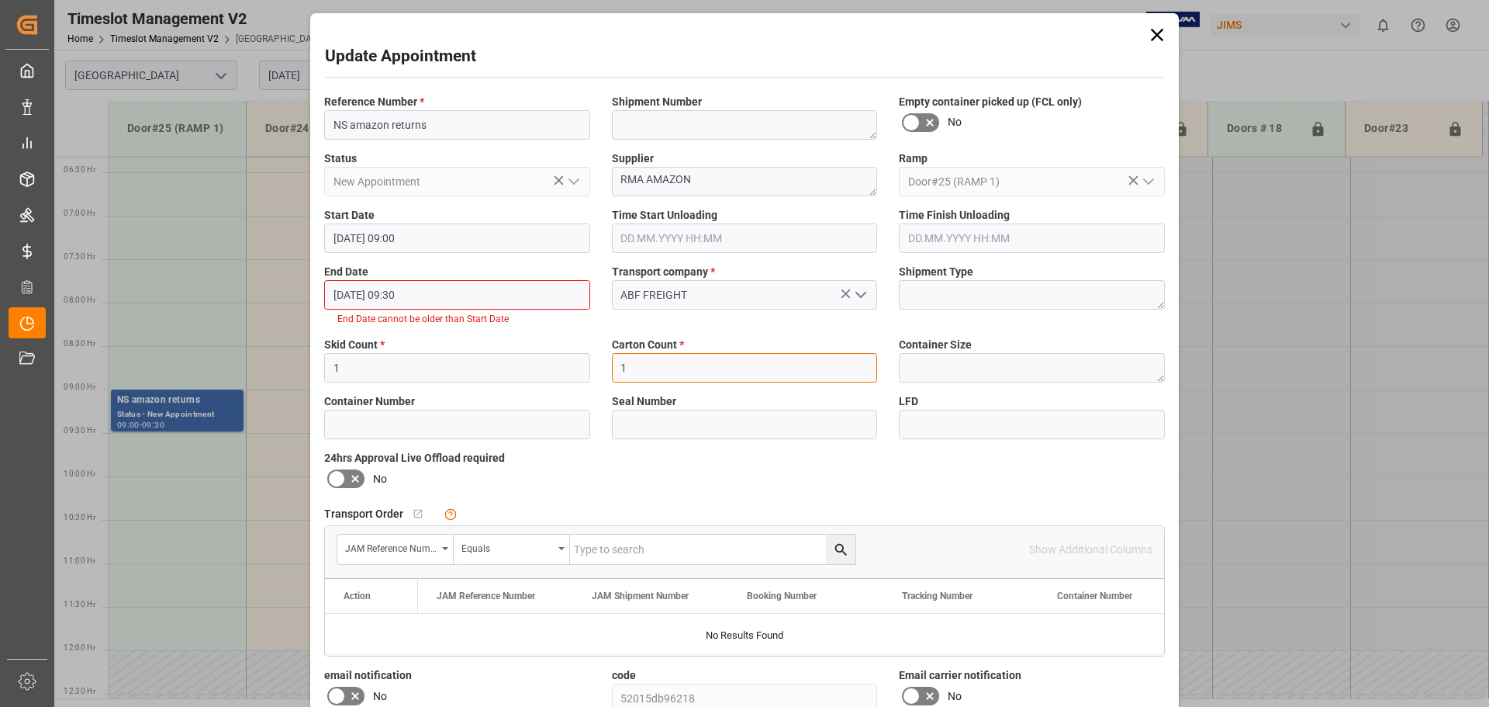
type input "1"
click at [476, 303] on input "[DATE] 09:30" at bounding box center [457, 294] width 266 height 29
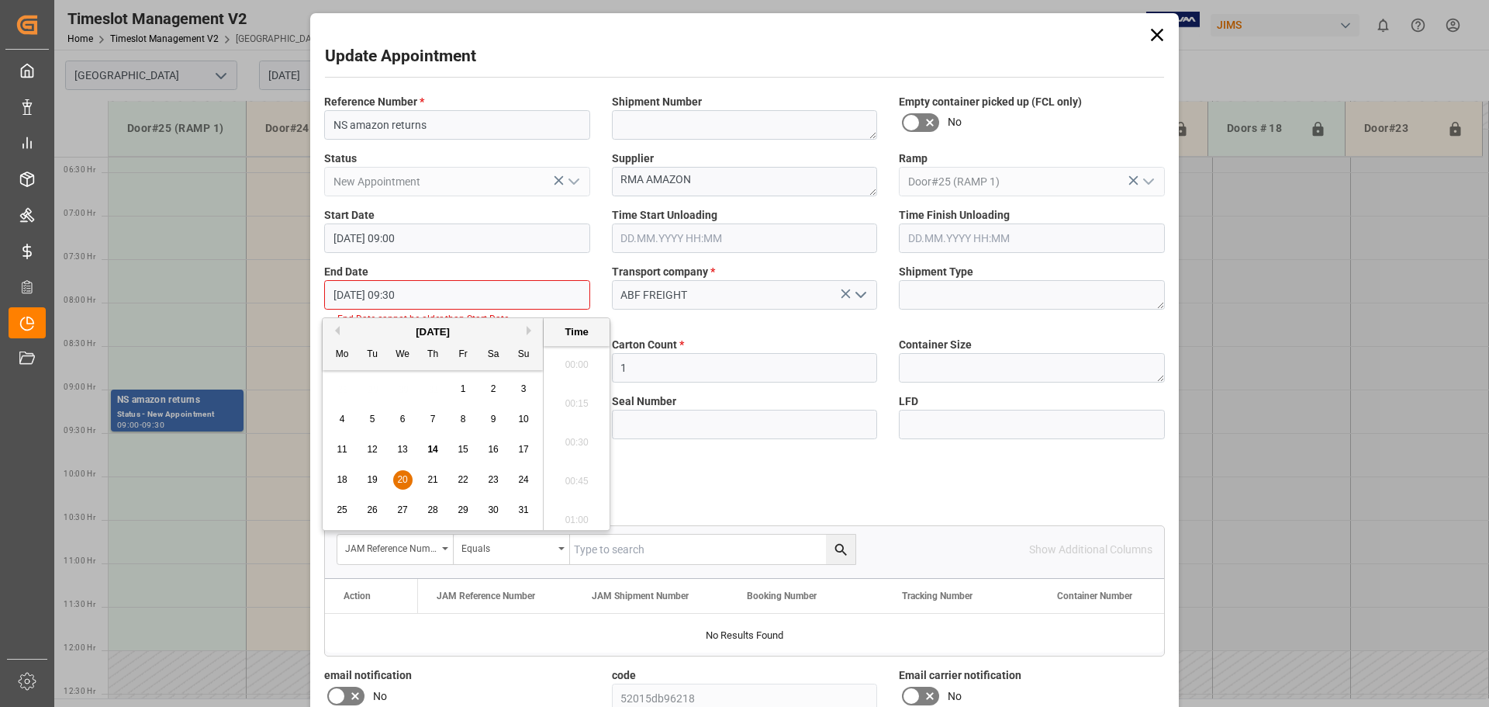
scroll to position [1402, 0]
click at [338, 503] on div "25" at bounding box center [342, 510] width 19 height 19
type input "[DATE] 09:30"
click at [567, 440] on li "09:30" at bounding box center [577, 437] width 66 height 39
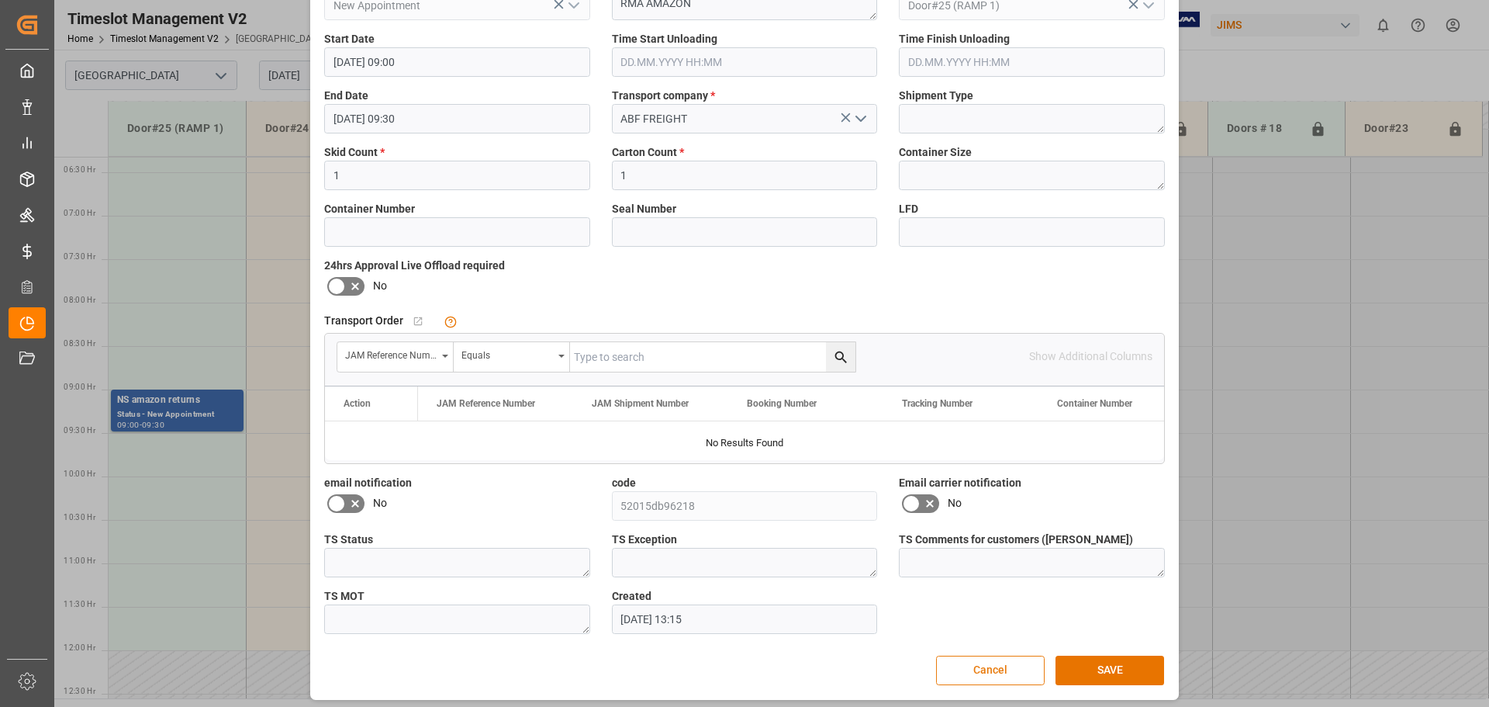
scroll to position [182, 0]
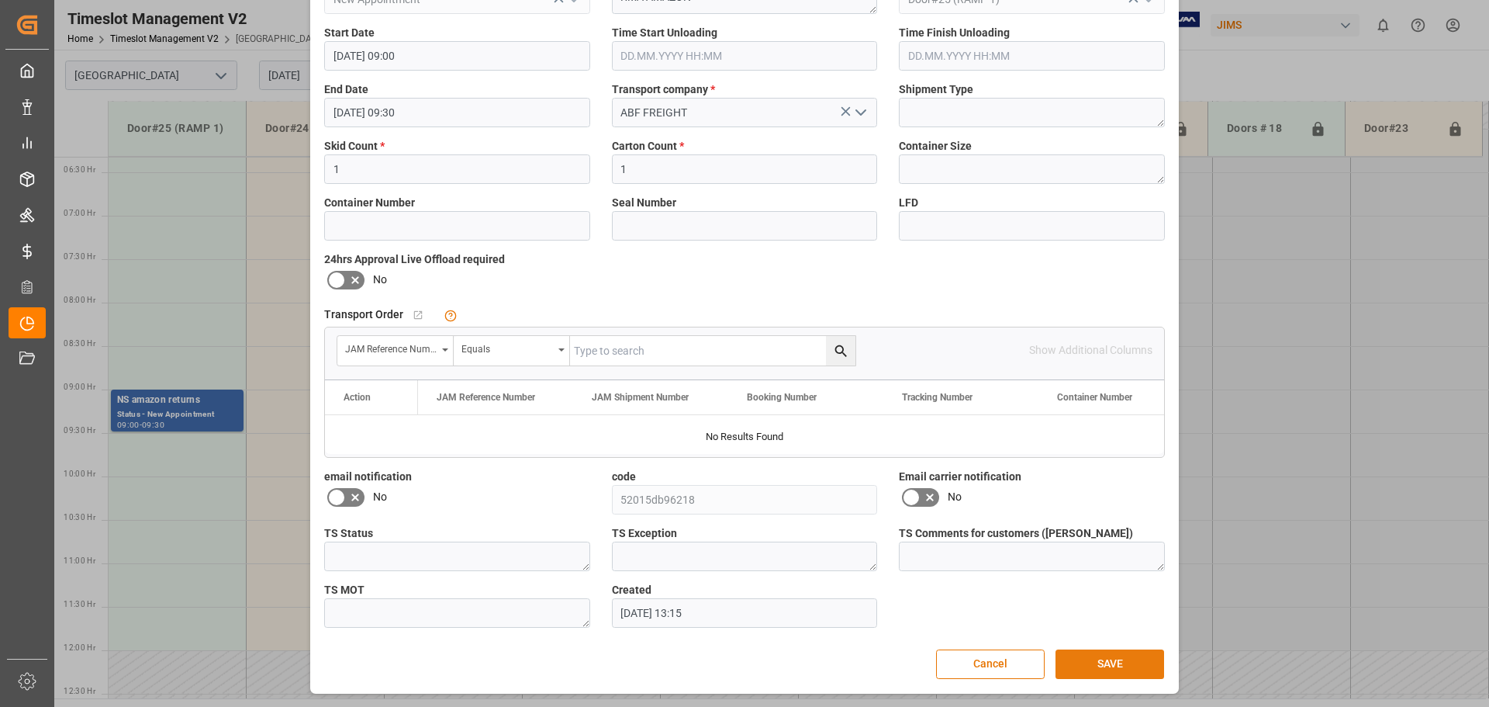
click at [1095, 663] on button "SAVE" at bounding box center [1110, 663] width 109 height 29
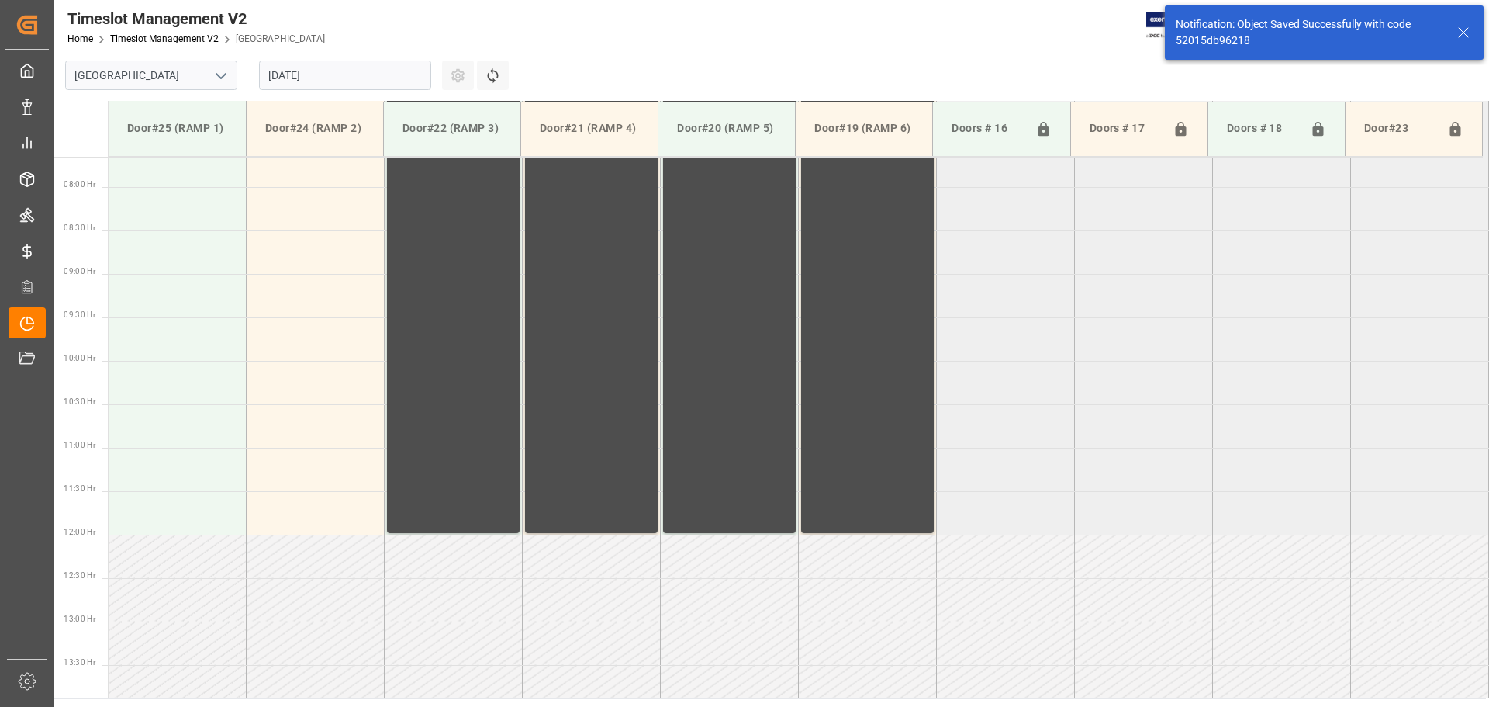
scroll to position [686, 0]
